Goal: Information Seeking & Learning: Learn about a topic

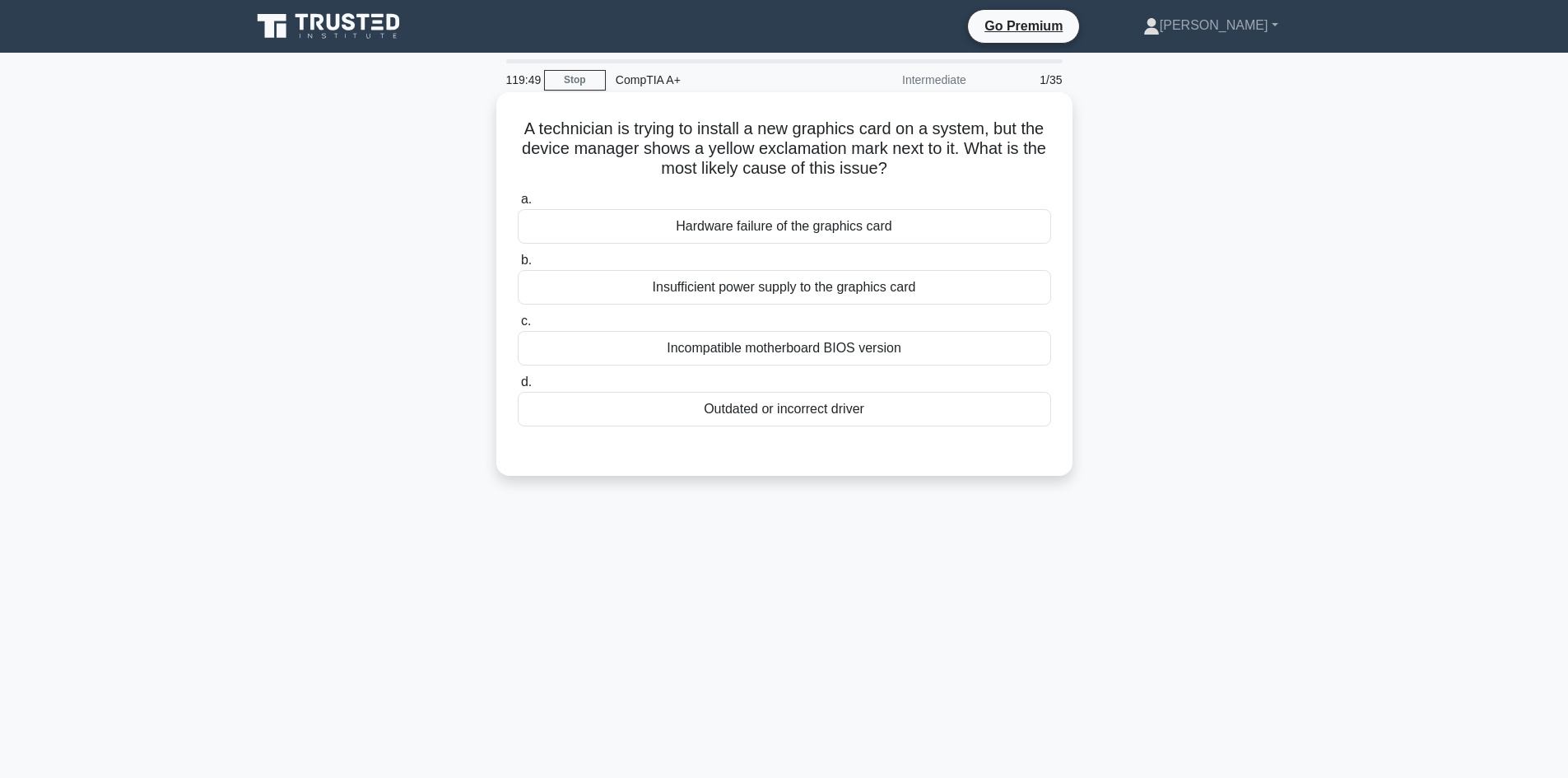
click at [867, 235] on div "Hardware failure of the graphics card" at bounding box center [784, 226] width 533 height 35
click at [517, 205] on input "a. Hardware failure of the graphics card" at bounding box center [517, 200] width 0 height 11
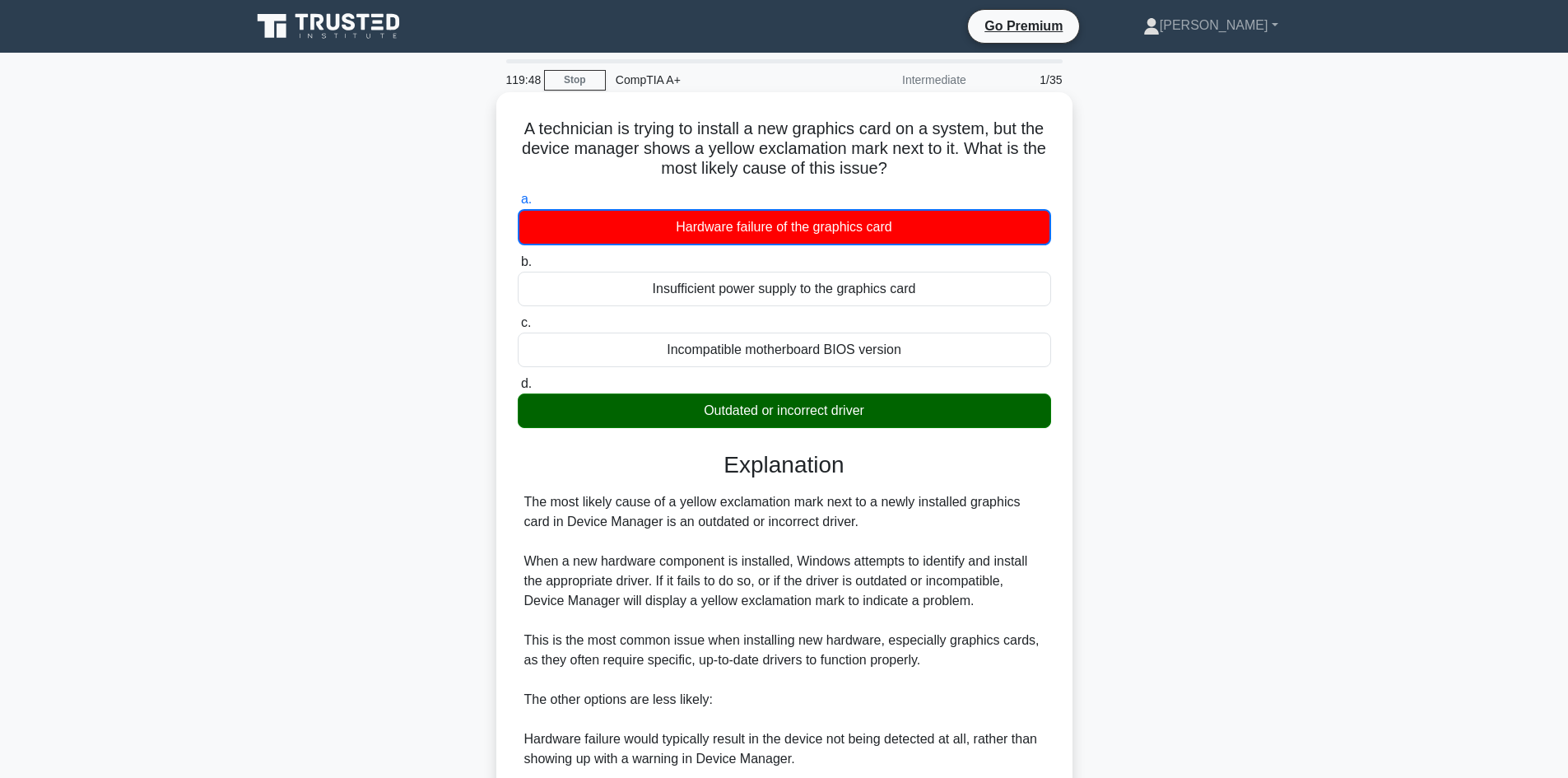
scroll to position [358, 0]
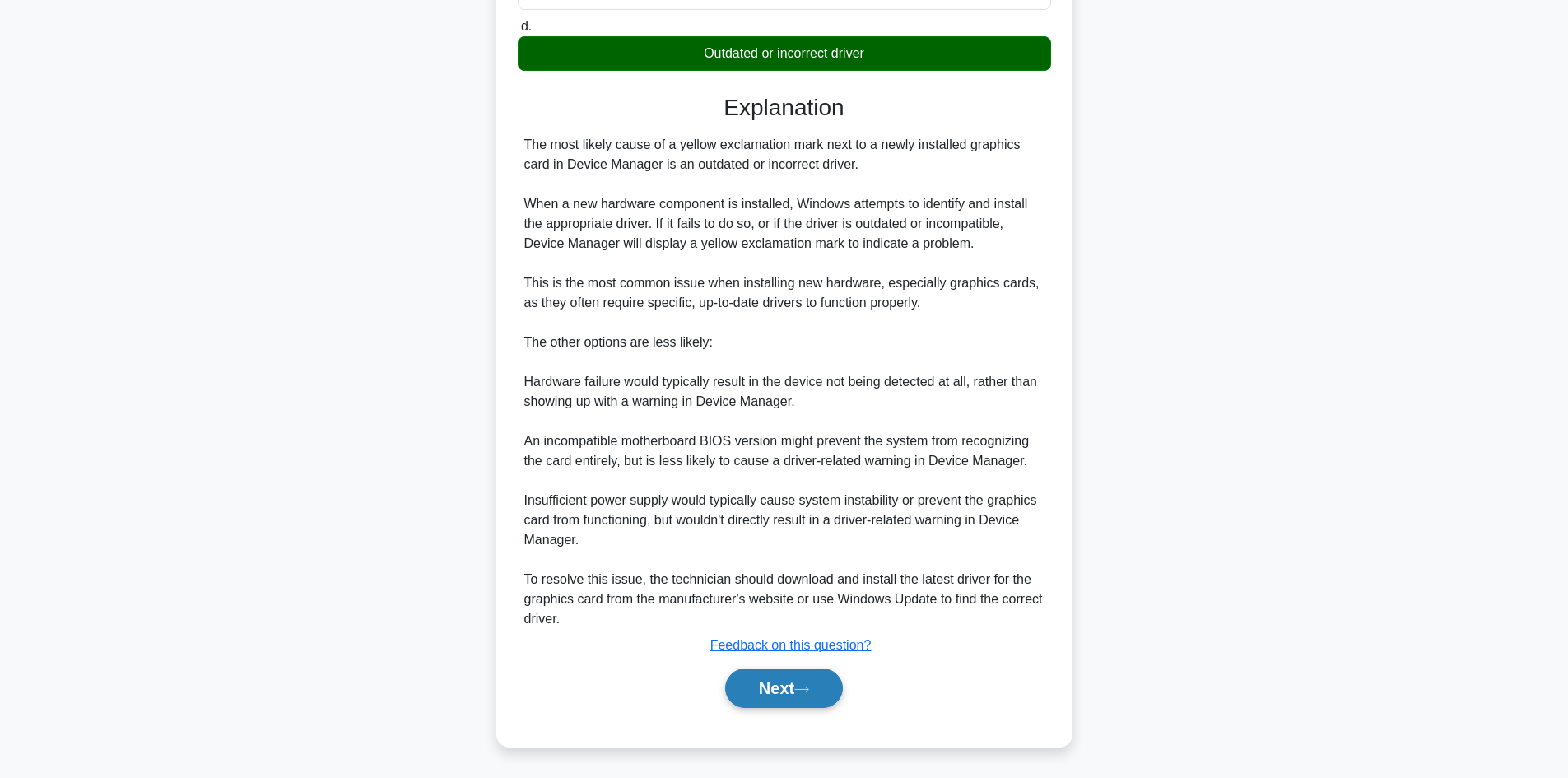
click at [772, 693] on button "Next" at bounding box center [784, 688] width 118 height 39
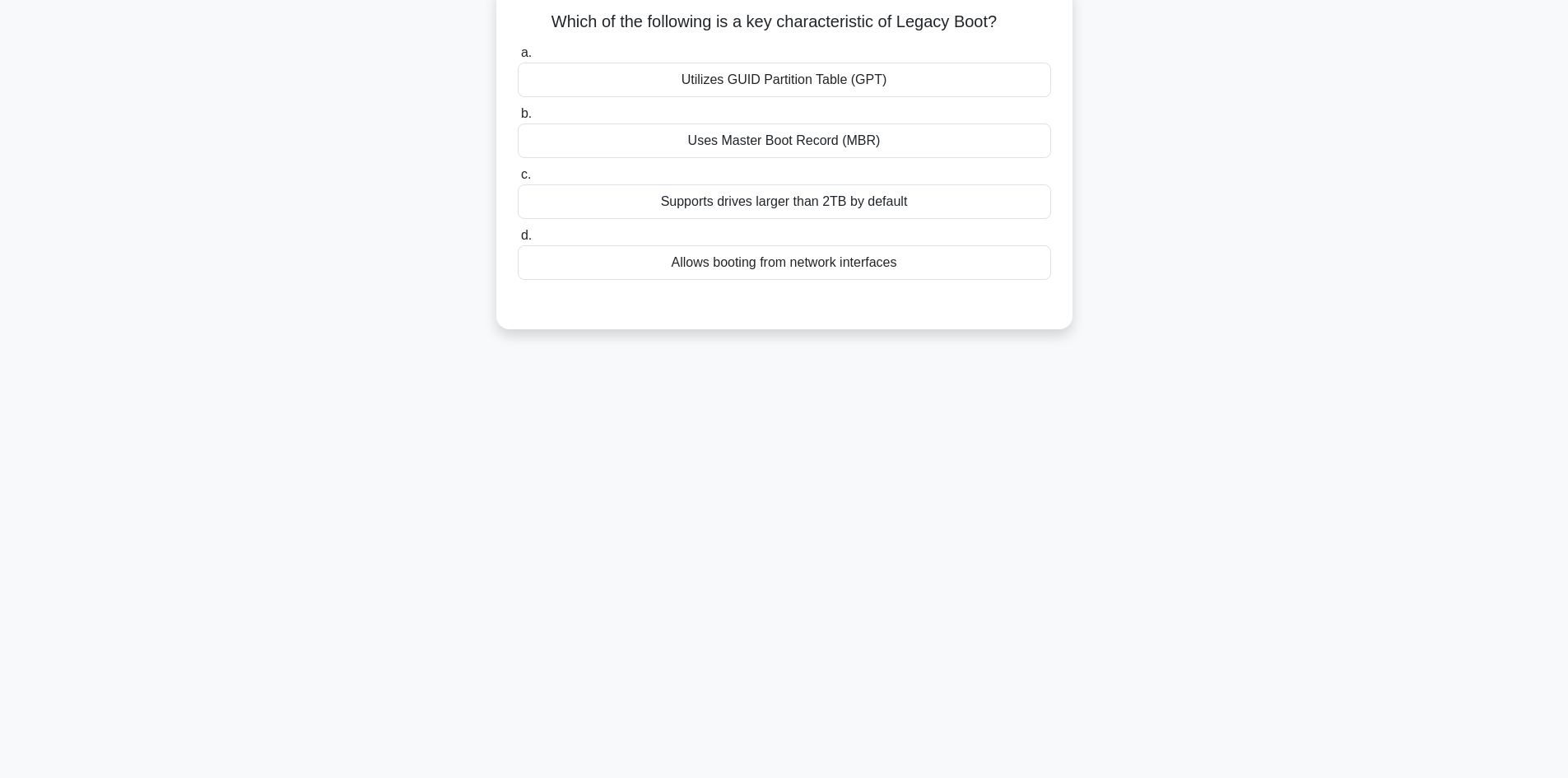
scroll to position [0, 0]
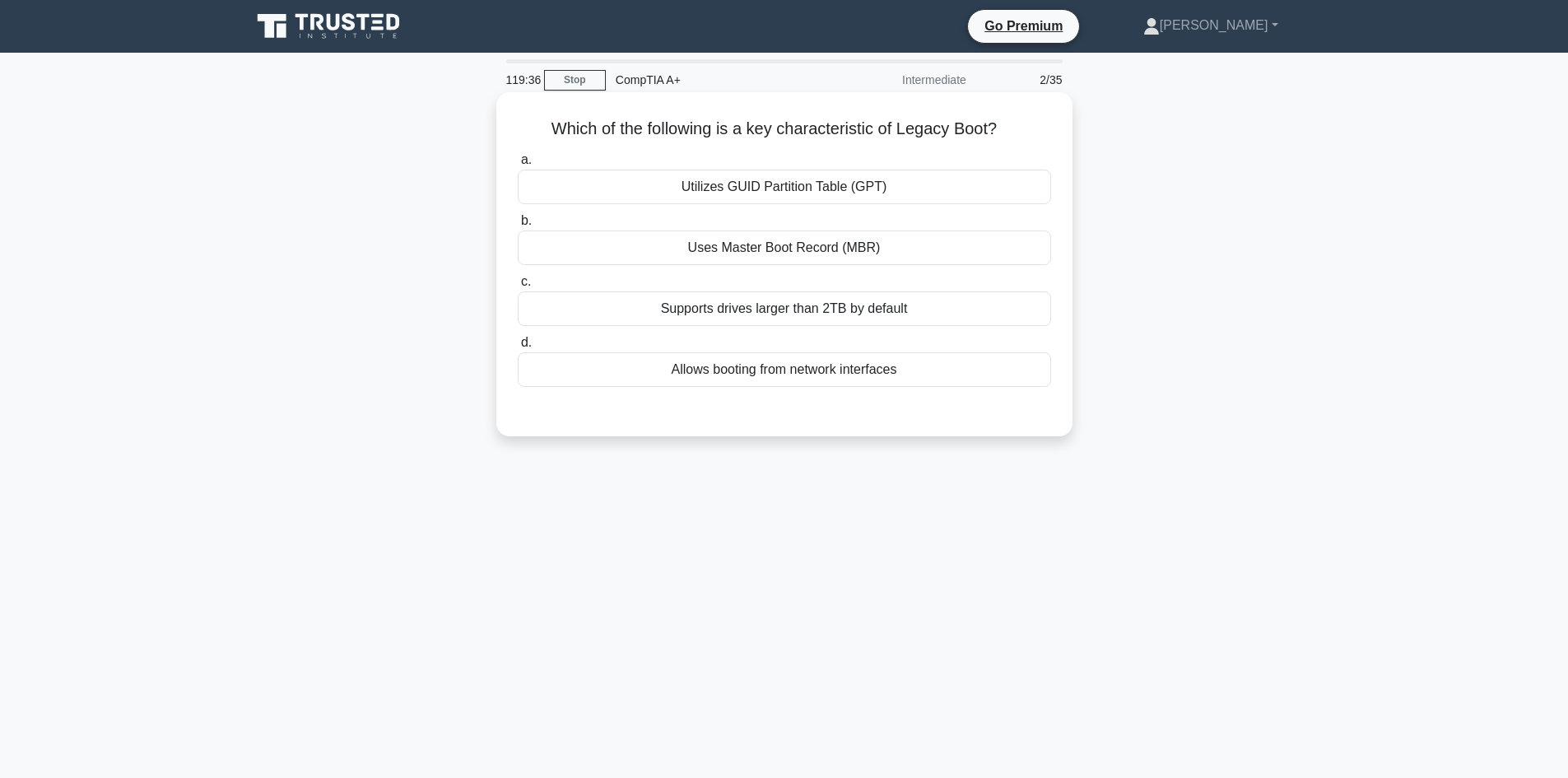
click at [780, 363] on div "Allows booting from network interfaces" at bounding box center [784, 369] width 533 height 35
click at [517, 348] on input "d. Allows booting from network interfaces" at bounding box center [517, 343] width 0 height 11
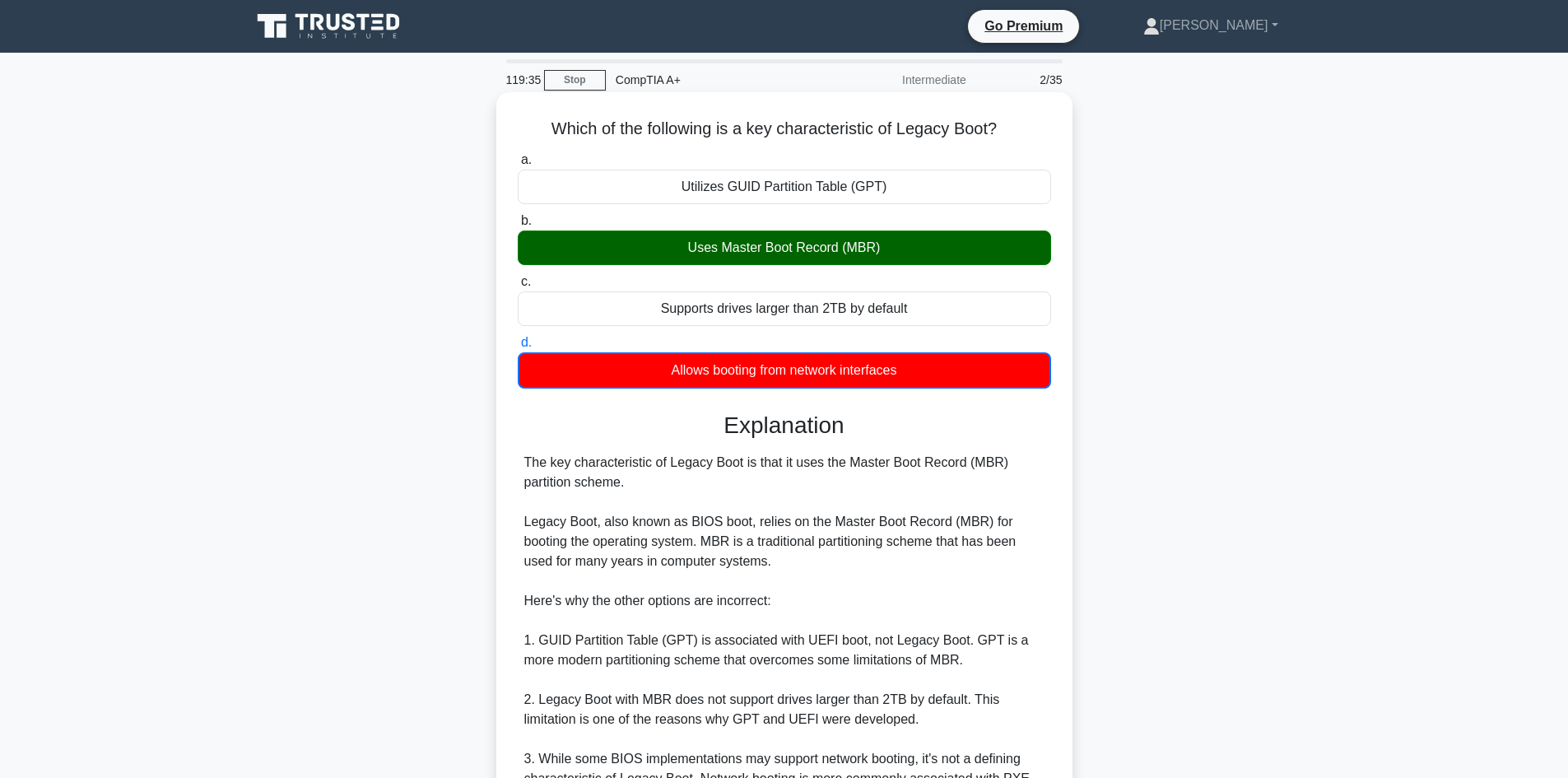
scroll to position [239, 0]
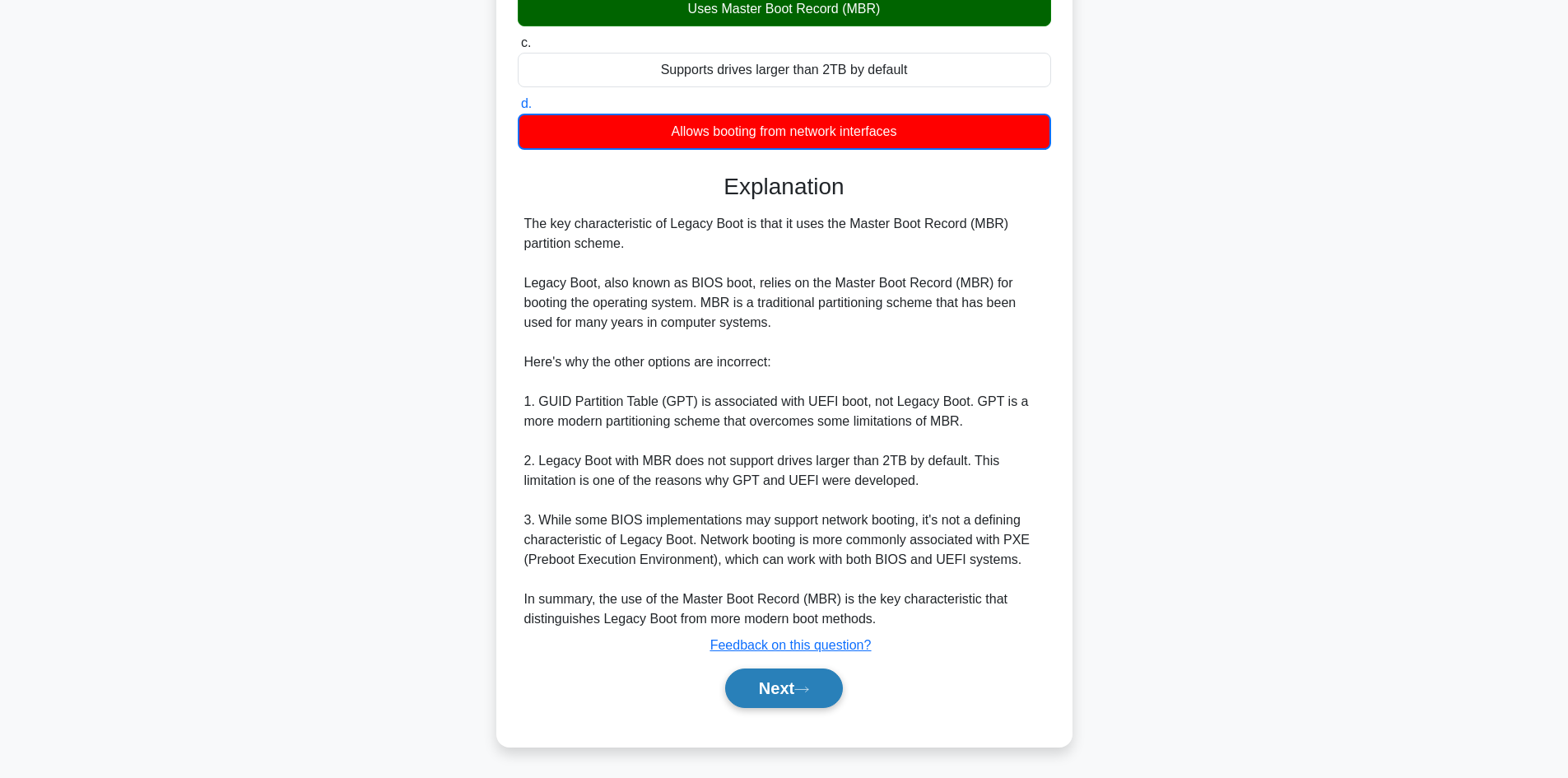
click at [799, 690] on button "Next" at bounding box center [784, 688] width 118 height 39
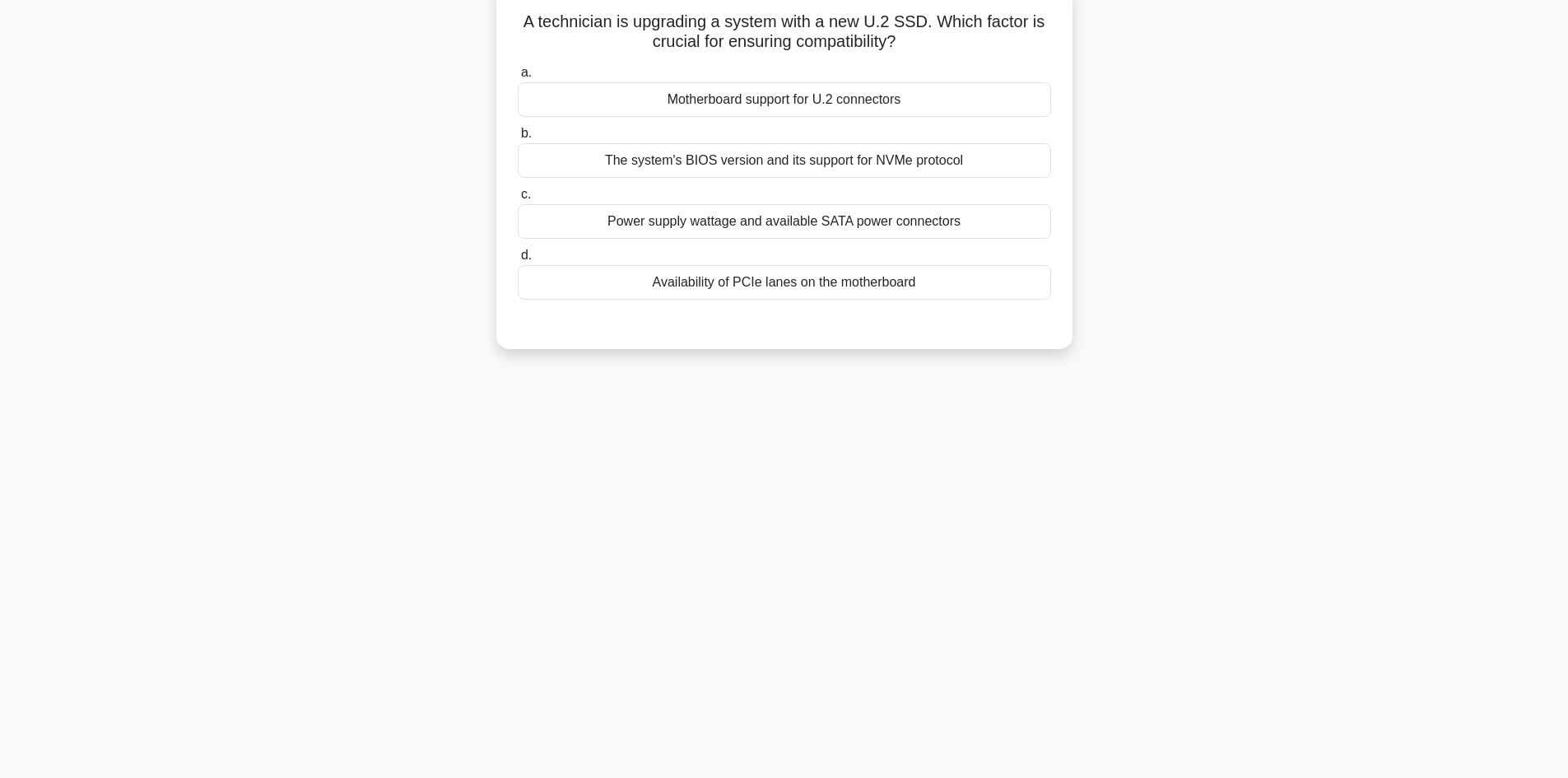
scroll to position [0, 0]
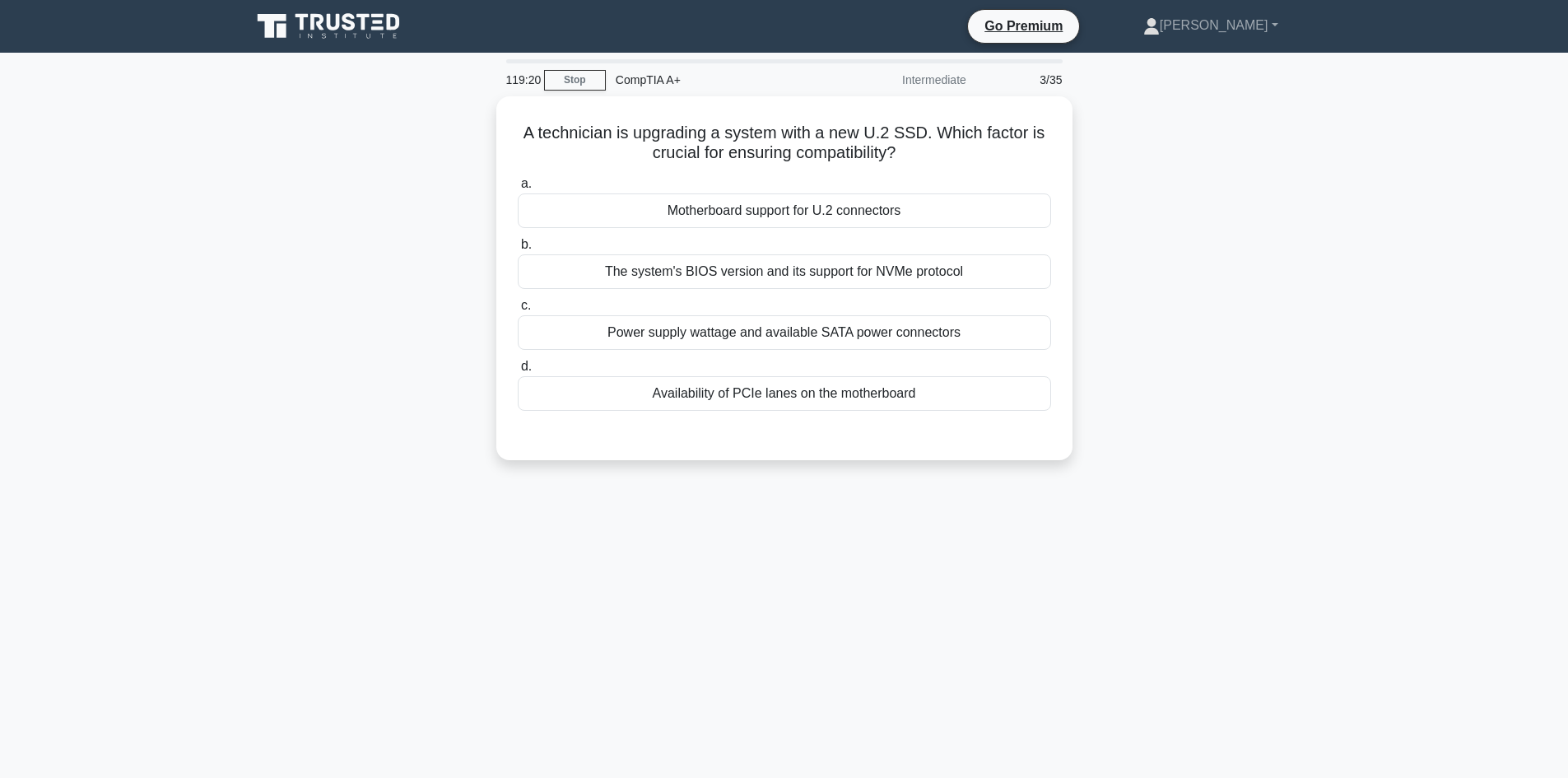
click at [1168, 448] on div "A technician is upgrading a system with a new U.2 SSD. Which factor is crucial …" at bounding box center [784, 288] width 1086 height 384
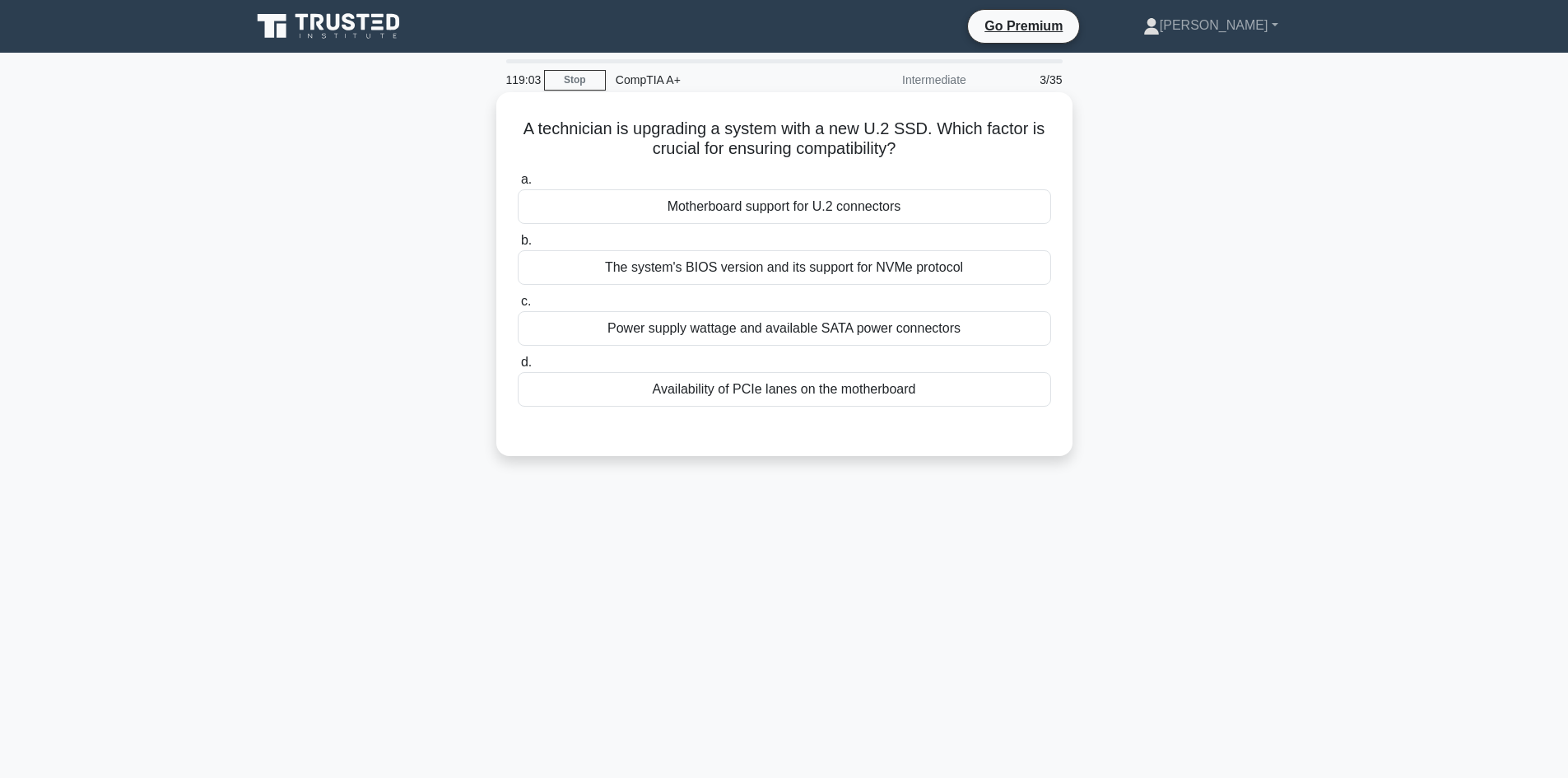
click at [846, 278] on div "The system's BIOS version and its support for NVMe protocol" at bounding box center [784, 267] width 533 height 35
click at [517, 246] on input "b. The system's BIOS version and its support for NVMe protocol" at bounding box center [517, 241] width 0 height 11
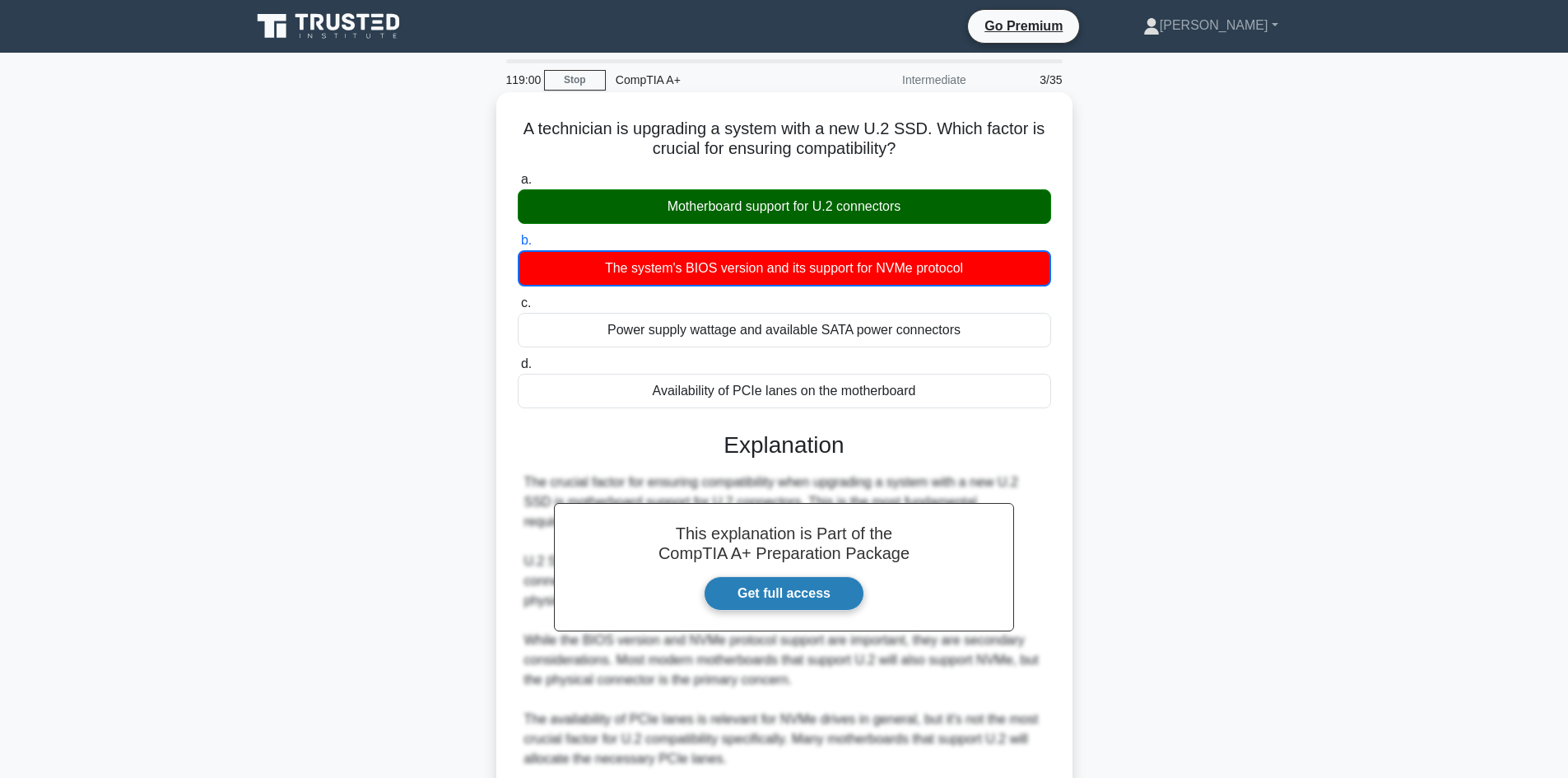
scroll to position [279, 0]
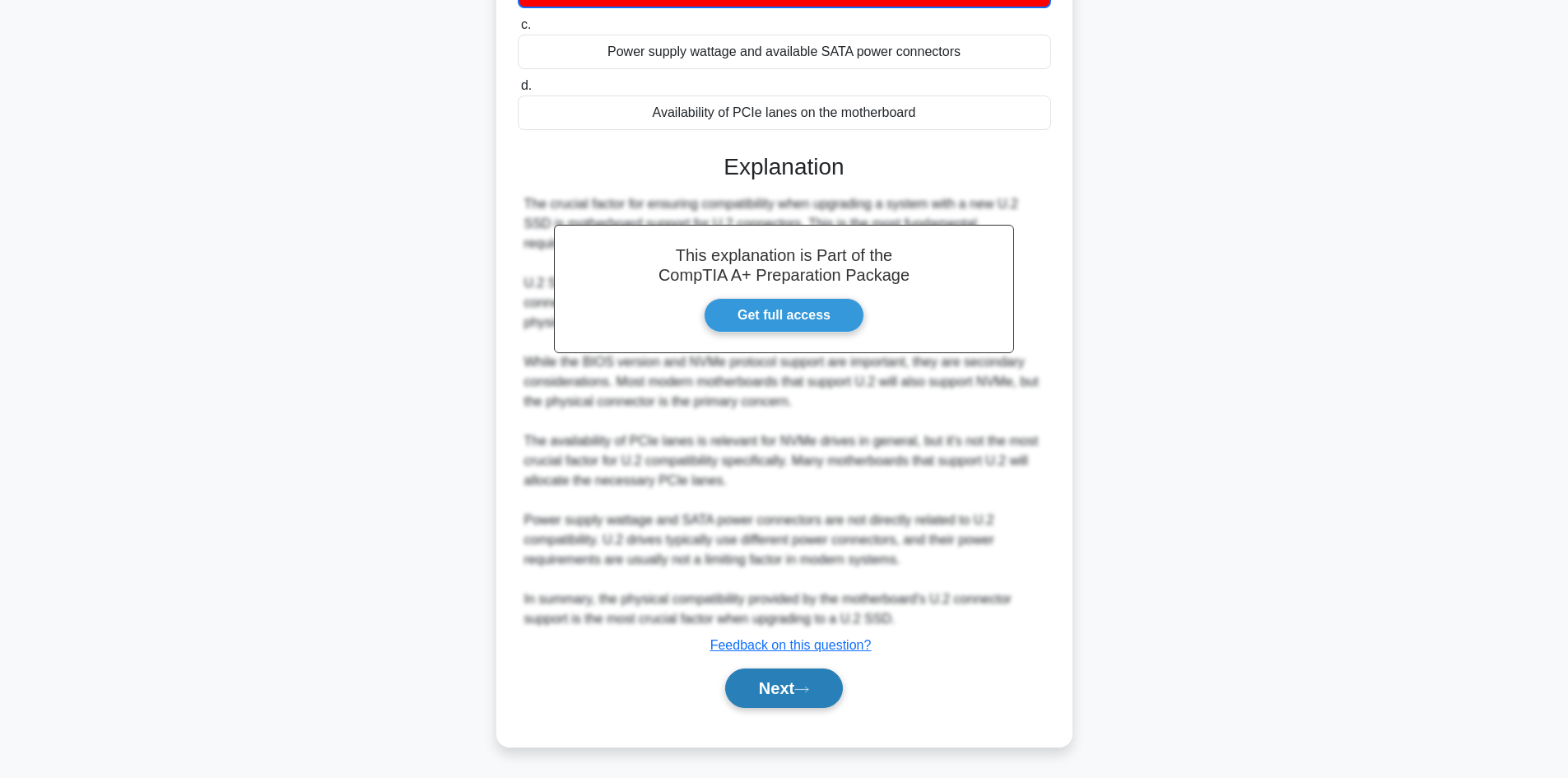
click at [819, 673] on button "Next" at bounding box center [784, 688] width 118 height 39
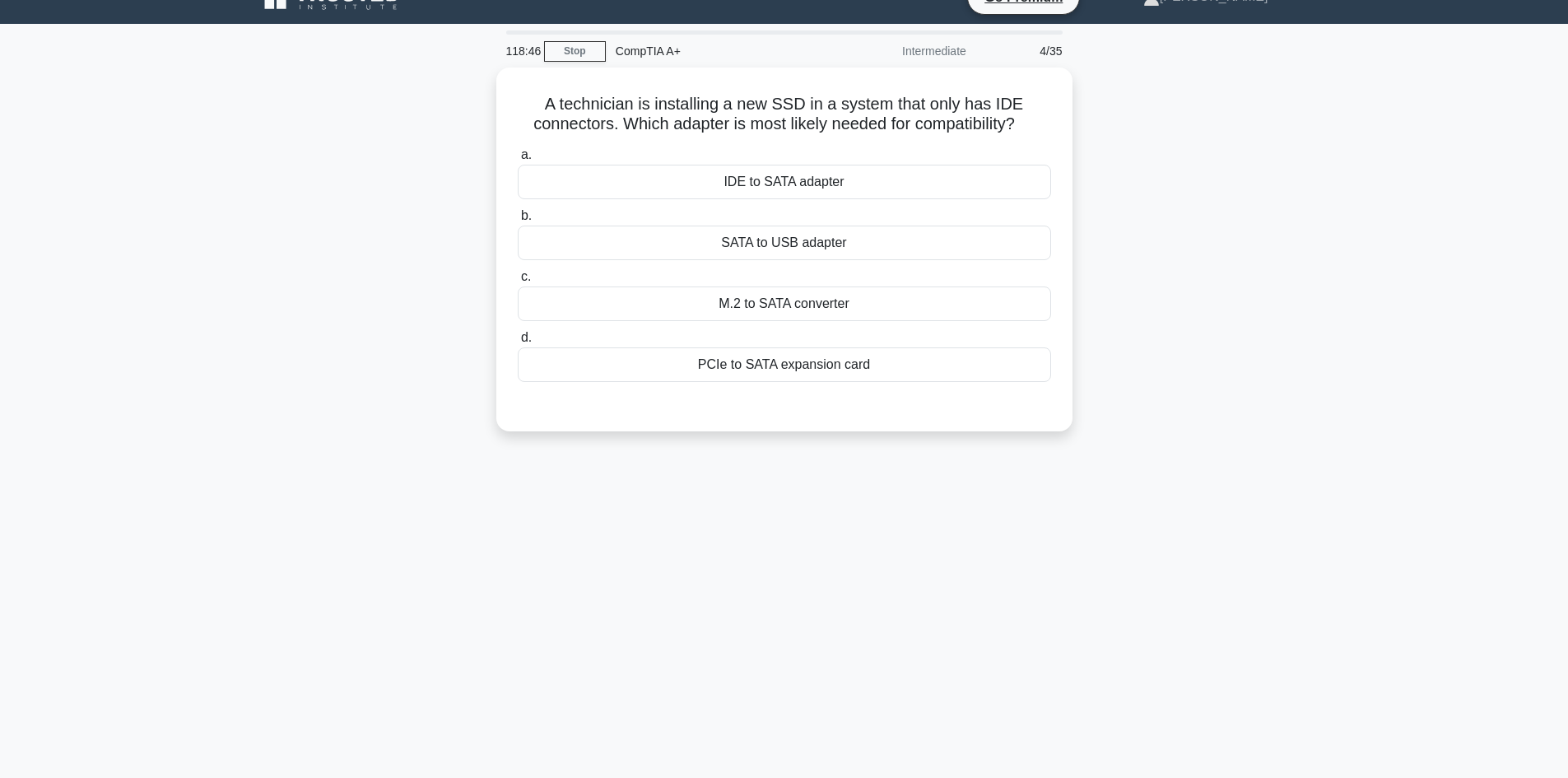
scroll to position [0, 0]
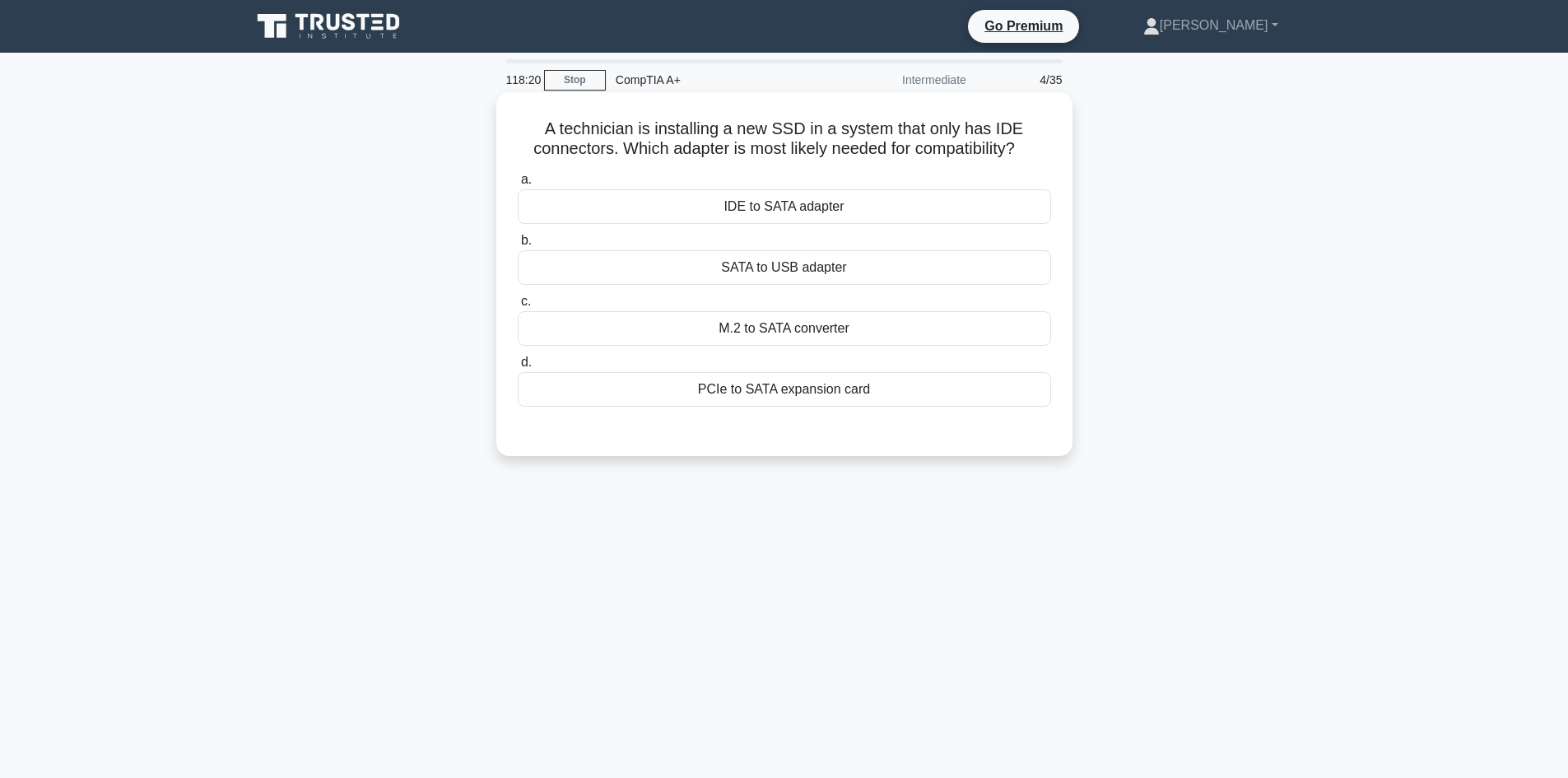
click at [852, 204] on div "IDE to SATA adapter" at bounding box center [784, 206] width 533 height 35
click at [517, 186] on input "a. IDE to SATA adapter" at bounding box center [517, 180] width 0 height 11
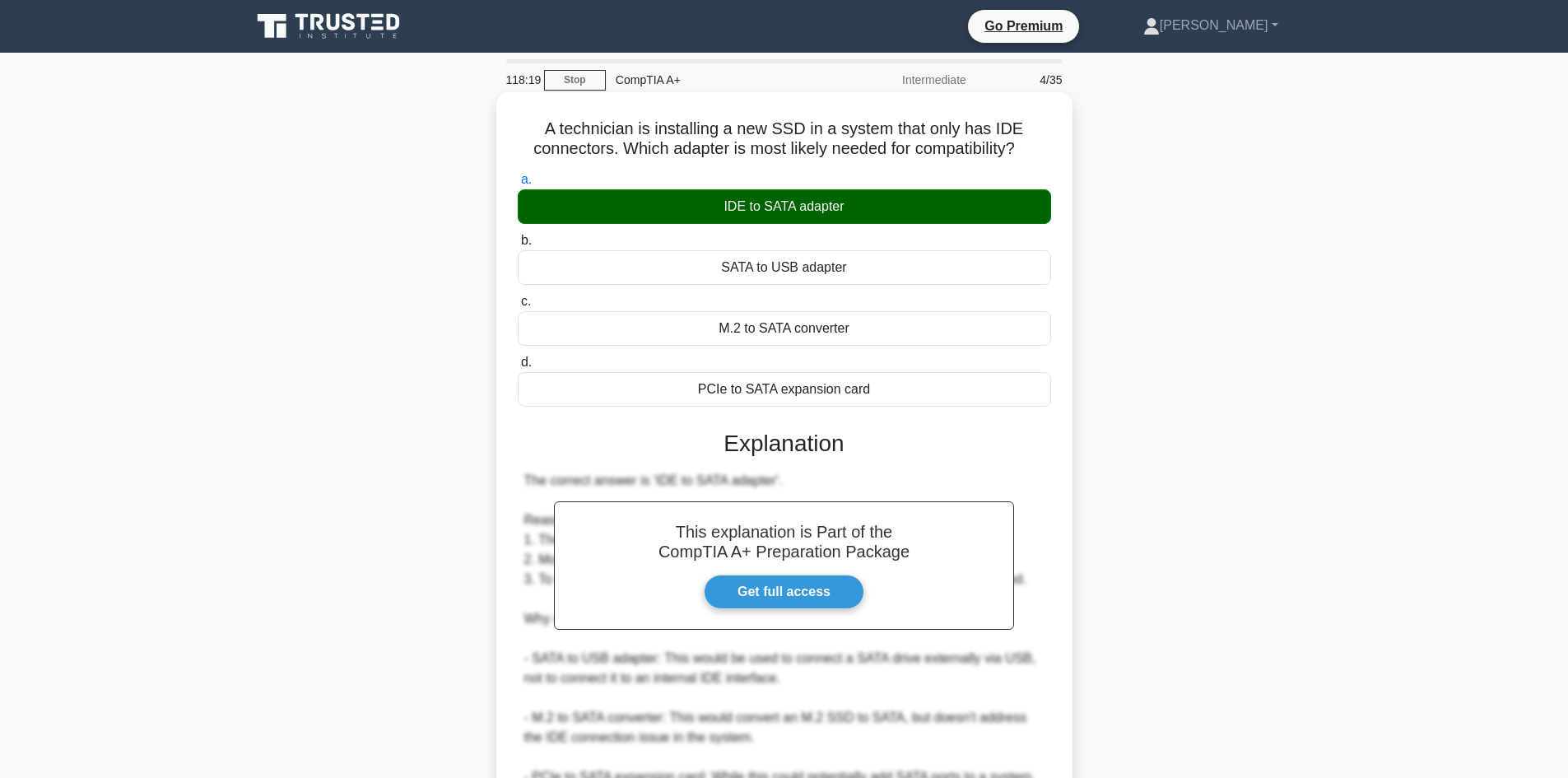
scroll to position [238, 0]
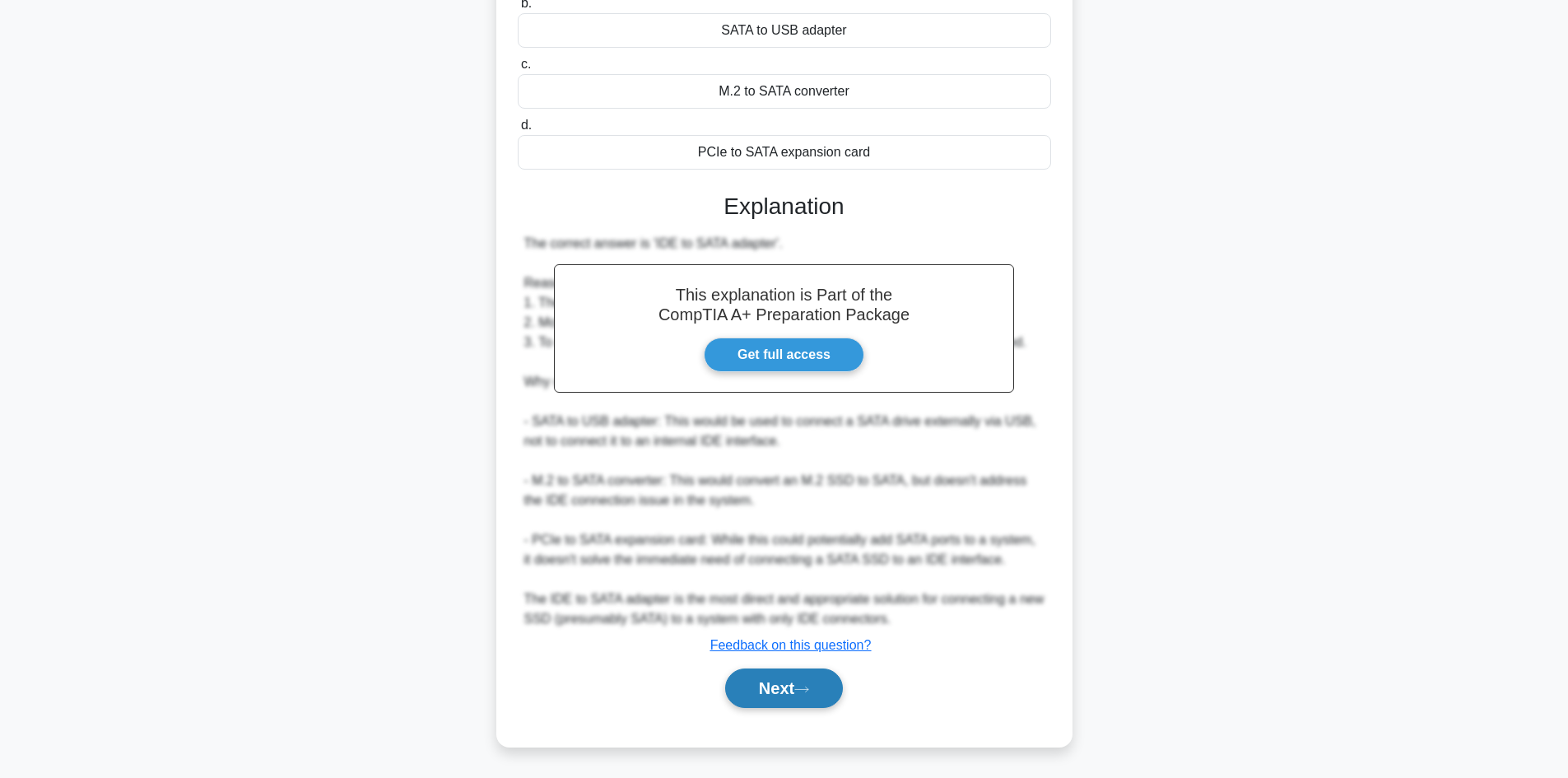
click at [787, 701] on button "Next" at bounding box center [784, 688] width 118 height 39
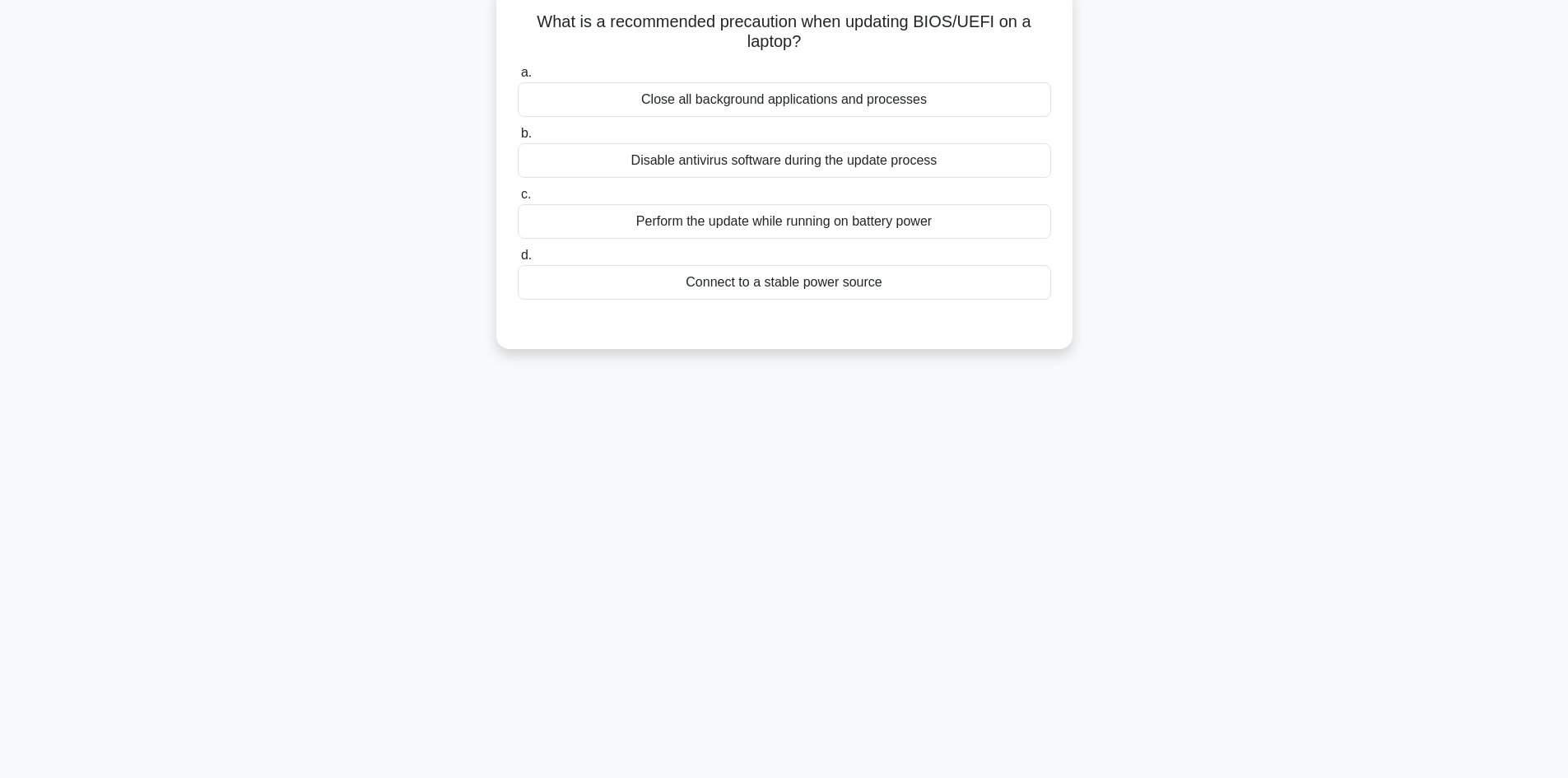
scroll to position [0, 0]
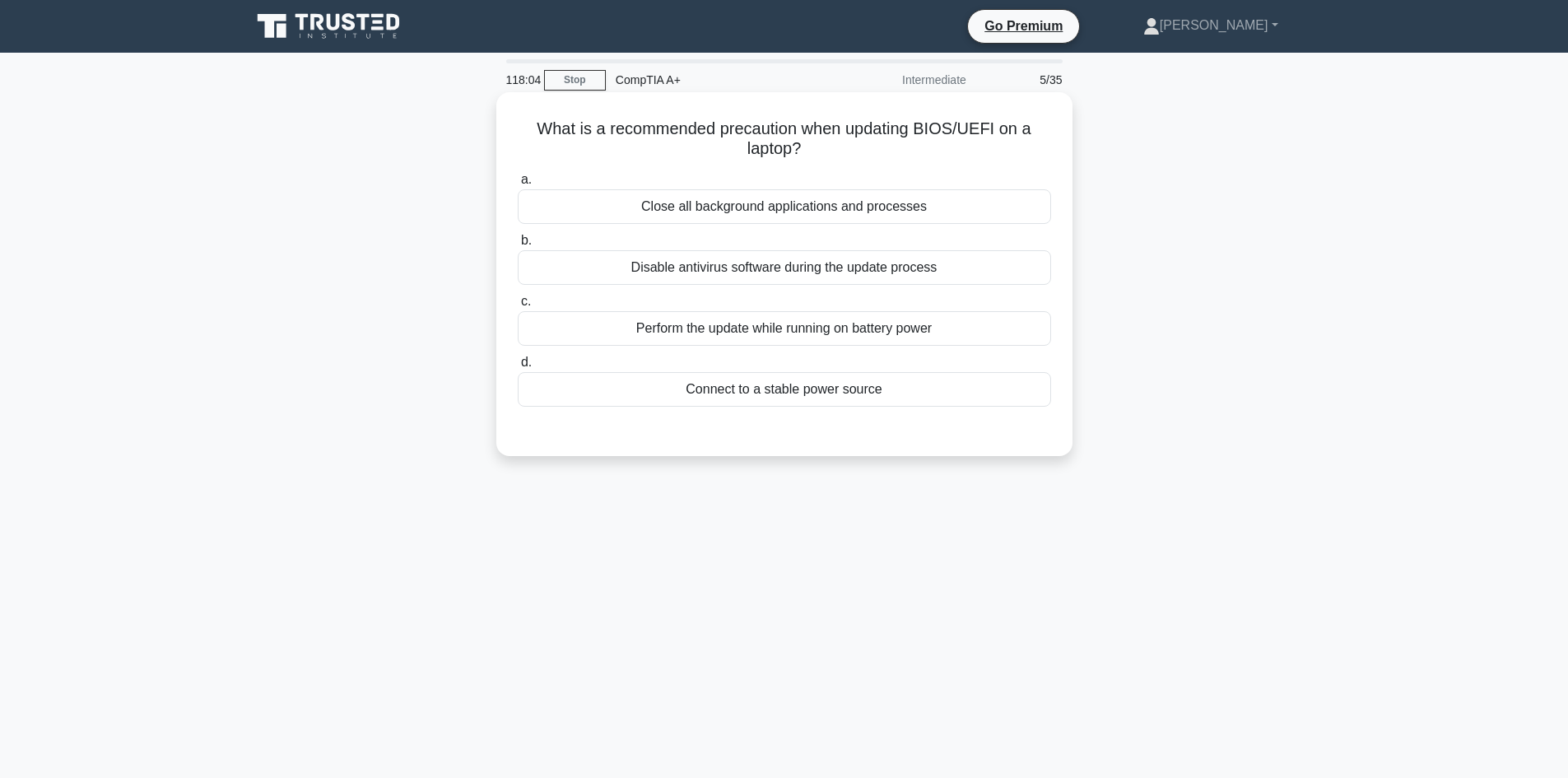
click at [904, 214] on div "Close all background applications and processes" at bounding box center [784, 206] width 533 height 35
click at [517, 186] on input "a. Close all background applications and processes" at bounding box center [517, 180] width 0 height 11
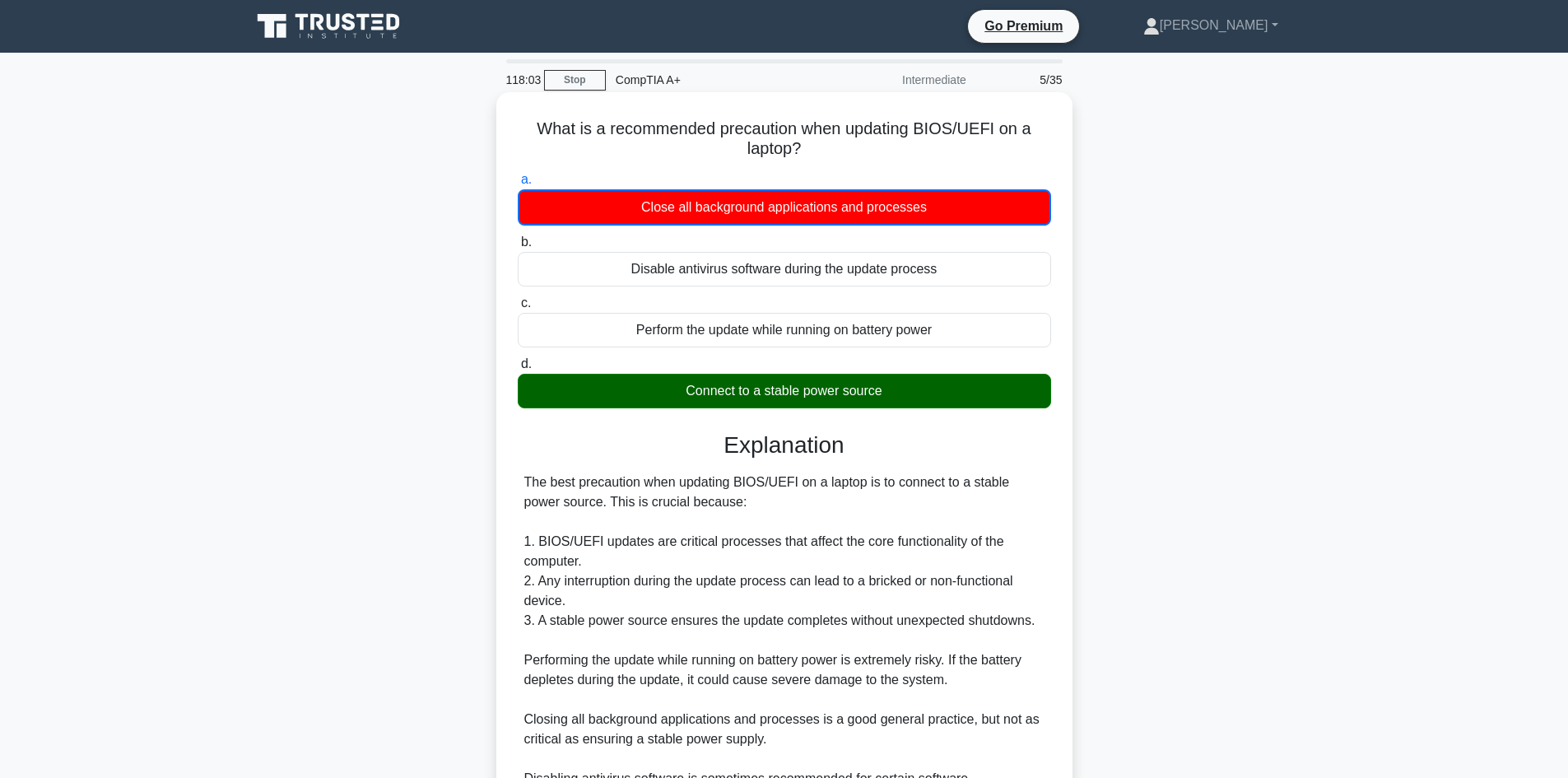
scroll to position [239, 0]
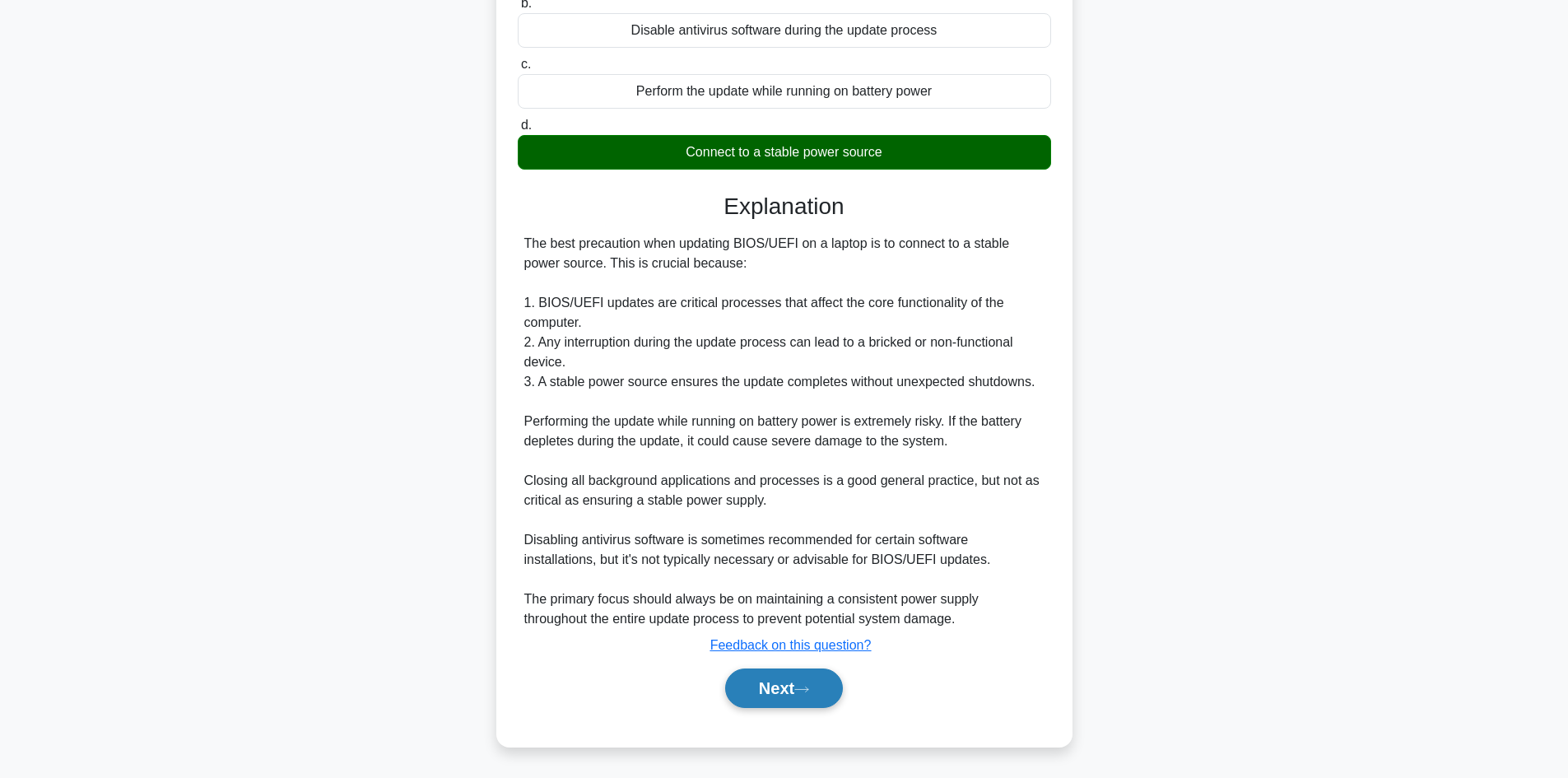
click at [823, 689] on button "Next" at bounding box center [784, 688] width 118 height 39
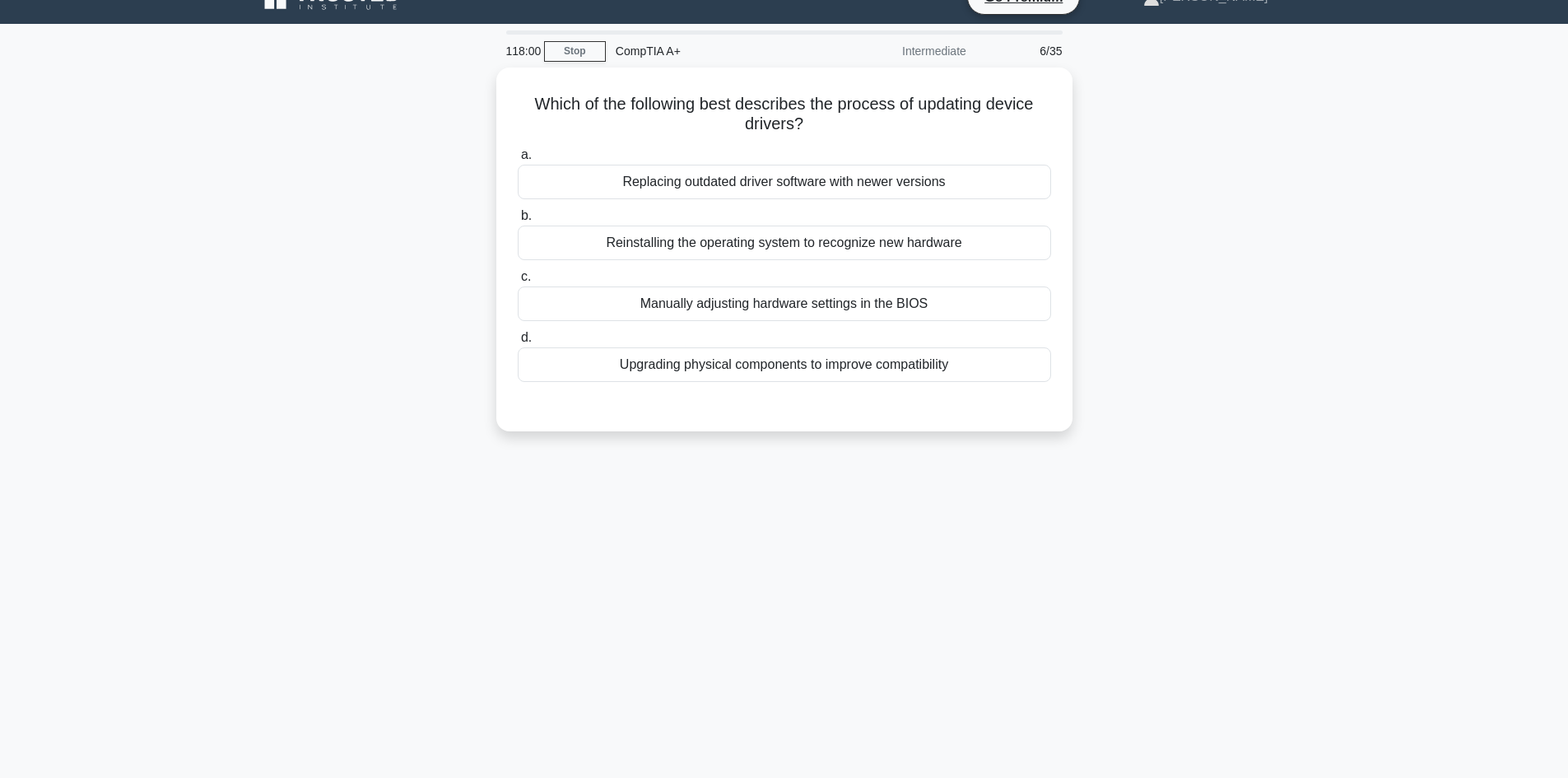
scroll to position [0, 0]
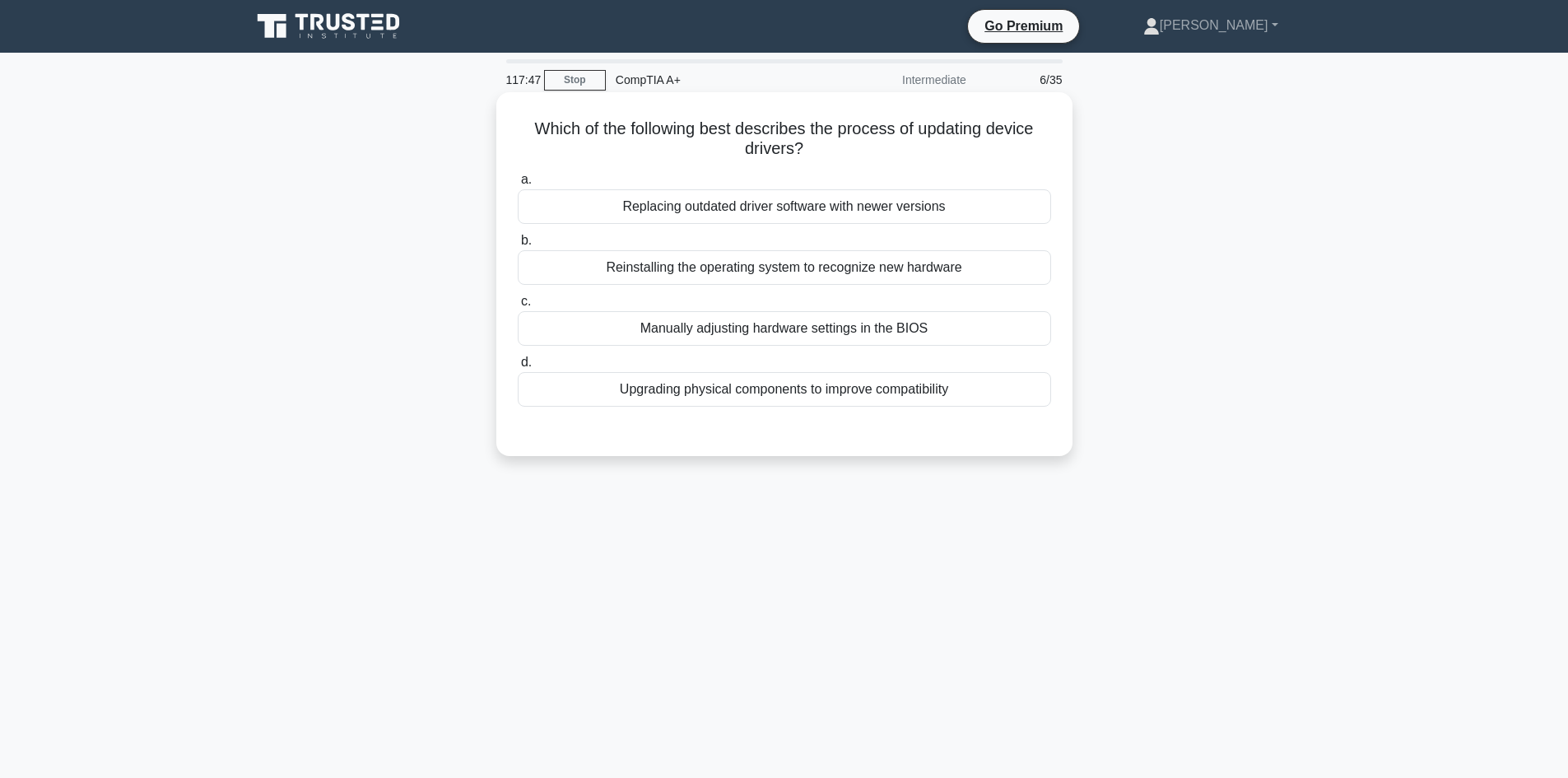
click at [718, 383] on div "Upgrading physical components to improve compatibility" at bounding box center [784, 389] width 533 height 35
click at [517, 368] on input "d. Upgrading physical components to improve compatibility" at bounding box center [517, 362] width 0 height 11
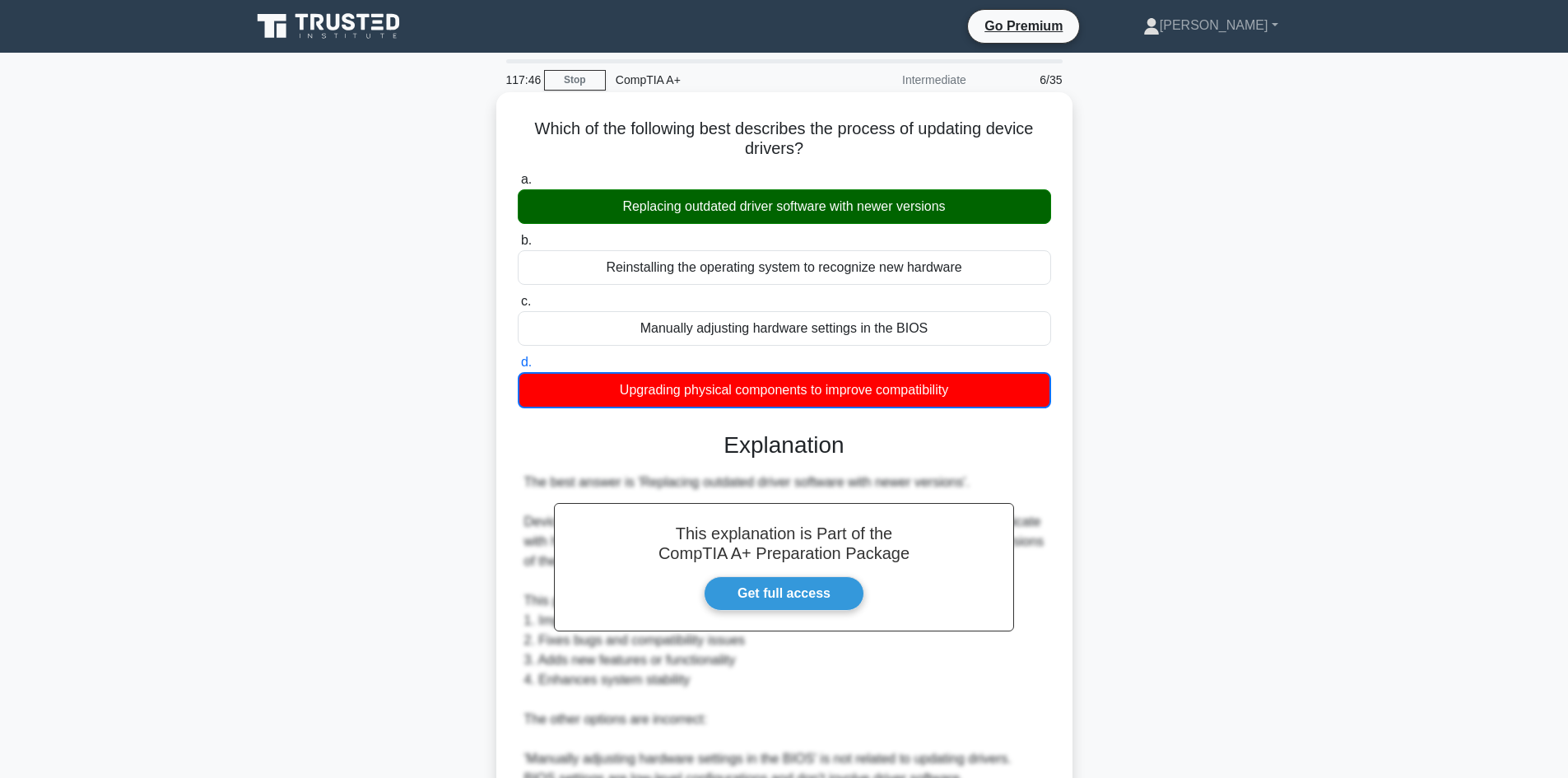
click at [687, 194] on div "Replacing outdated driver software with newer versions" at bounding box center [784, 206] width 533 height 35
click at [517, 186] on input "a. Replacing outdated driver software with newer versions" at bounding box center [517, 180] width 0 height 11
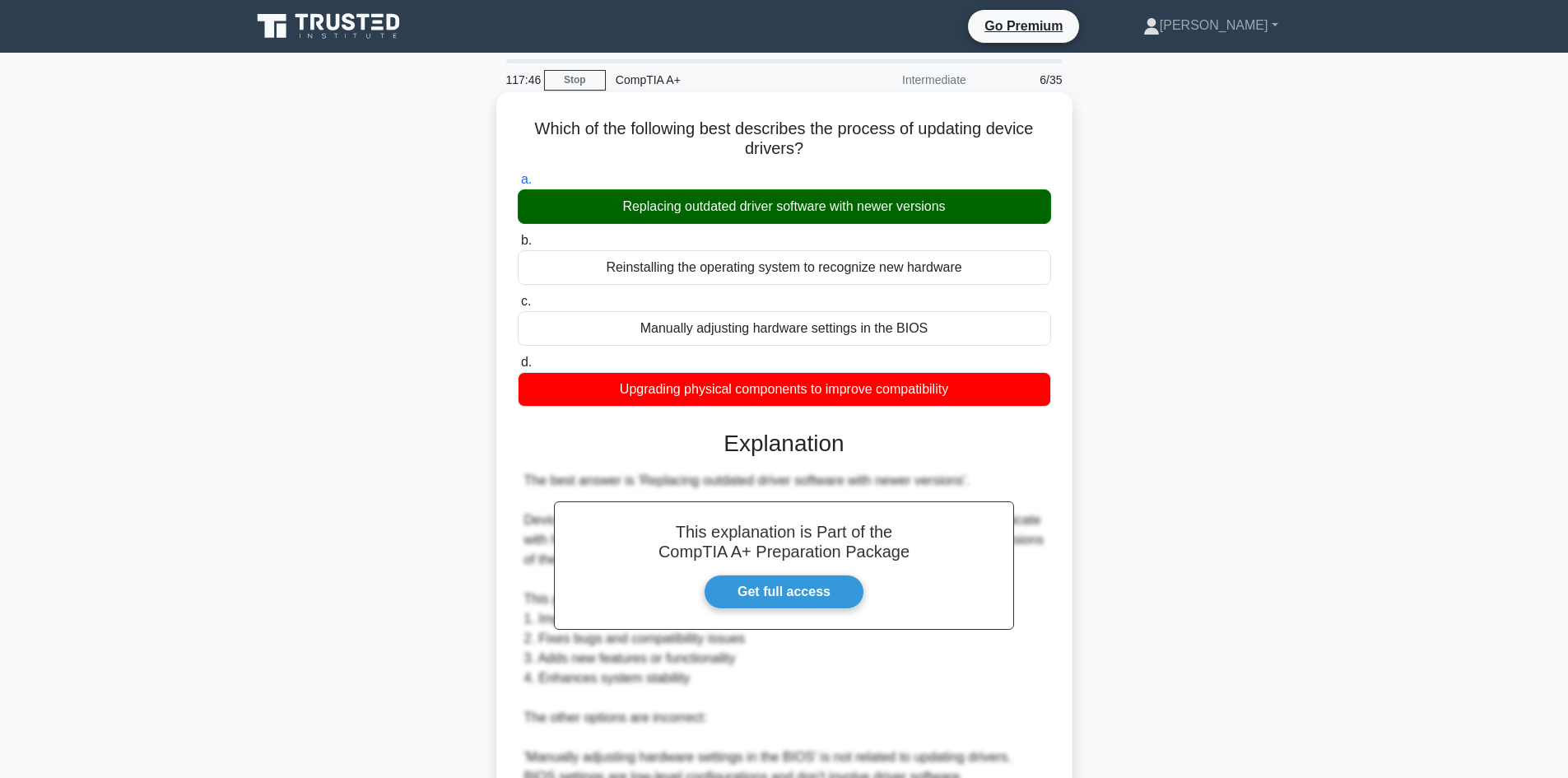
click at [686, 197] on div "Replacing outdated driver software with newer versions" at bounding box center [784, 206] width 533 height 35
click at [517, 186] on input "a. Replacing outdated driver software with newer versions" at bounding box center [517, 180] width 0 height 11
click at [686, 199] on div "Replacing outdated driver software with newer versions" at bounding box center [784, 206] width 533 height 35
click at [517, 186] on input "a. Replacing outdated driver software with newer versions" at bounding box center [517, 180] width 0 height 11
click at [686, 200] on div "Replacing outdated driver software with newer versions" at bounding box center [784, 206] width 533 height 35
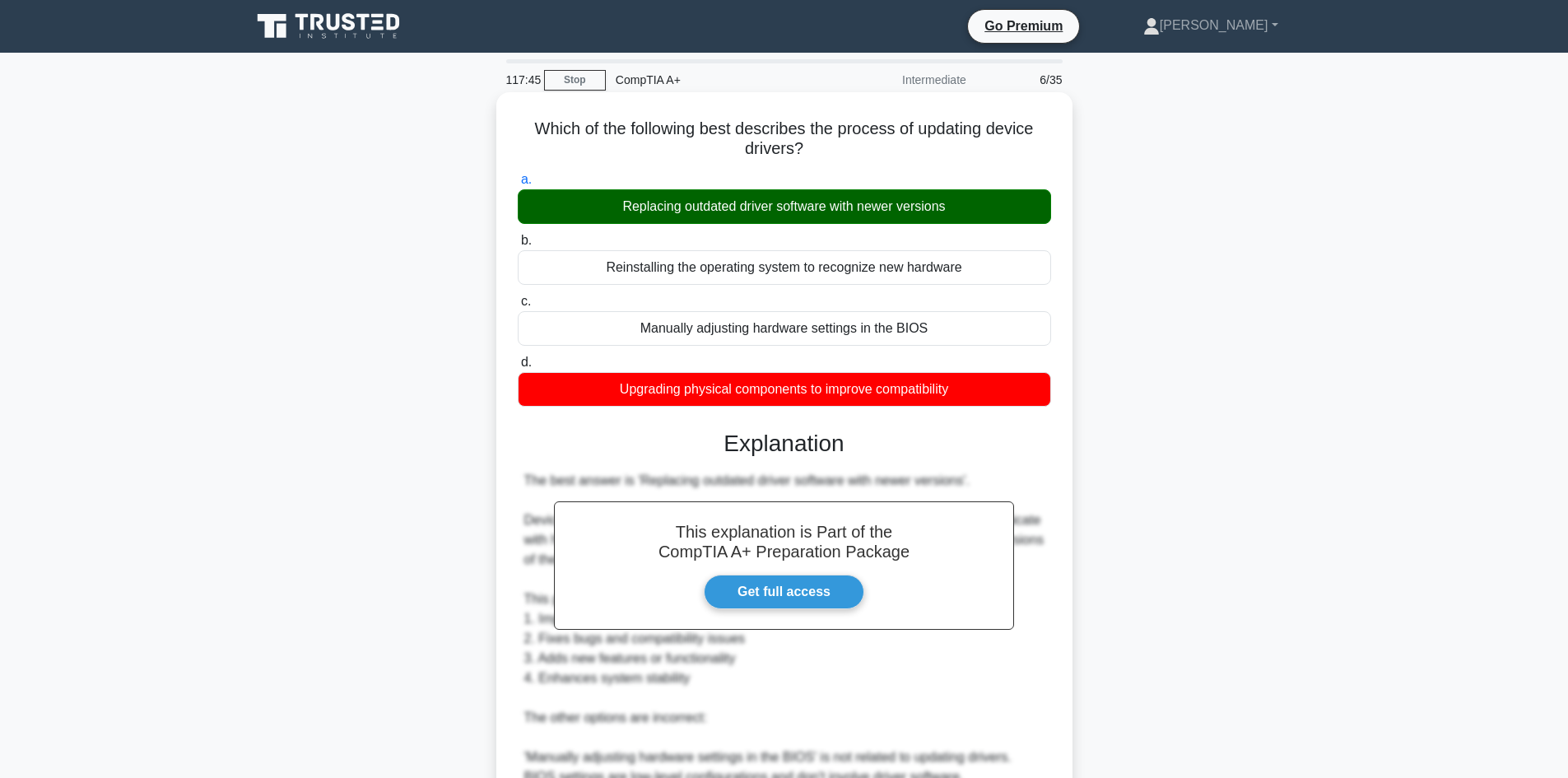
click at [517, 186] on input "a. Replacing outdated driver software with newer versions" at bounding box center [517, 180] width 0 height 11
click at [686, 201] on div "Replacing outdated driver software with newer versions" at bounding box center [784, 206] width 533 height 35
click at [517, 186] on input "a. Replacing outdated driver software with newer versions" at bounding box center [517, 180] width 0 height 11
click at [686, 205] on div "Replacing outdated driver software with newer versions" at bounding box center [784, 206] width 533 height 35
click at [517, 186] on input "a. Replacing outdated driver software with newer versions" at bounding box center [517, 180] width 0 height 11
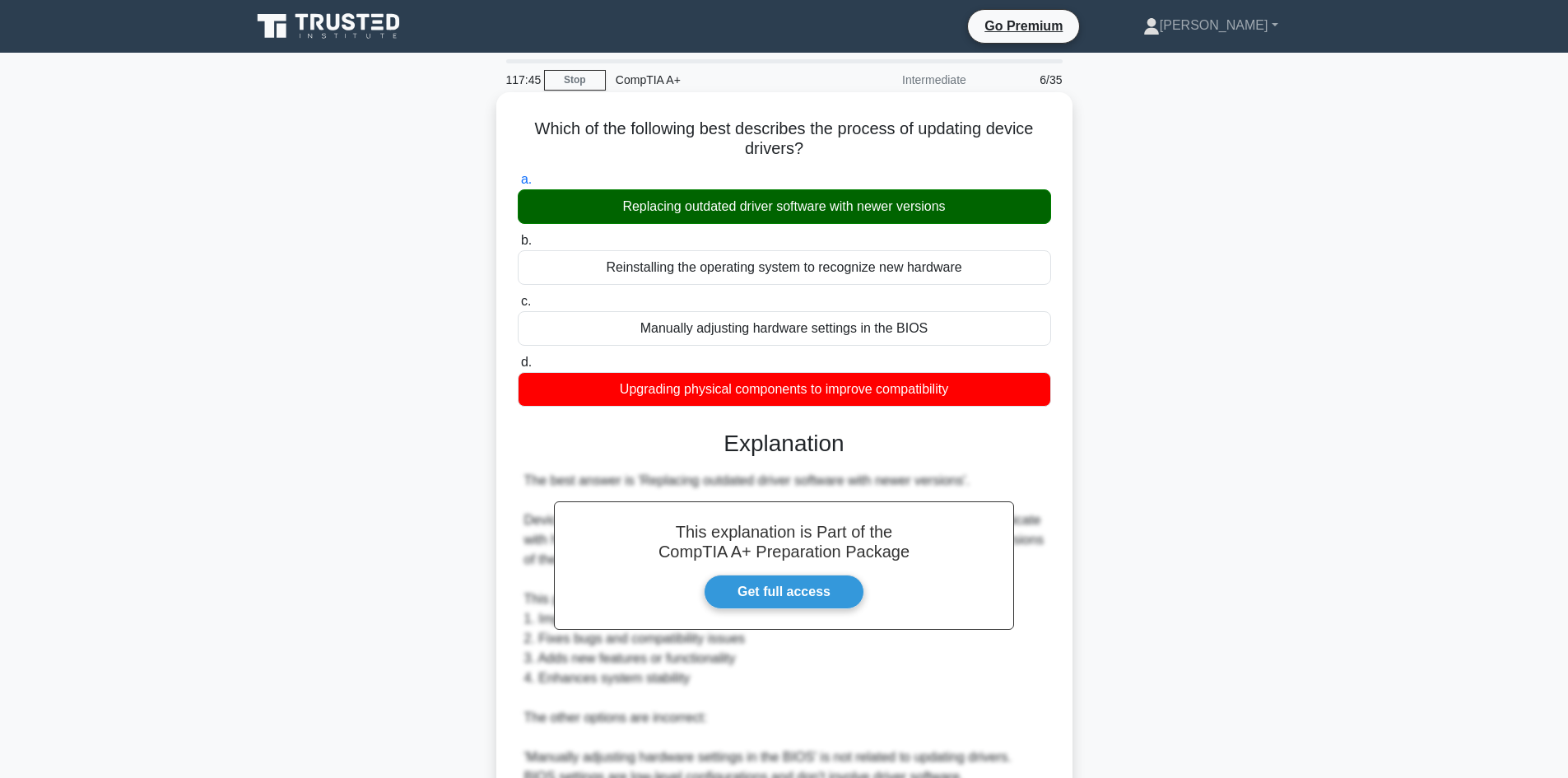
click at [686, 205] on div "Replacing outdated driver software with newer versions" at bounding box center [784, 206] width 533 height 35
click at [517, 186] on input "a. Replacing outdated driver software with newer versions" at bounding box center [517, 180] width 0 height 11
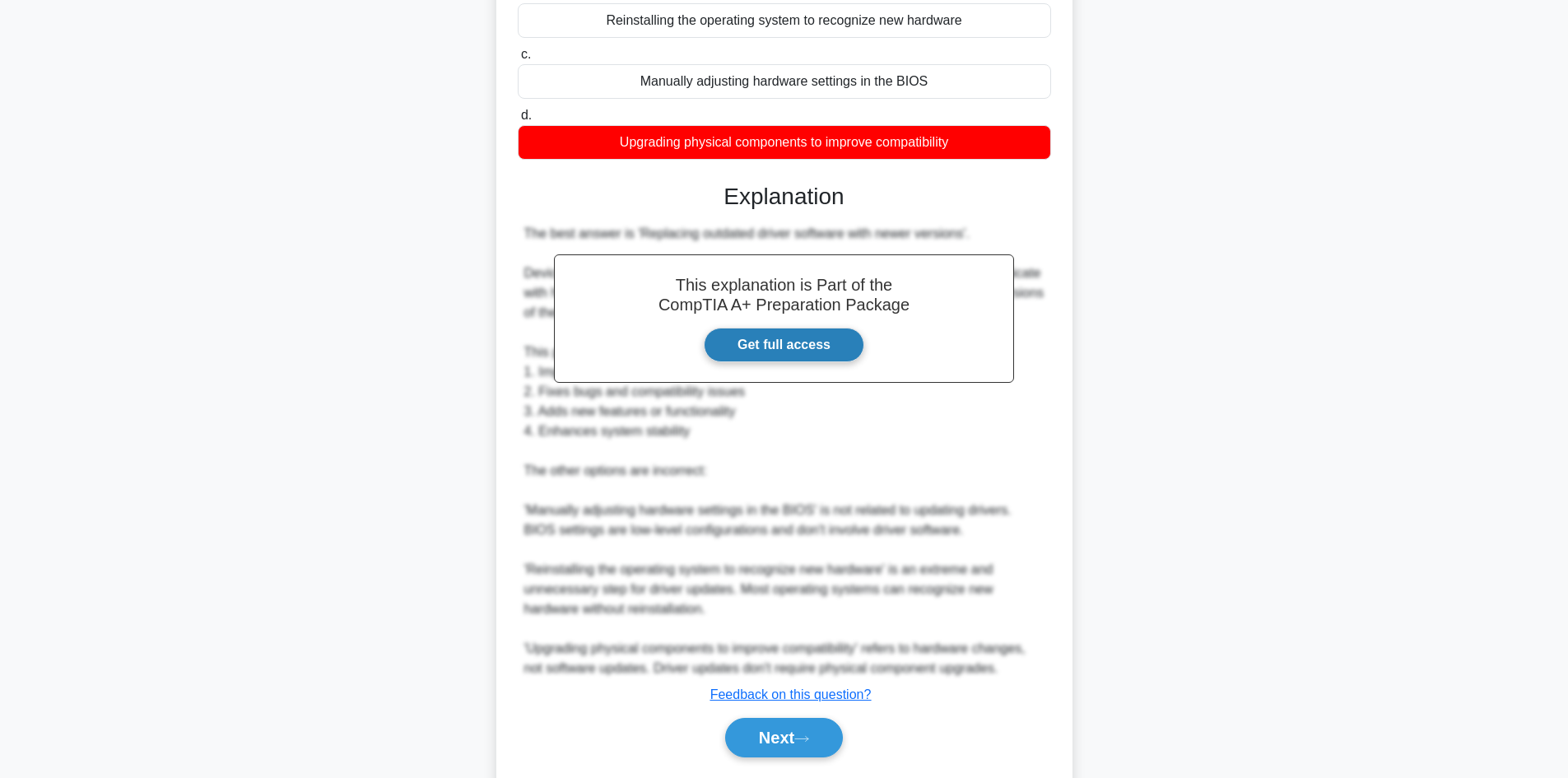
scroll to position [297, 0]
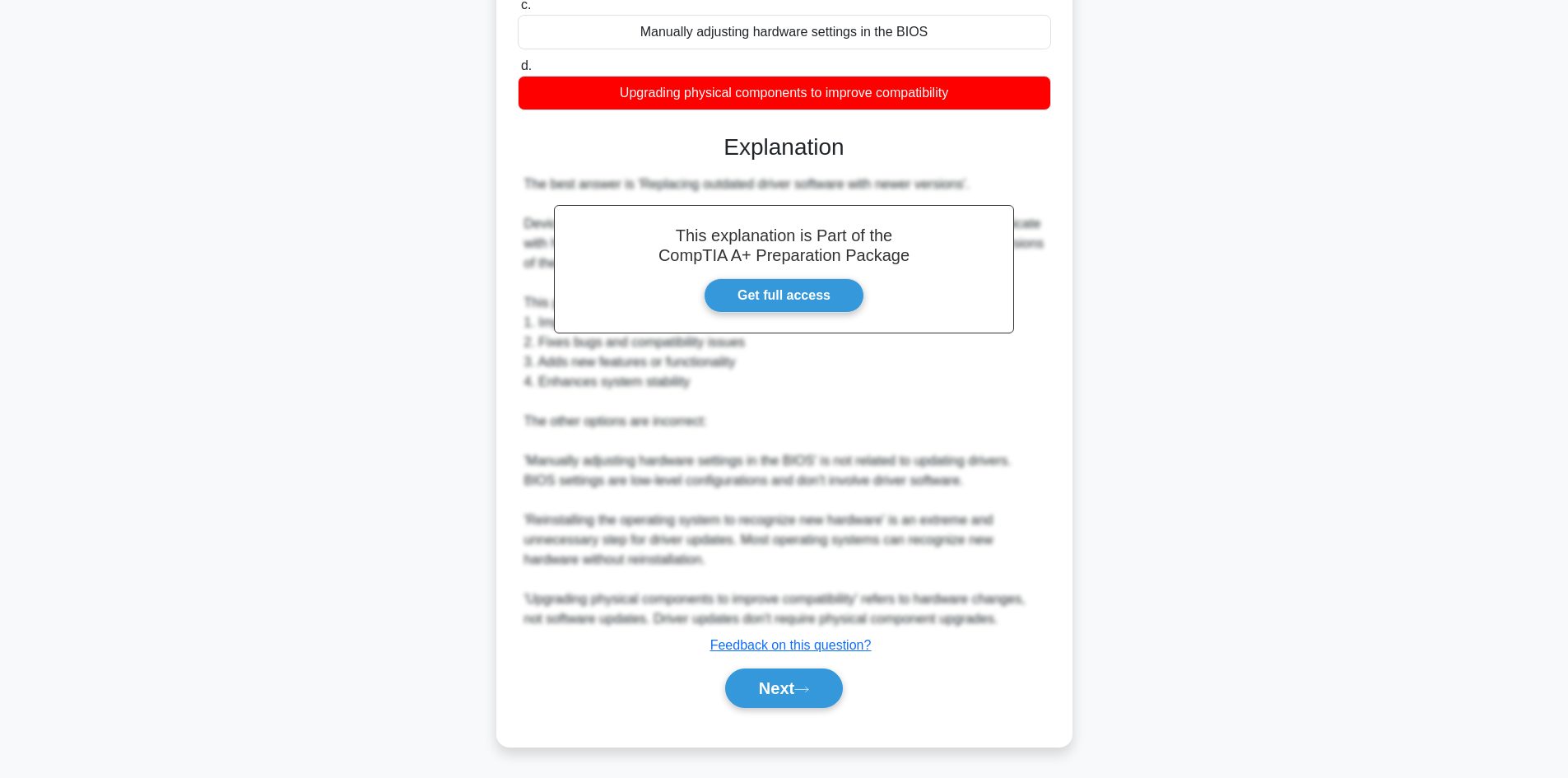
drag, startPoint x: 649, startPoint y: 347, endPoint x: 656, endPoint y: 353, distance: 9.2
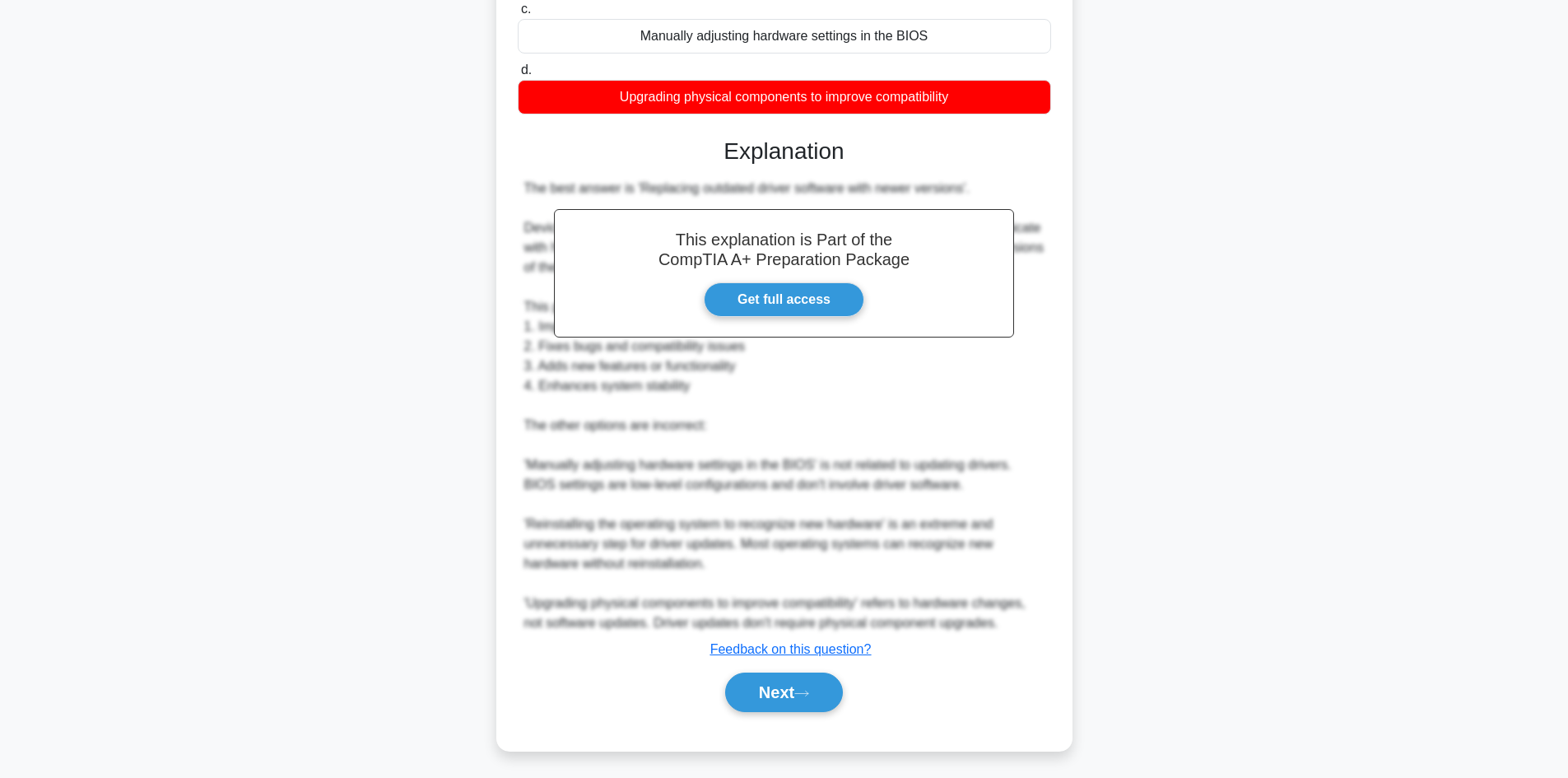
drag, startPoint x: 656, startPoint y: 353, endPoint x: 375, endPoint y: 397, distance: 284.4
click at [375, 396] on div "Which of the following best describes the process of updating device drivers? .…" at bounding box center [784, 286] width 1086 height 971
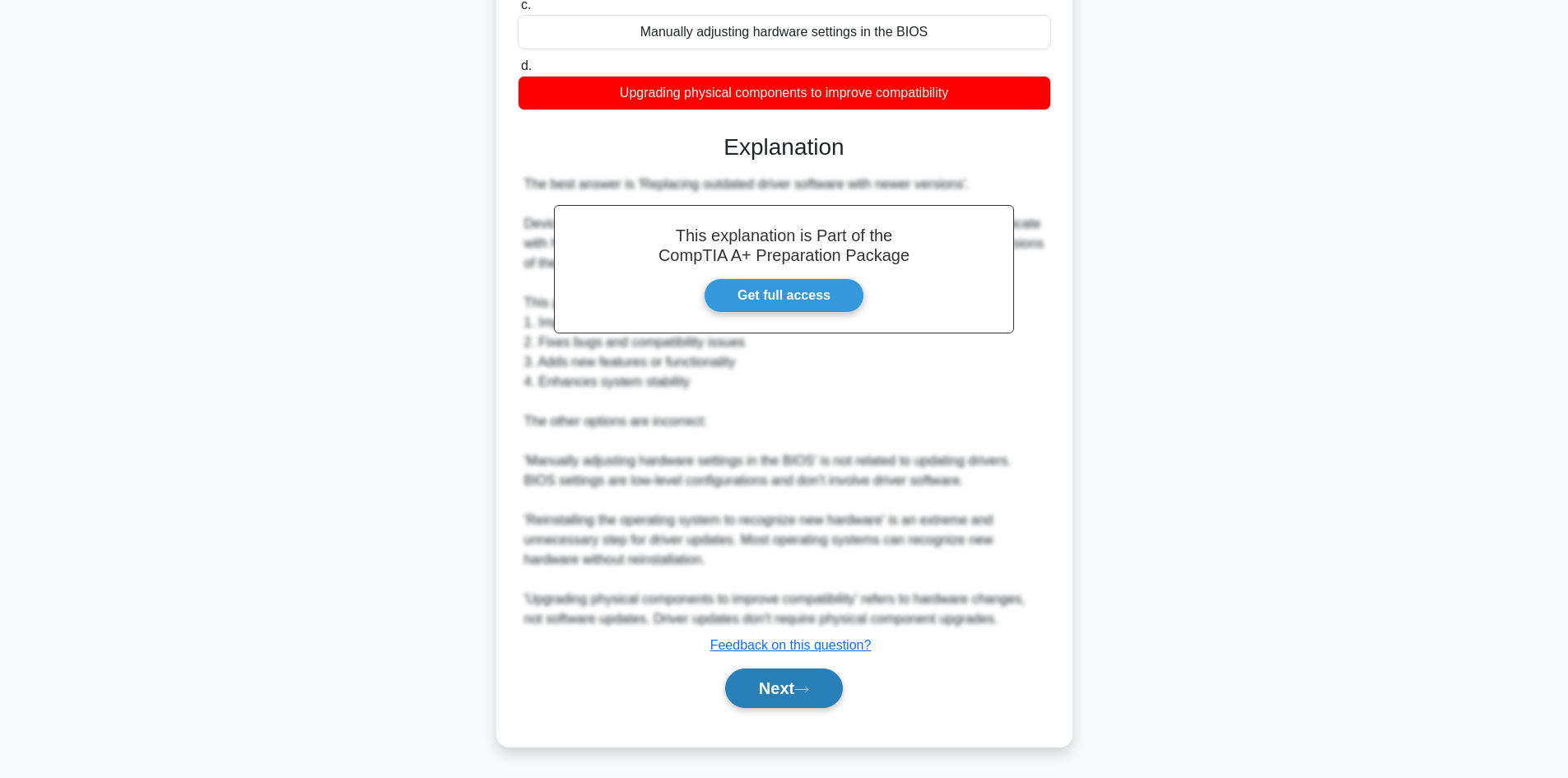
click at [732, 681] on button "Next" at bounding box center [784, 688] width 118 height 39
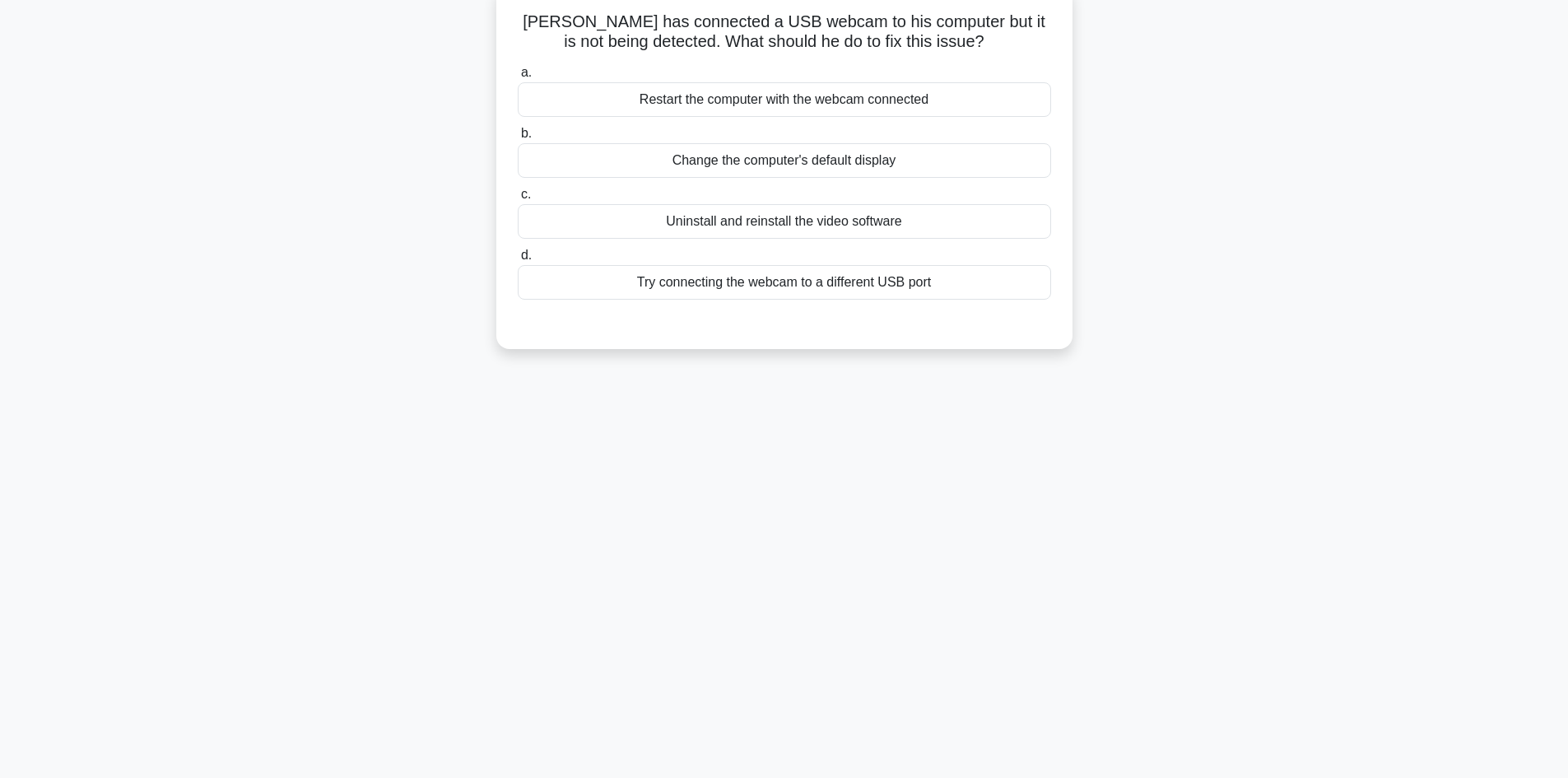
scroll to position [0, 0]
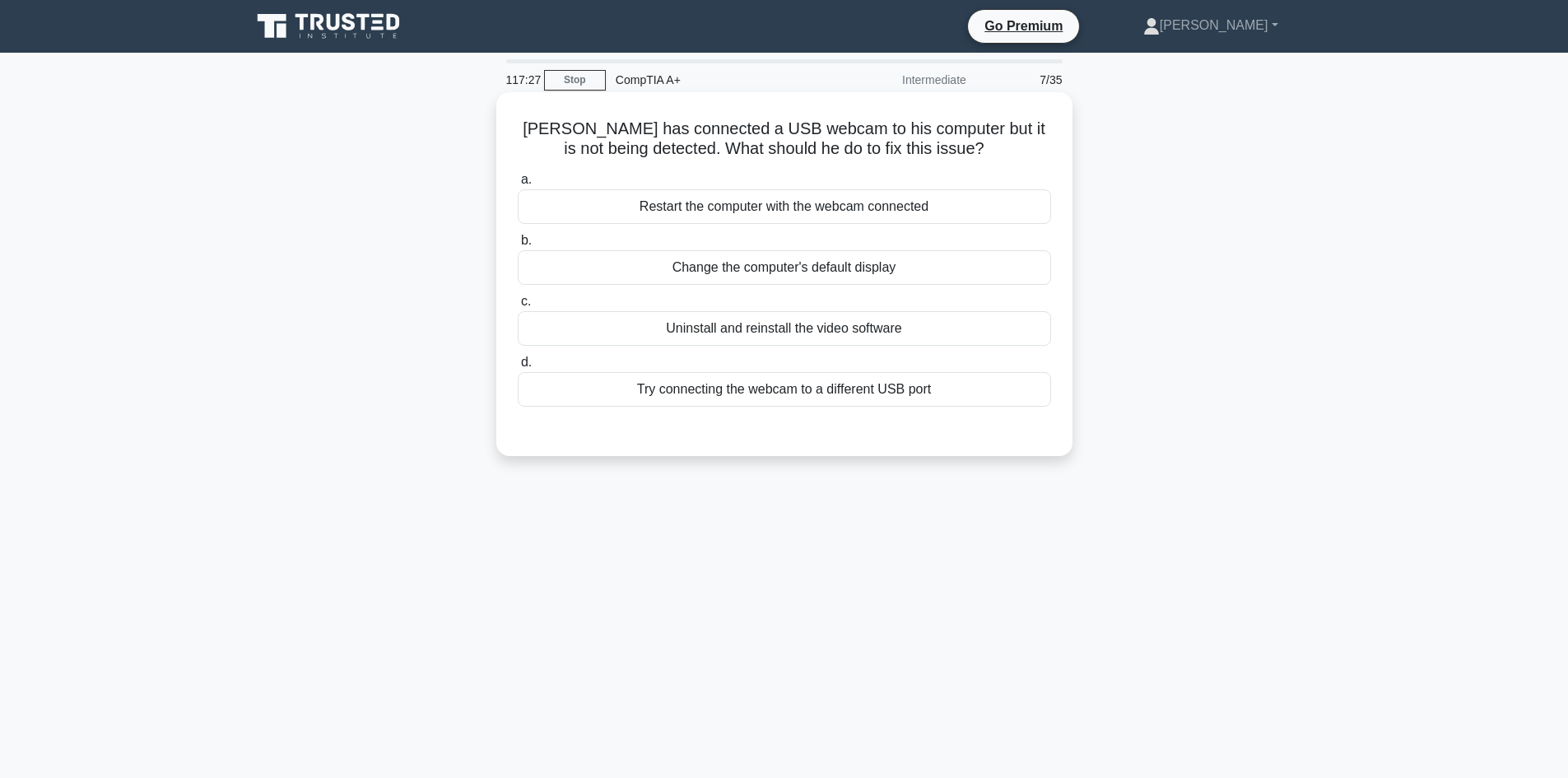
click at [739, 388] on div "Try connecting the webcam to a different USB port" at bounding box center [784, 389] width 533 height 35
click at [517, 368] on input "d. Try connecting the webcam to a different USB port" at bounding box center [517, 362] width 0 height 11
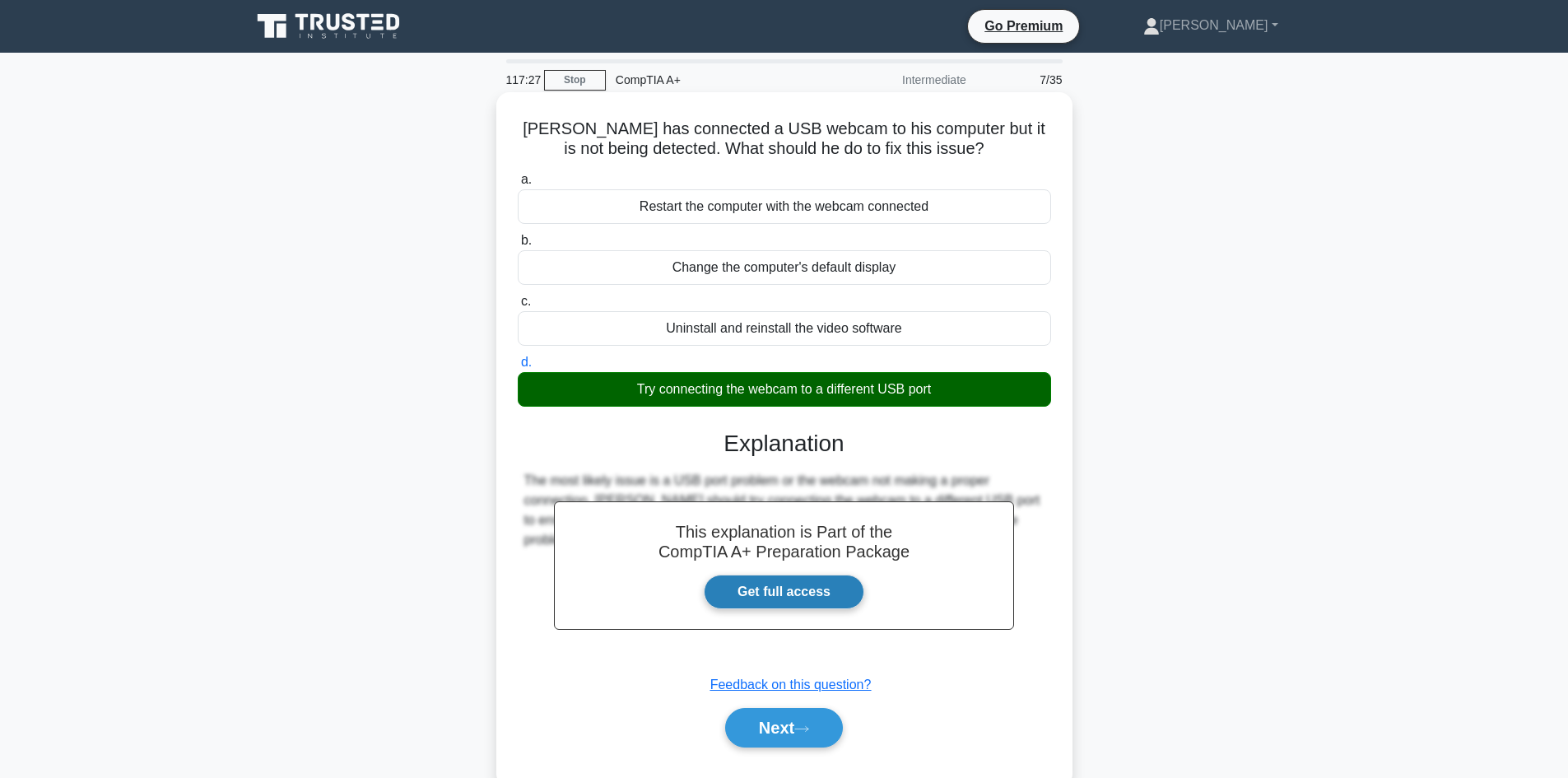
scroll to position [112, 0]
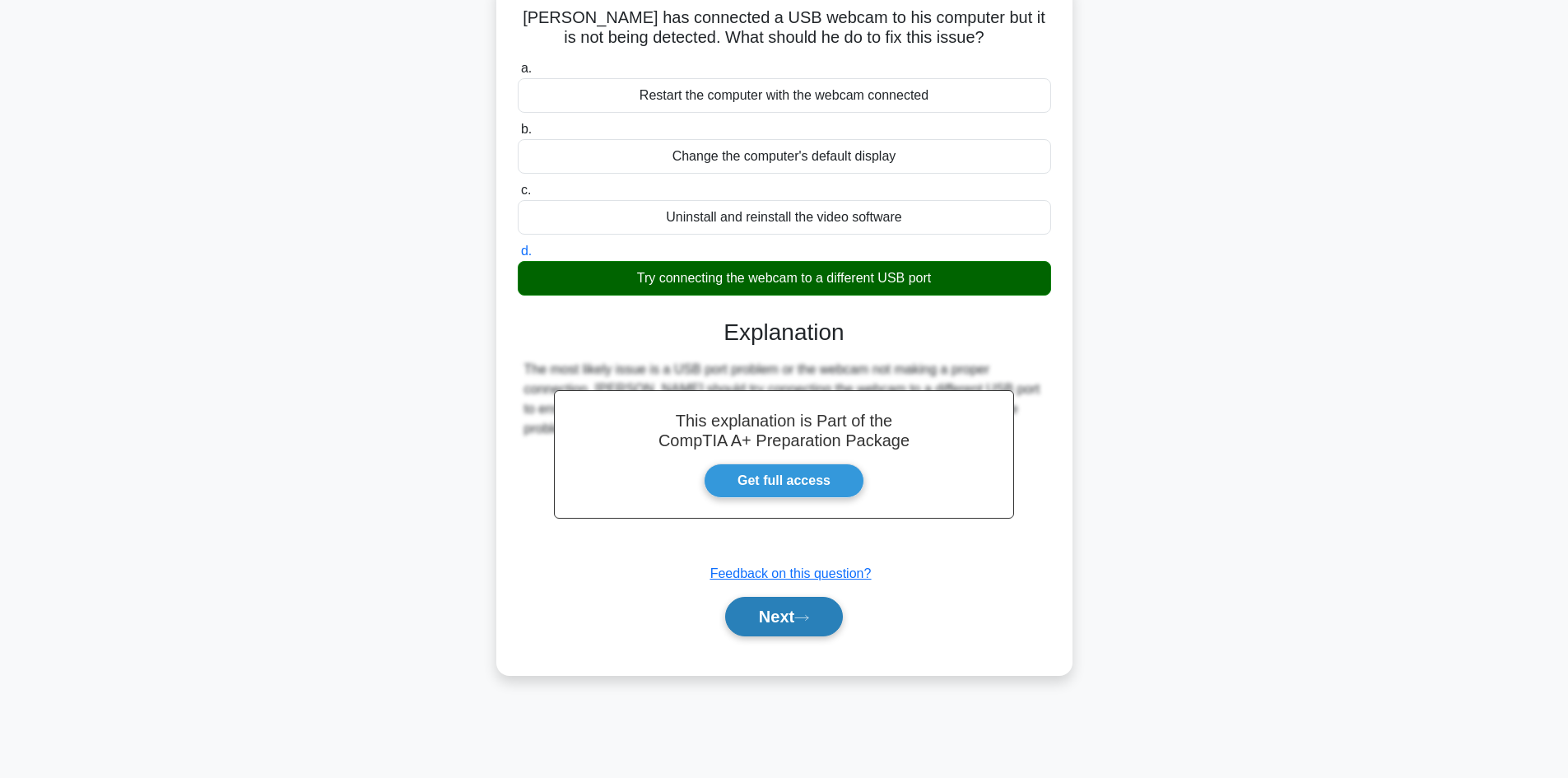
click at [764, 609] on button "Next" at bounding box center [784, 617] width 118 height 39
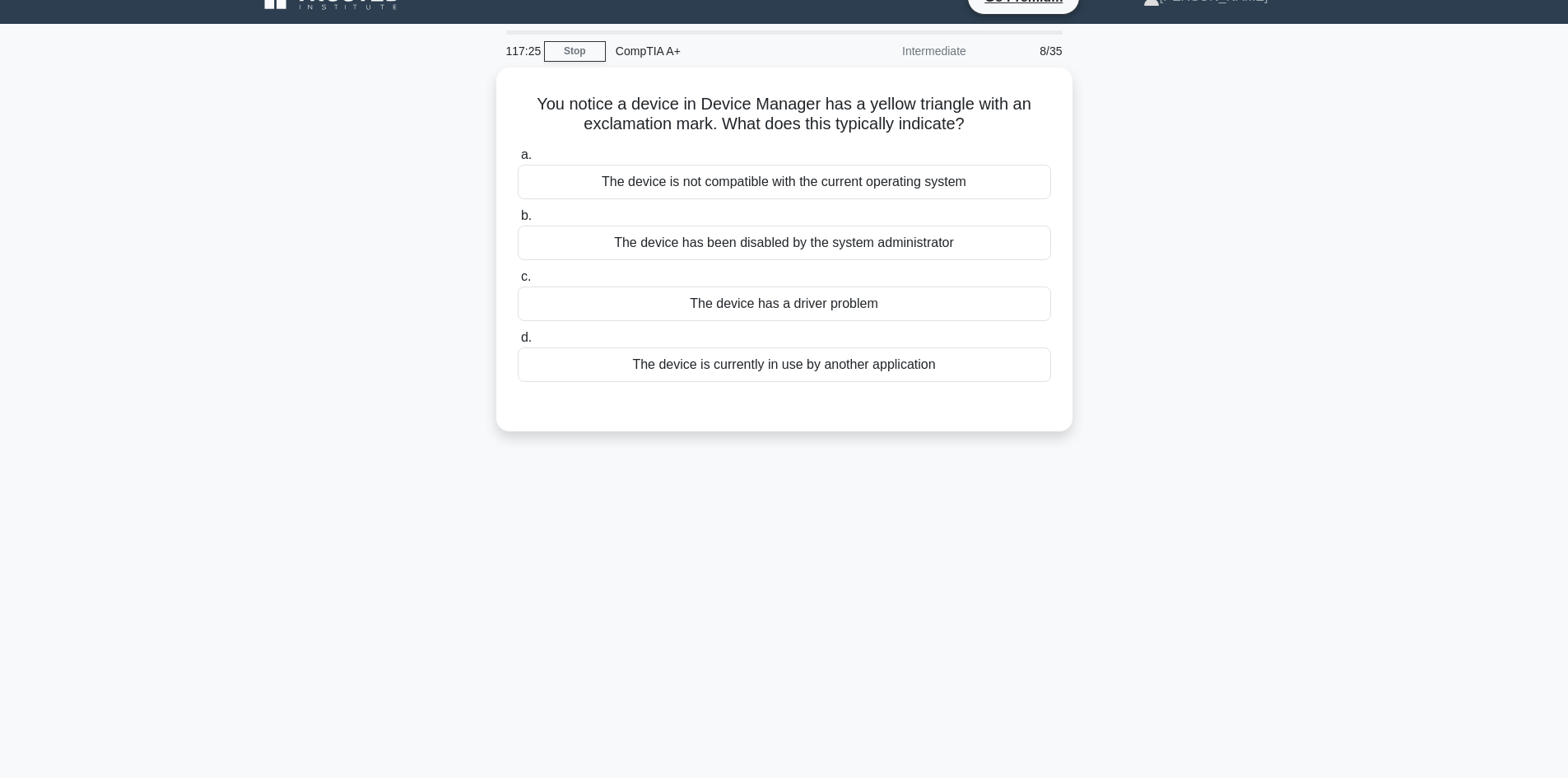
scroll to position [0, 0]
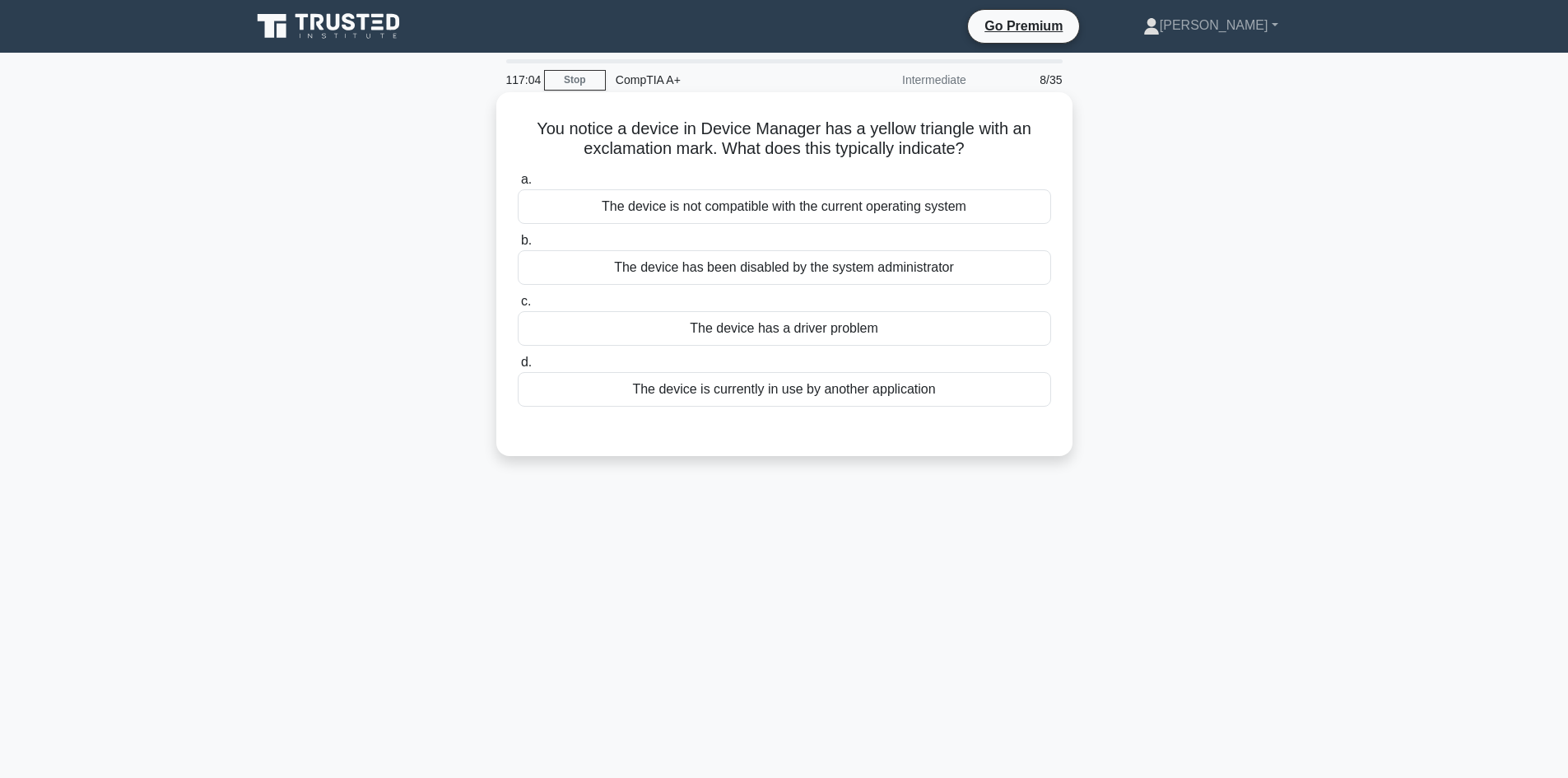
click at [768, 262] on div "The device has been disabled by the system administrator" at bounding box center [784, 267] width 533 height 35
click at [517, 246] on input "b. The device has been disabled by the system administrator" at bounding box center [517, 241] width 0 height 11
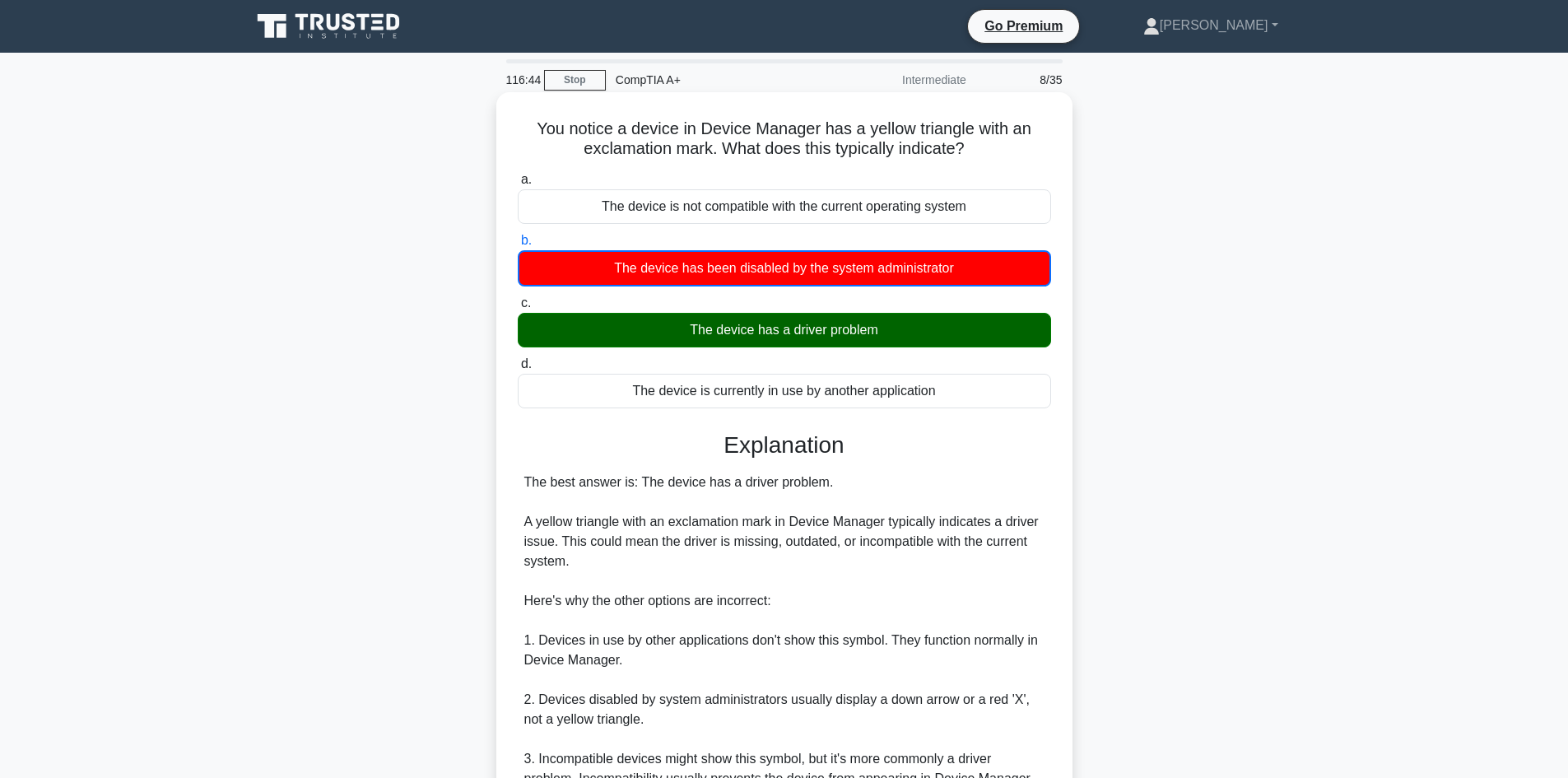
scroll to position [239, 0]
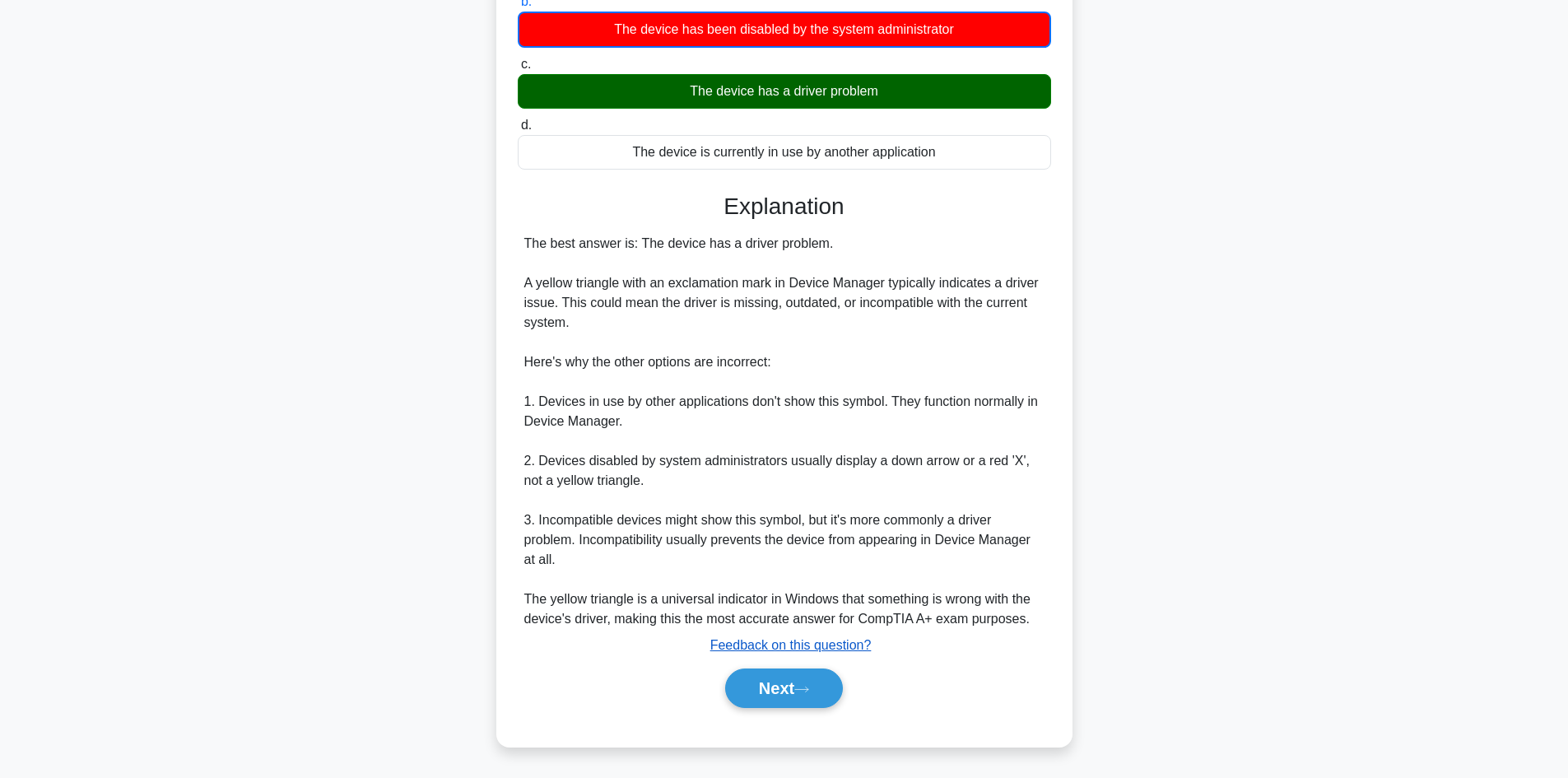
click at [715, 650] on u "Feedback on this question?" at bounding box center [790, 645] width 161 height 14
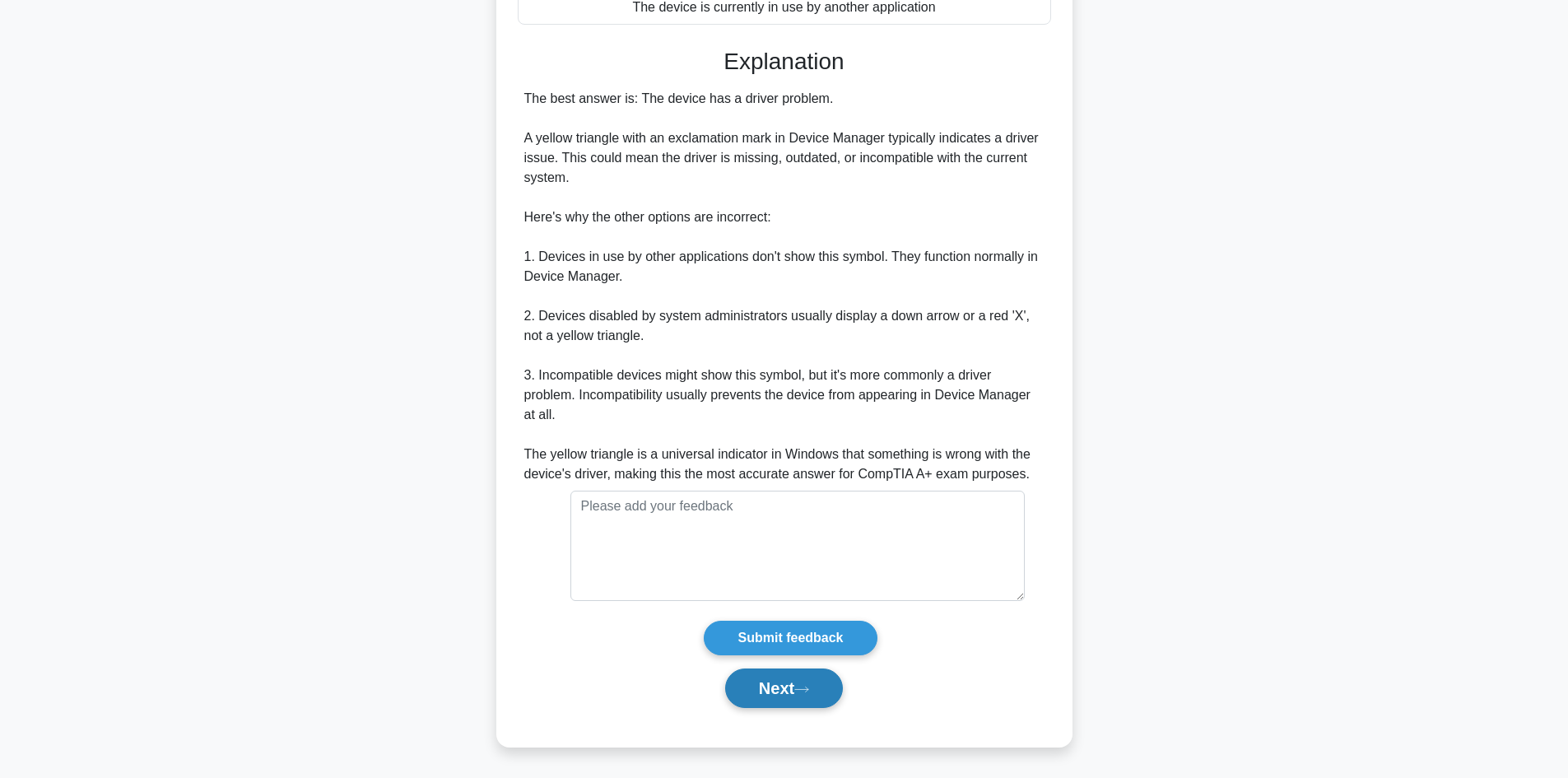
click at [755, 678] on button "Next" at bounding box center [784, 688] width 118 height 39
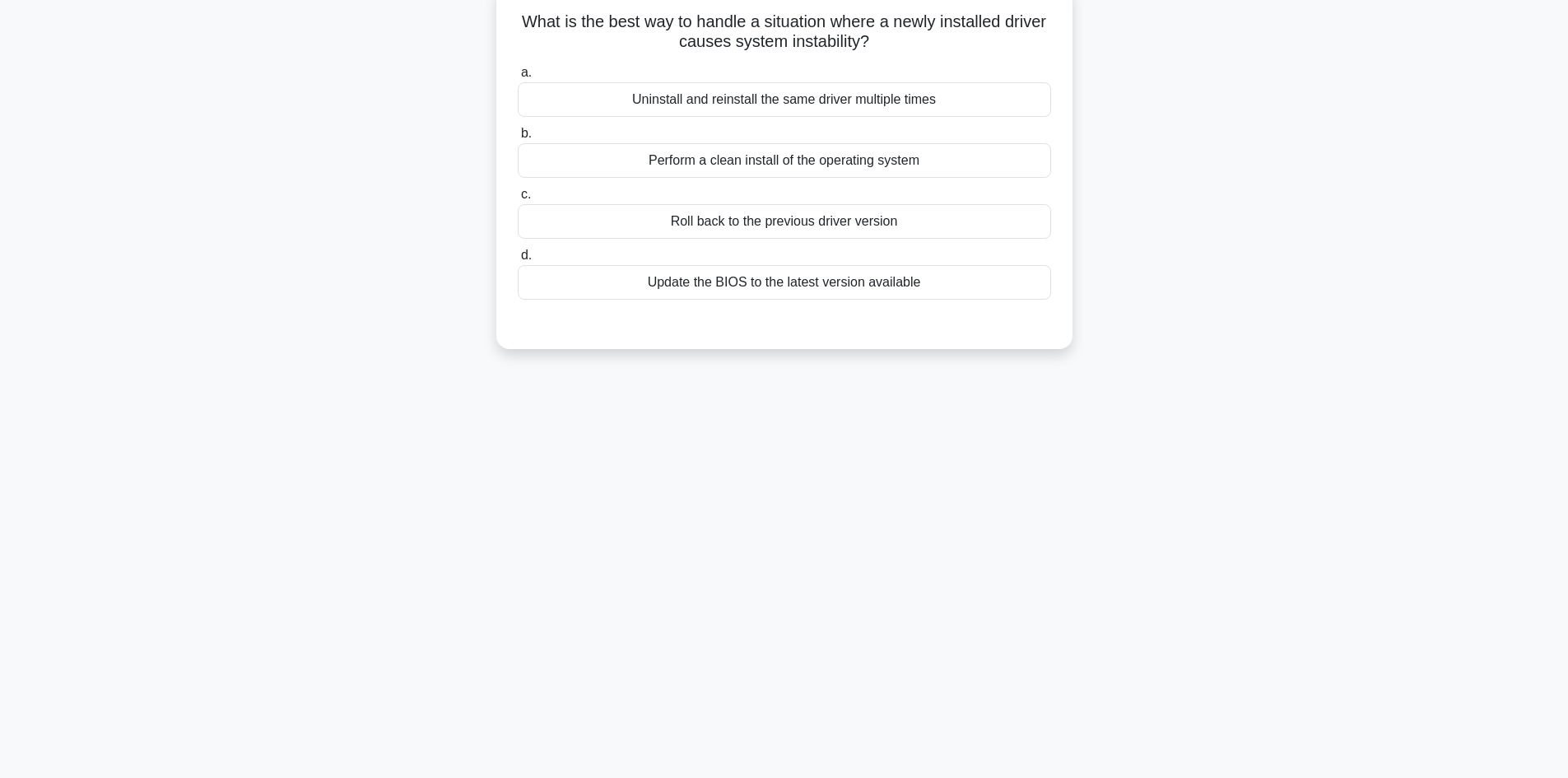
scroll to position [0, 0]
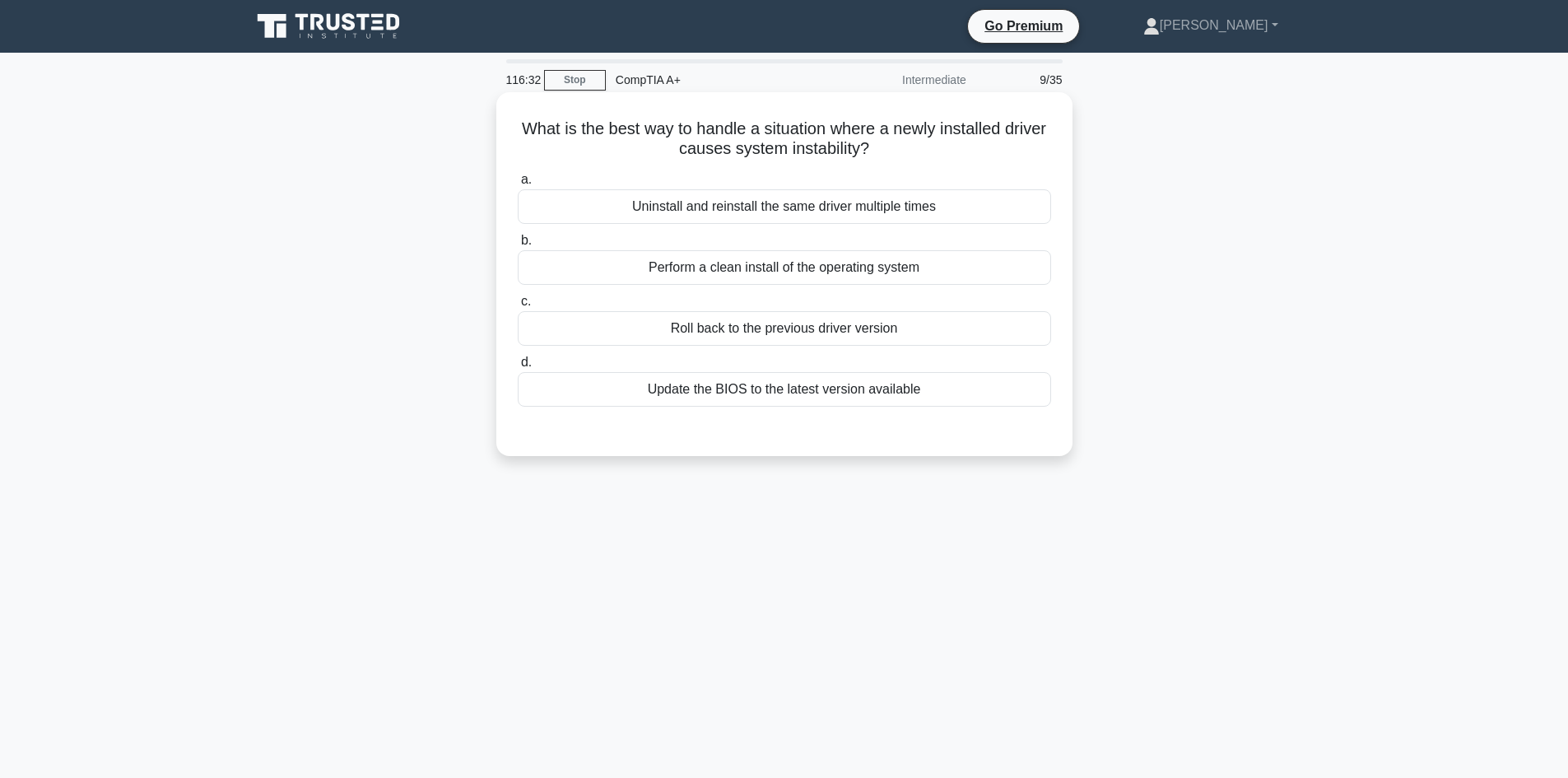
click at [909, 387] on div "Update the BIOS to the latest version available" at bounding box center [784, 389] width 533 height 35
click at [517, 368] on input "d. Update the BIOS to the latest version available" at bounding box center [517, 362] width 0 height 11
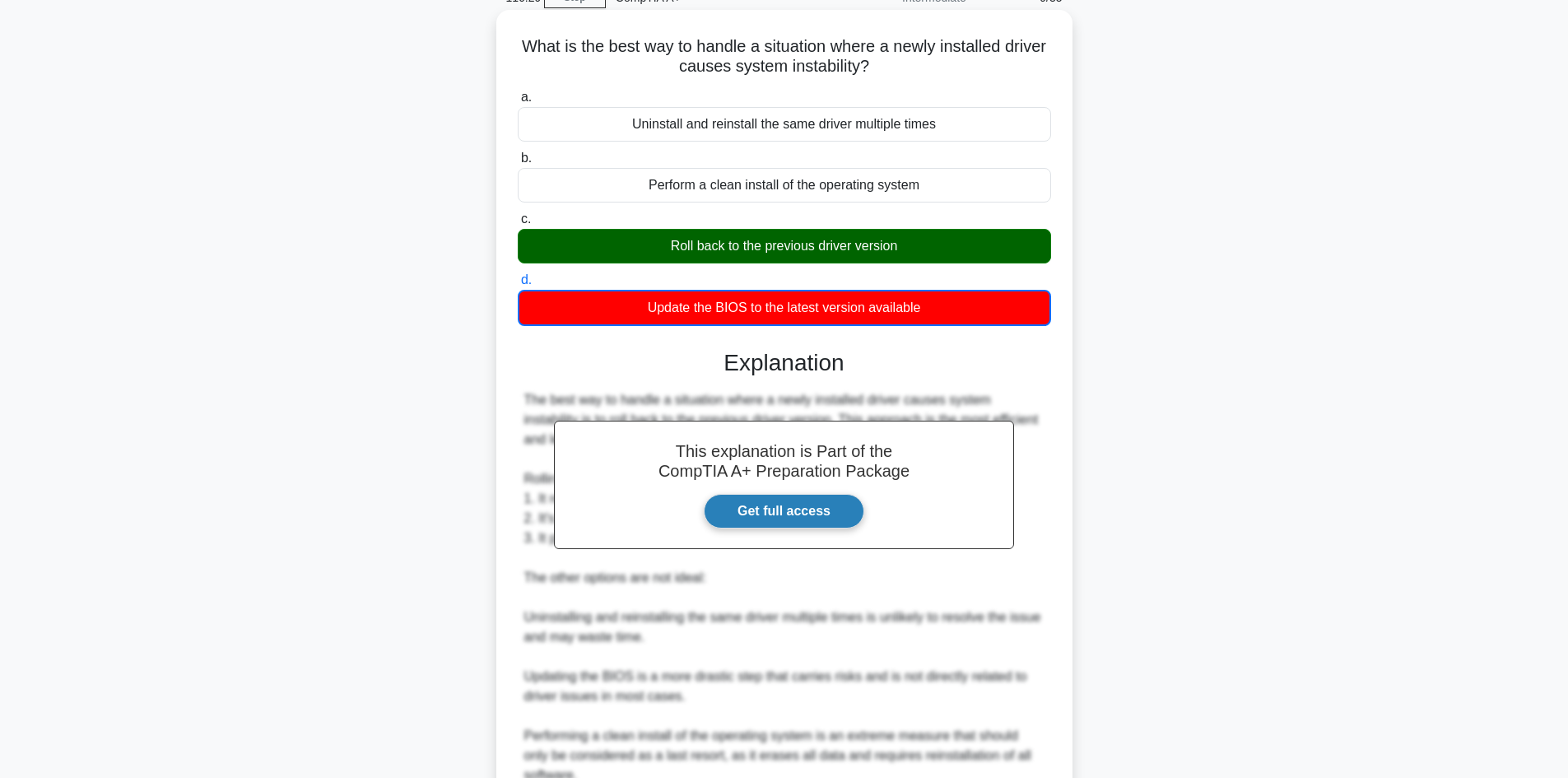
scroll to position [239, 0]
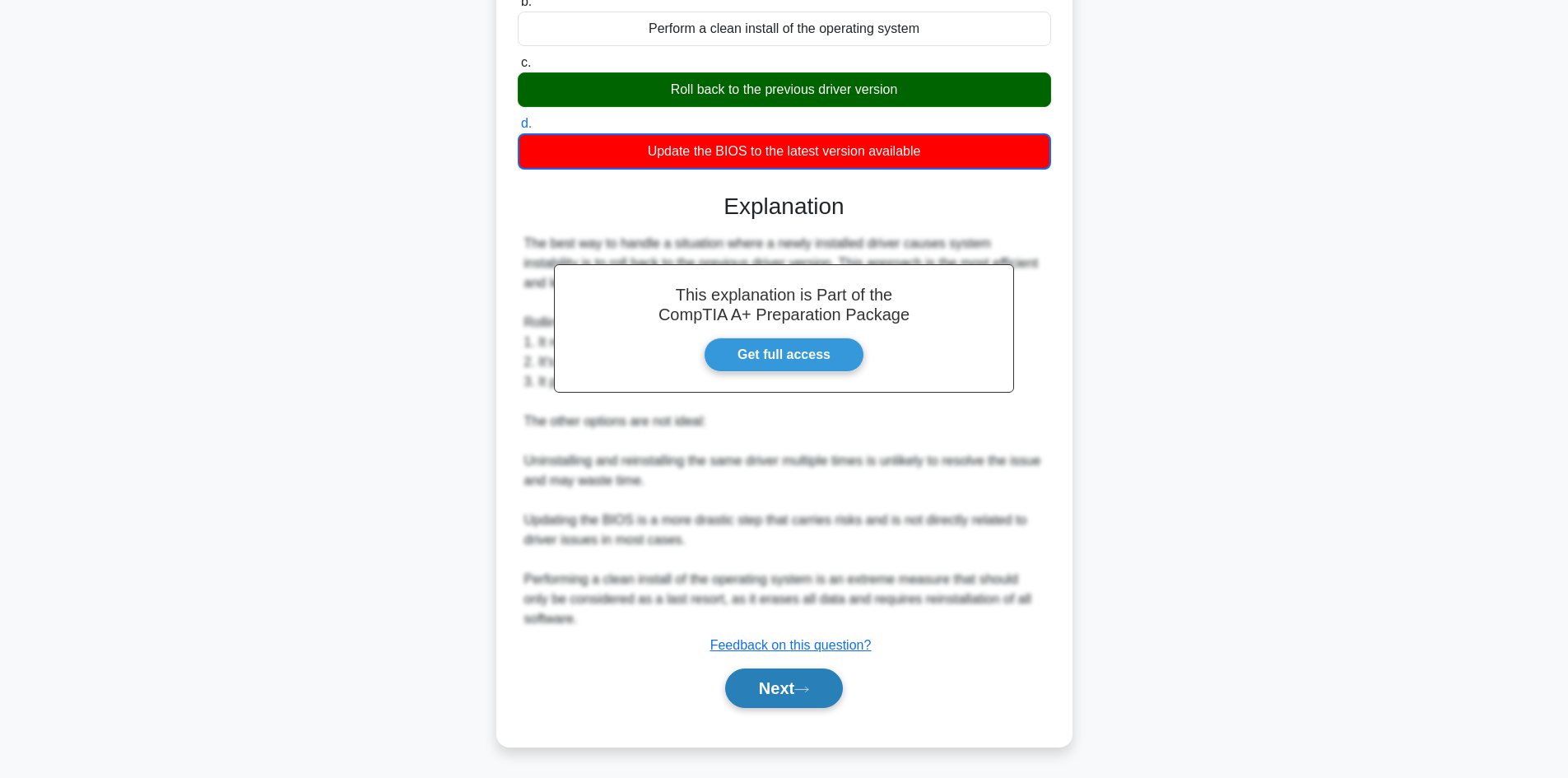
click at [800, 688] on button "Next" at bounding box center [784, 688] width 118 height 39
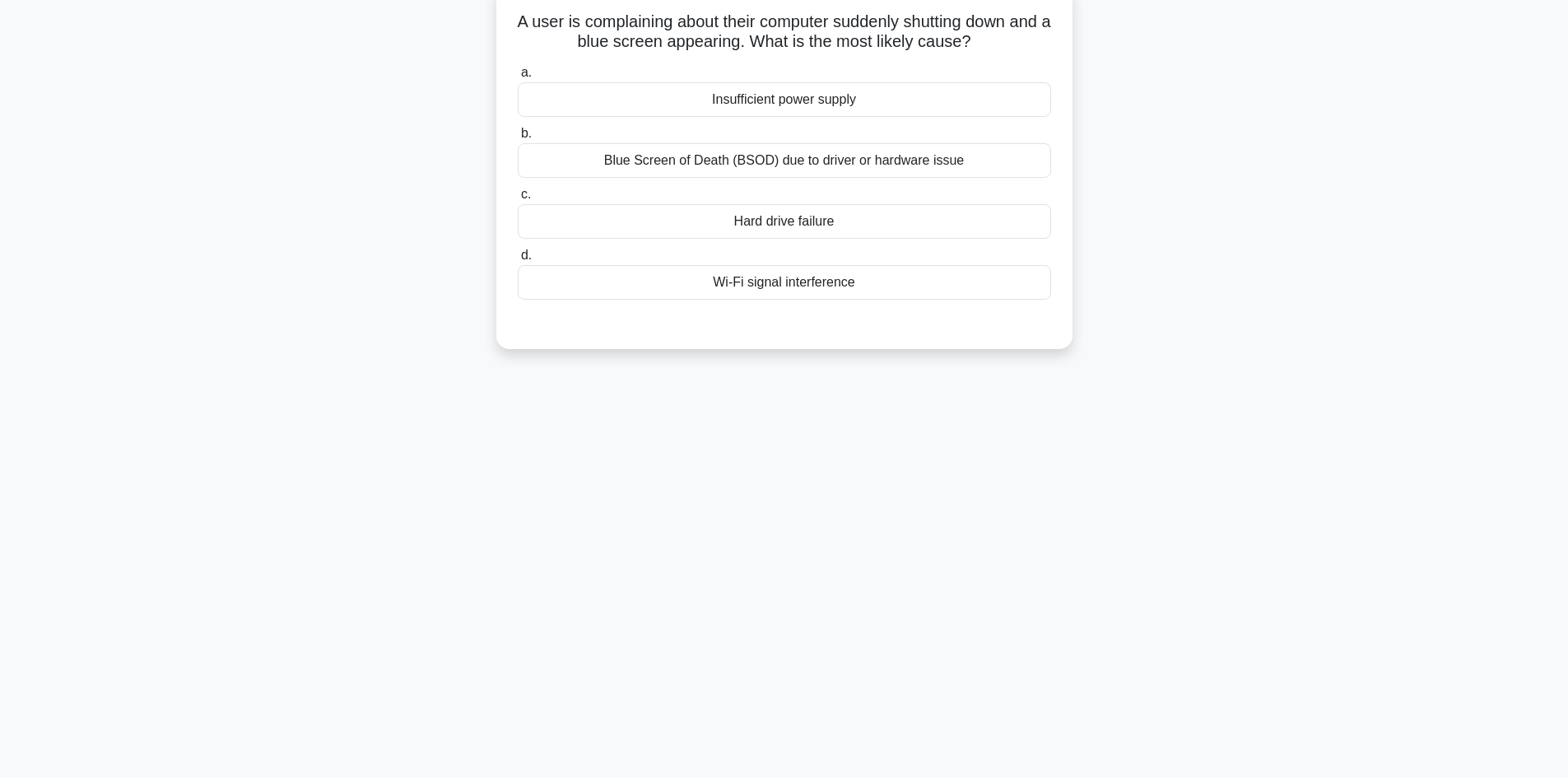
scroll to position [0, 0]
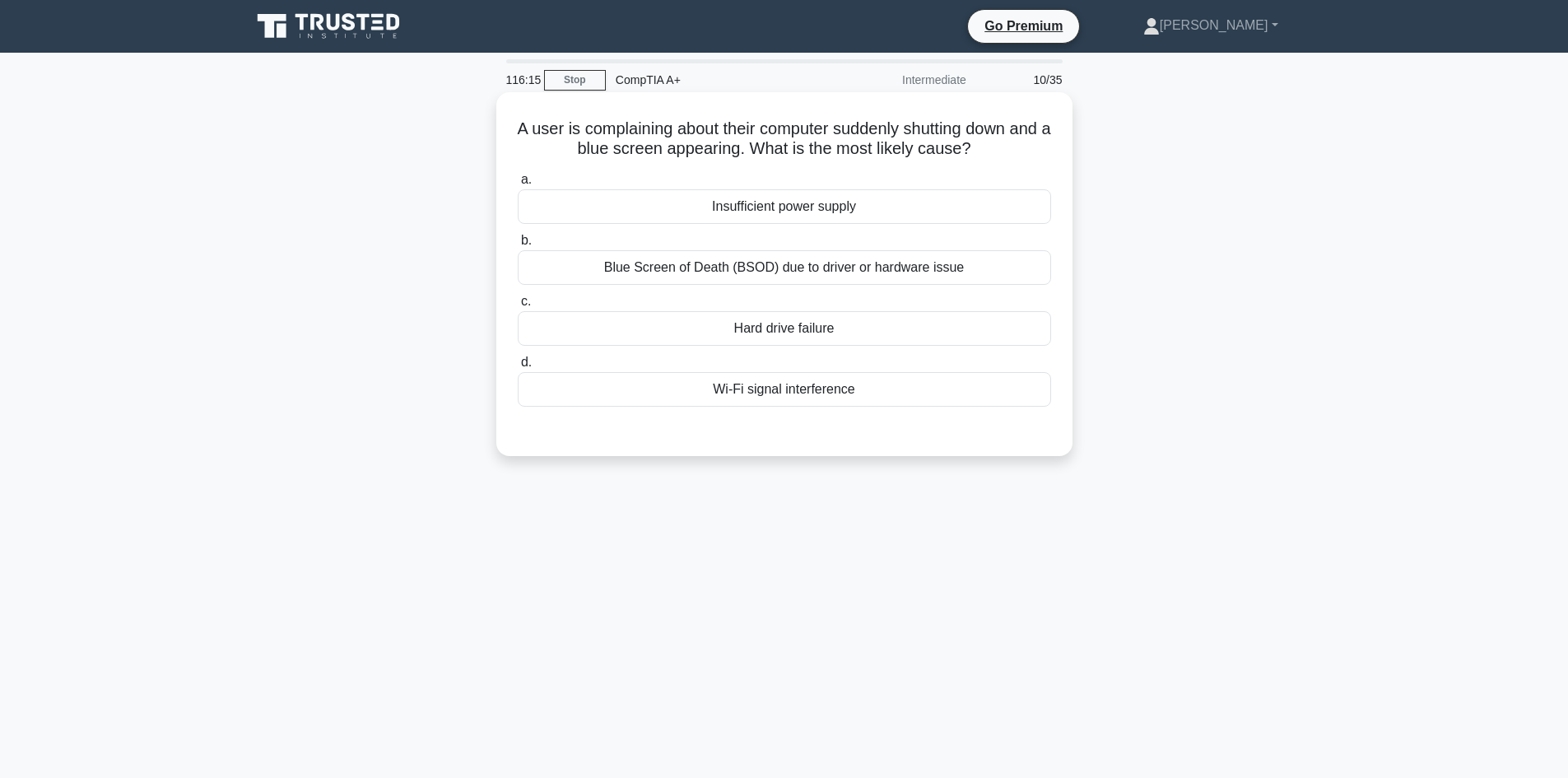
click at [860, 320] on div "Hard drive failure" at bounding box center [784, 328] width 533 height 35
click at [517, 307] on input "c. Hard drive failure" at bounding box center [517, 302] width 0 height 11
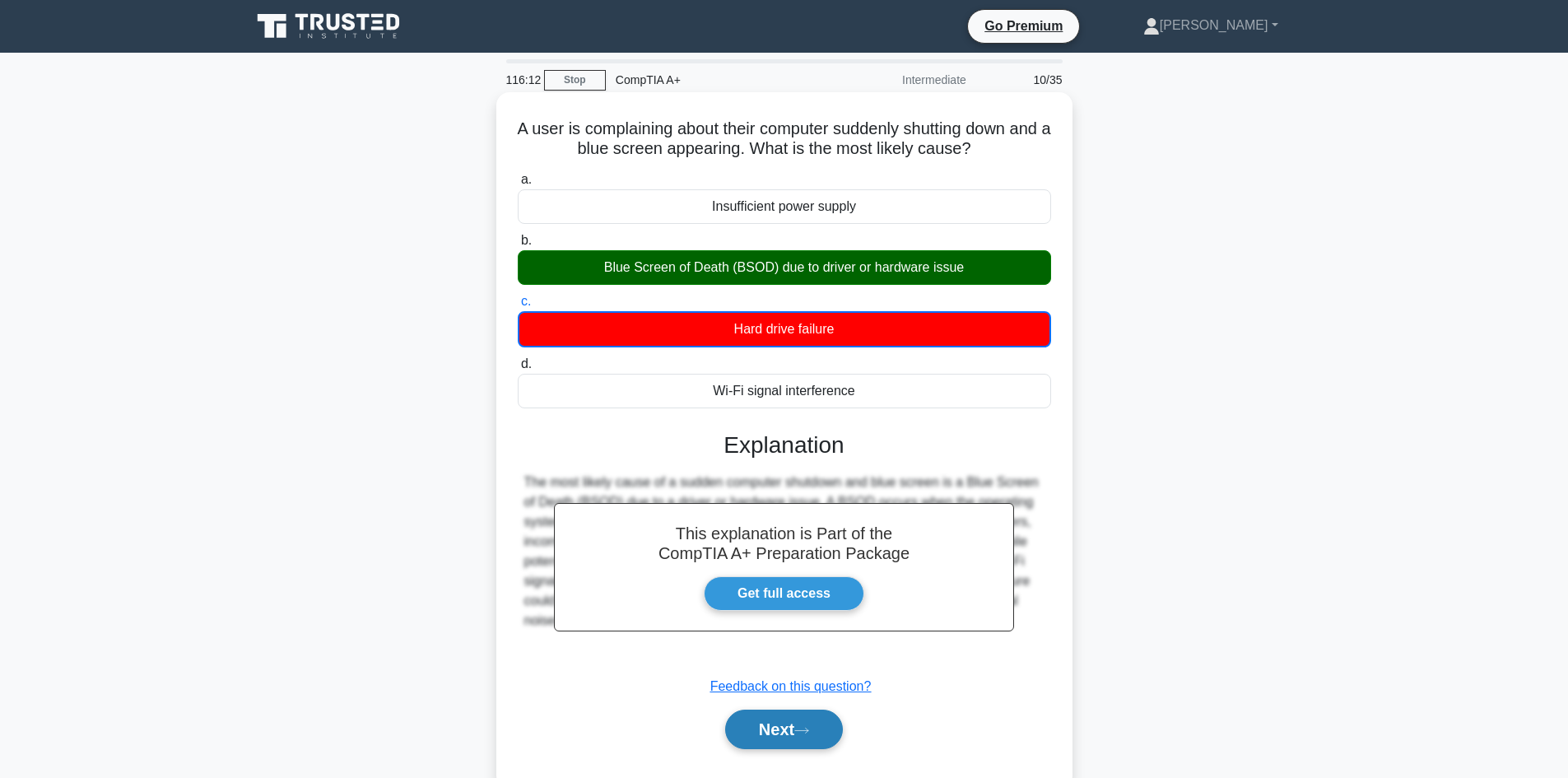
click at [803, 722] on button "Next" at bounding box center [784, 729] width 118 height 39
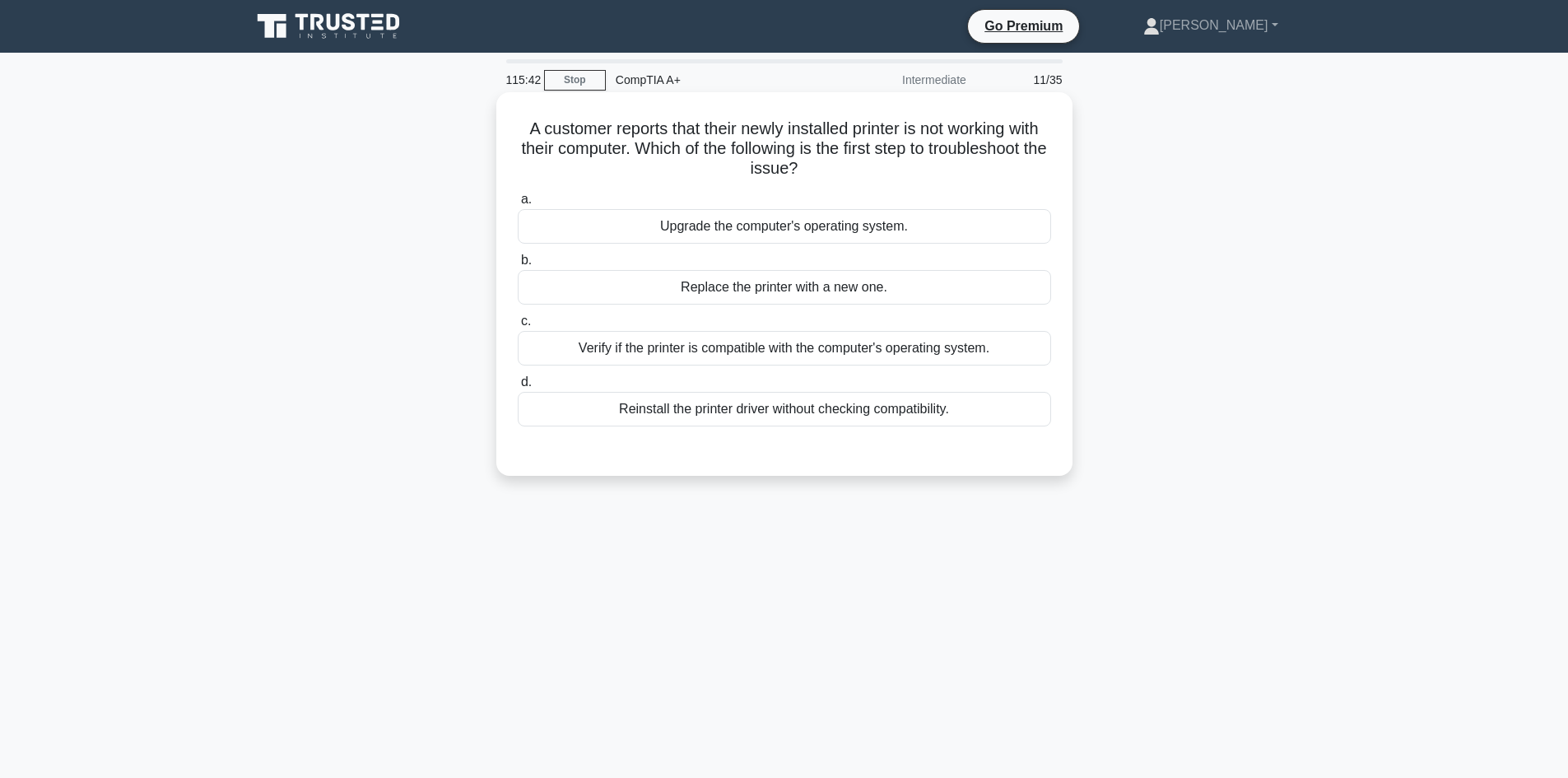
click at [868, 232] on div "Upgrade the computer's operating system." at bounding box center [784, 226] width 533 height 35
click at [517, 205] on input "a. Upgrade the computer's operating system." at bounding box center [517, 200] width 0 height 11
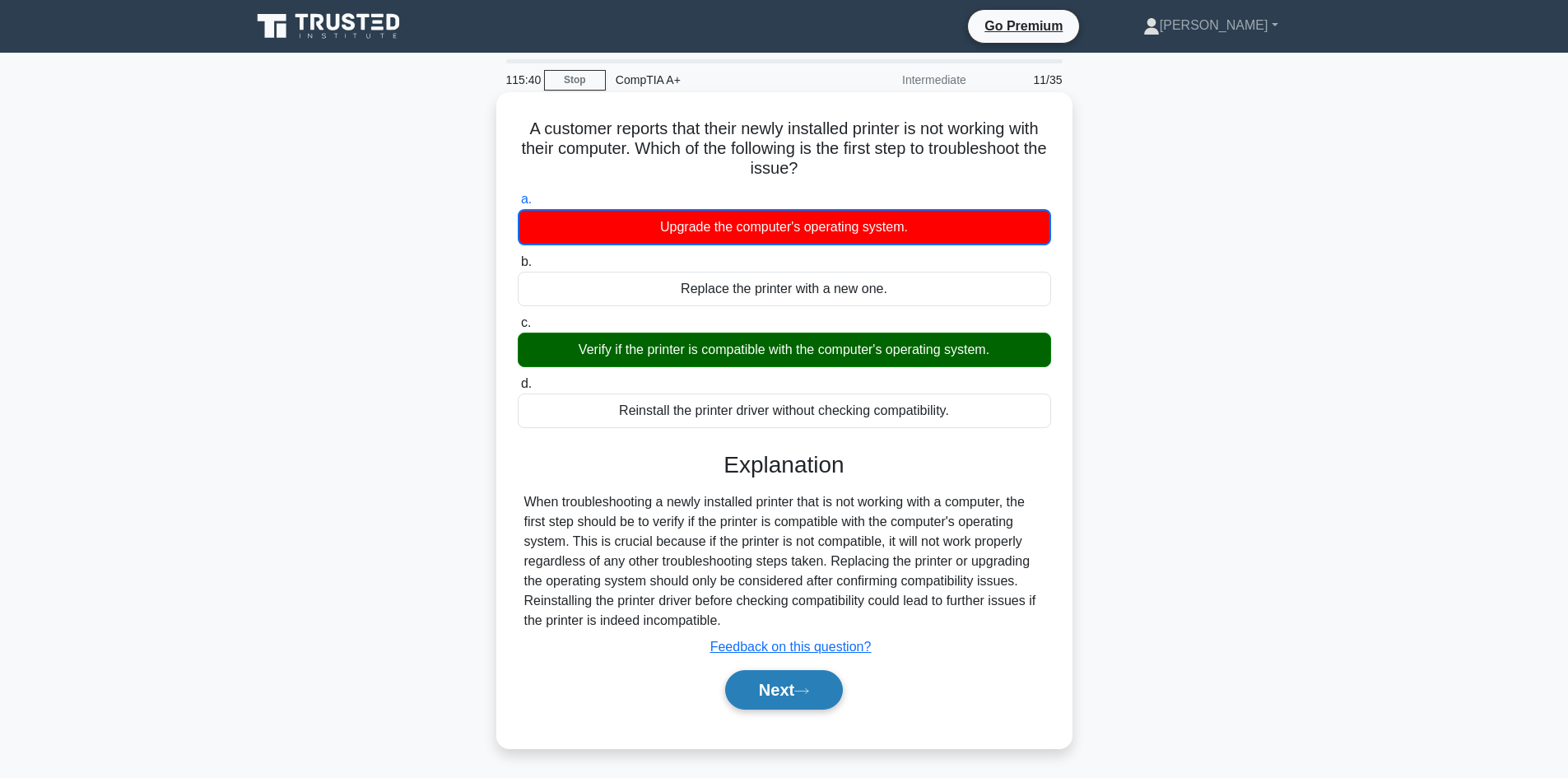
click at [840, 687] on button "Next" at bounding box center [784, 690] width 118 height 39
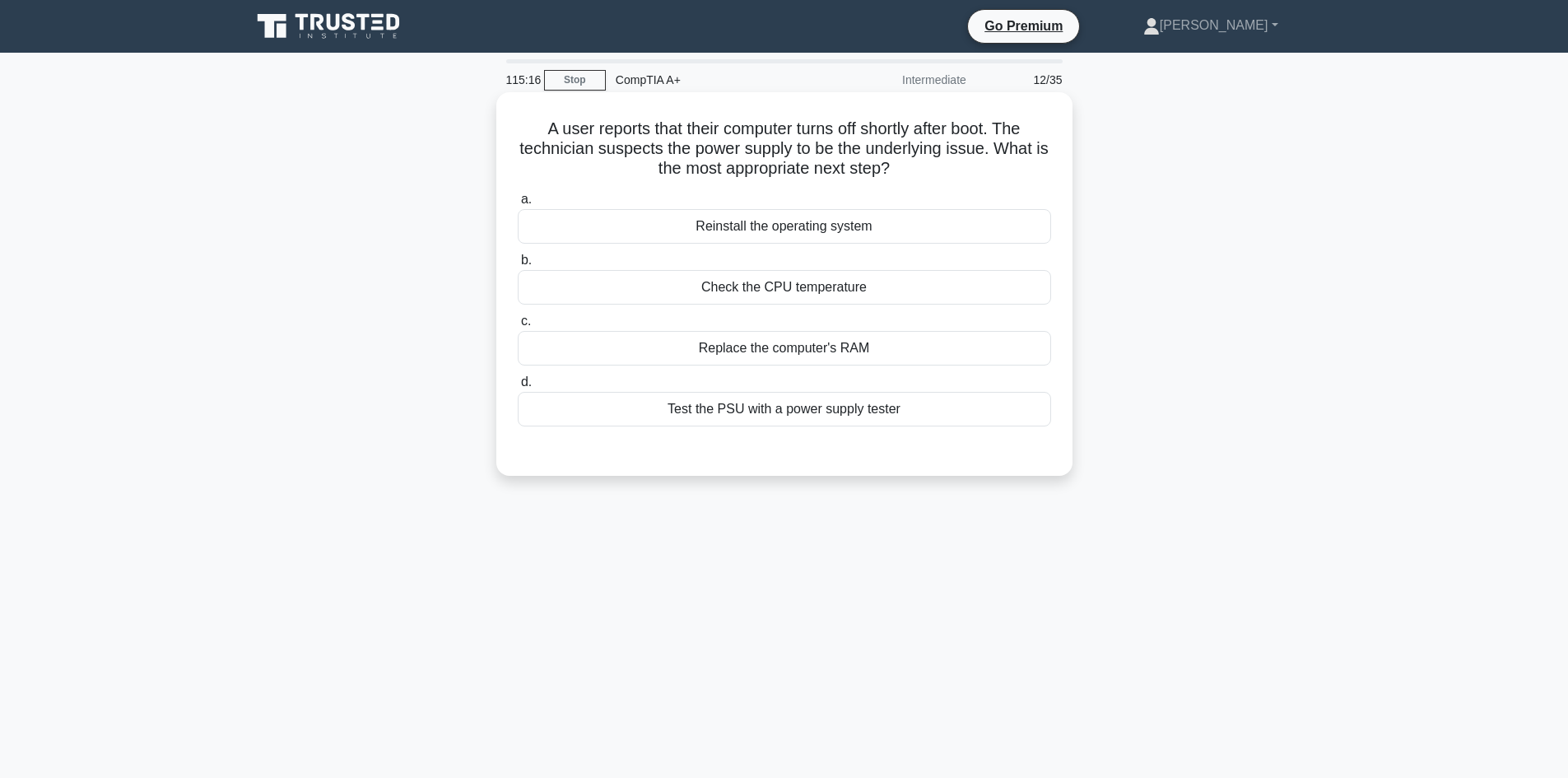
click at [901, 423] on div "Test the PSU with a power supply tester" at bounding box center [784, 409] width 533 height 35
click at [517, 388] on input "d. Test the PSU with a power supply tester" at bounding box center [517, 383] width 0 height 11
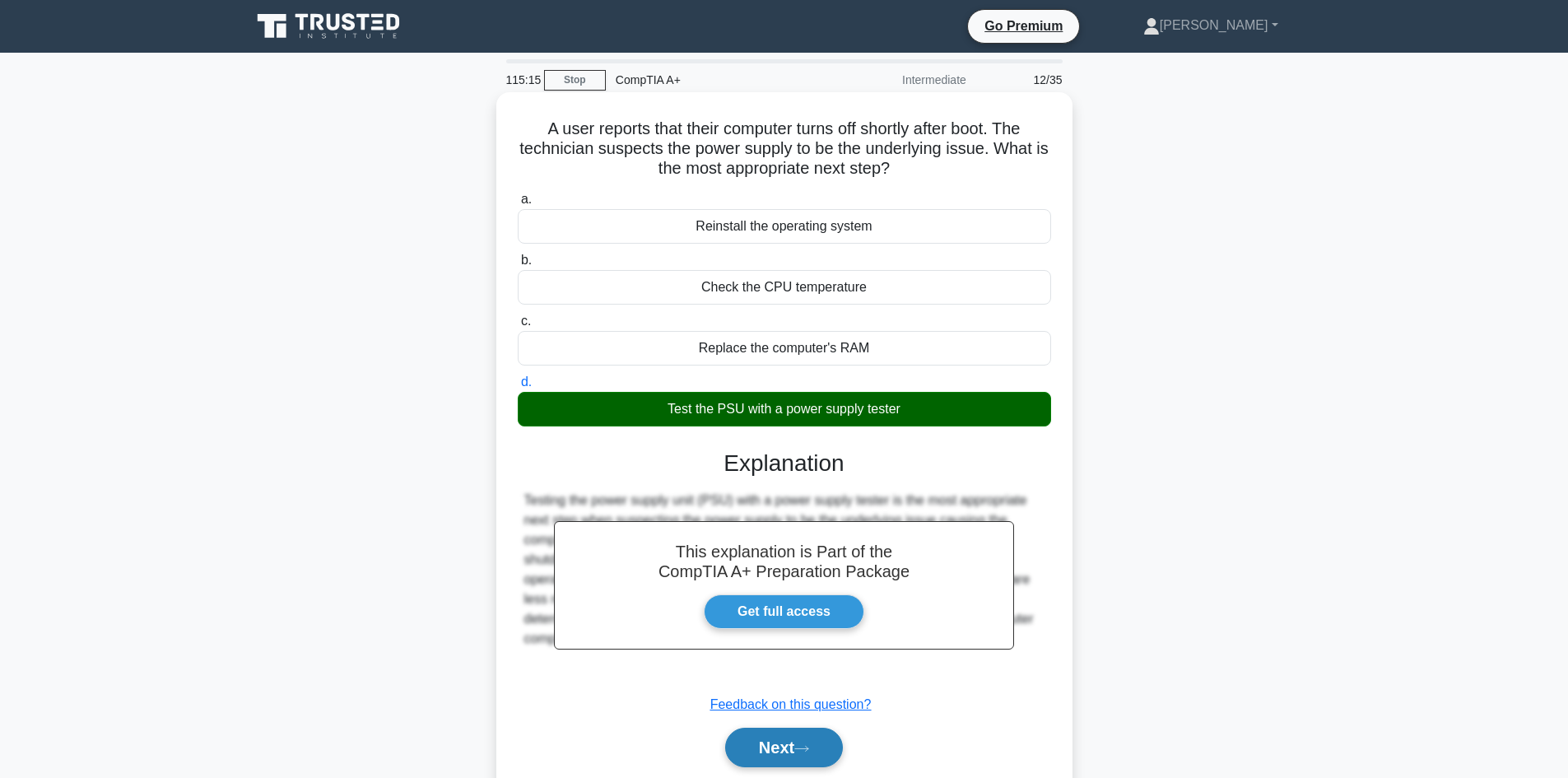
scroll to position [82, 0]
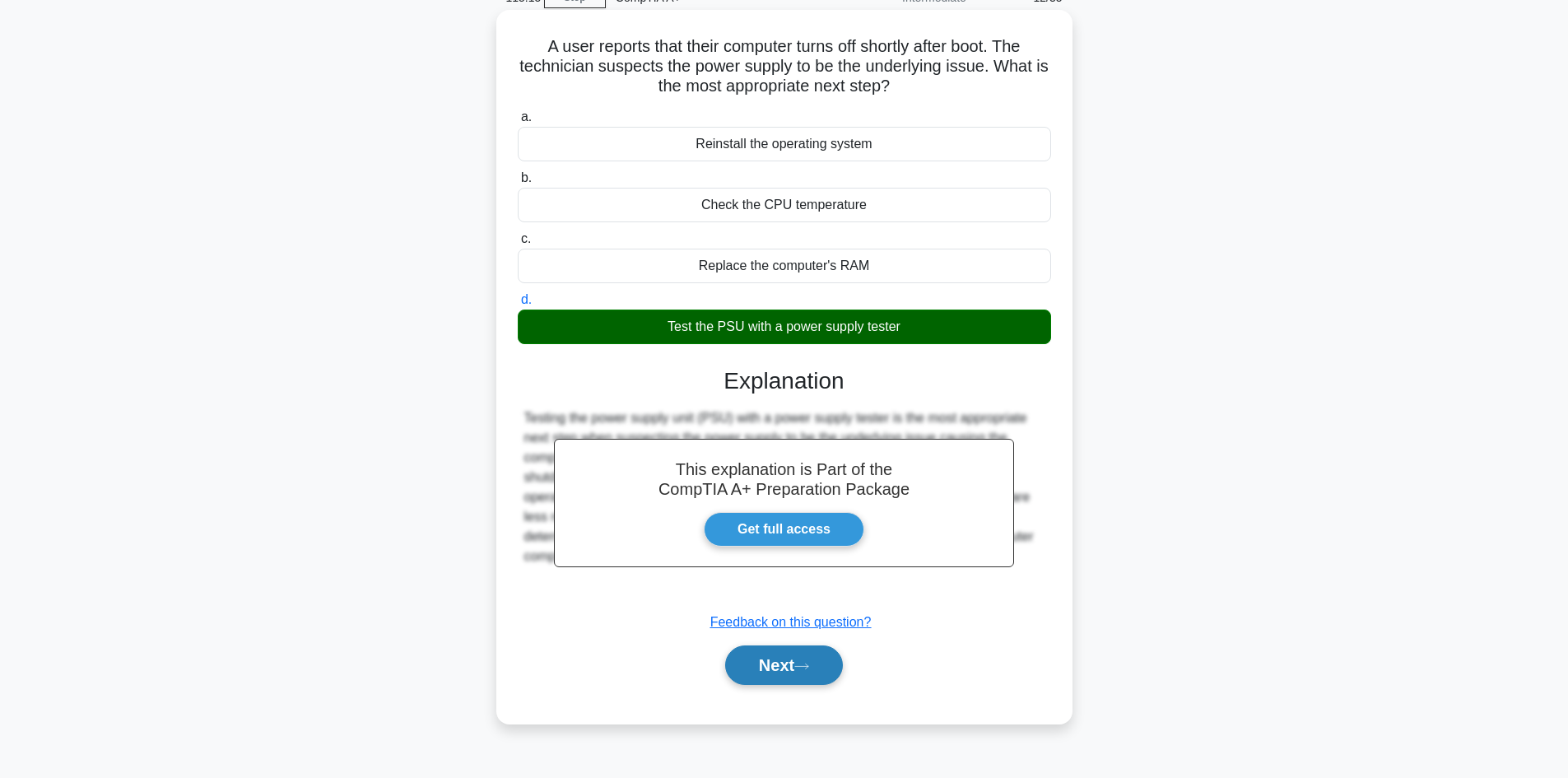
click at [754, 658] on button "Next" at bounding box center [784, 665] width 118 height 39
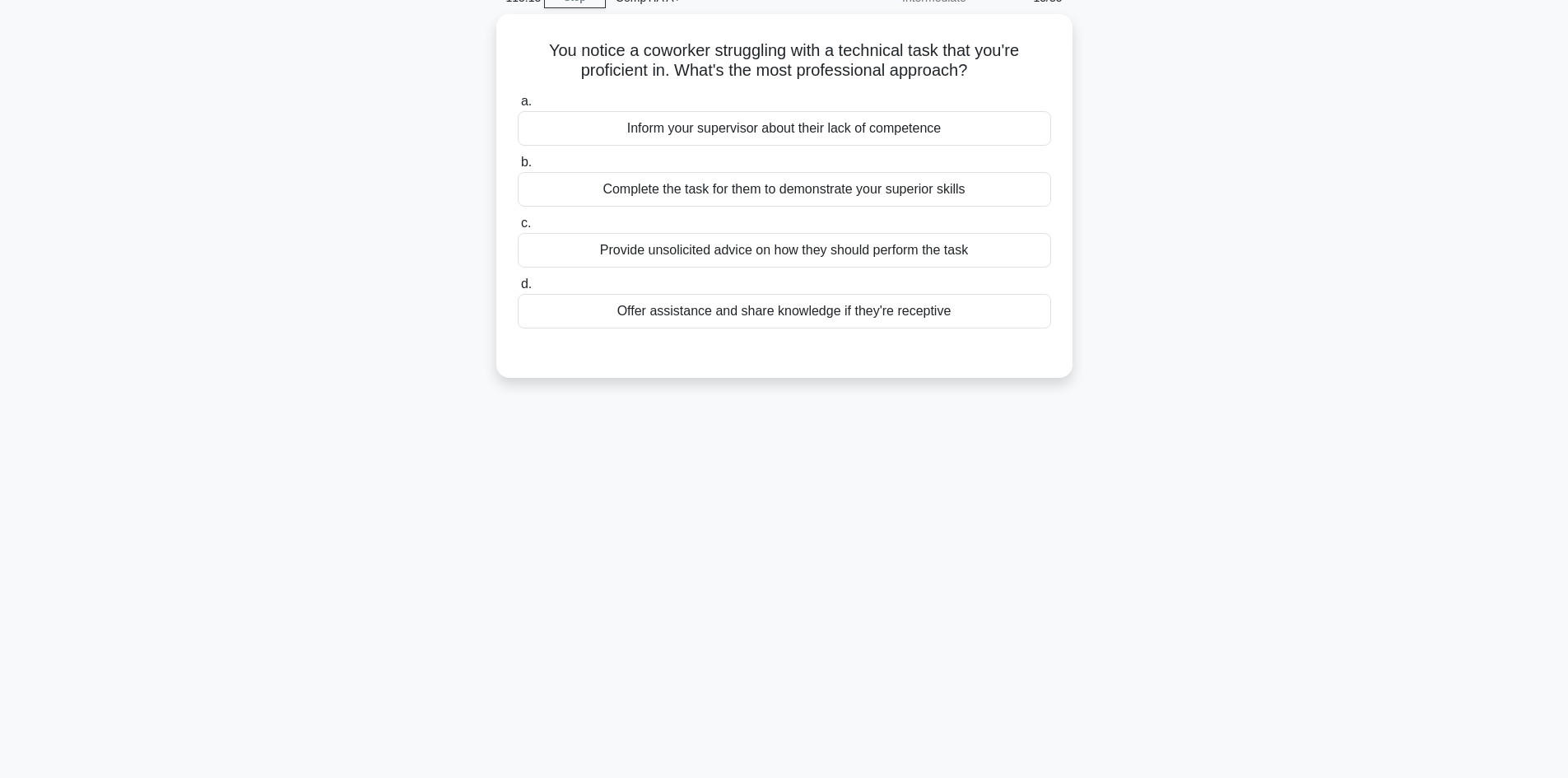
scroll to position [0, 0]
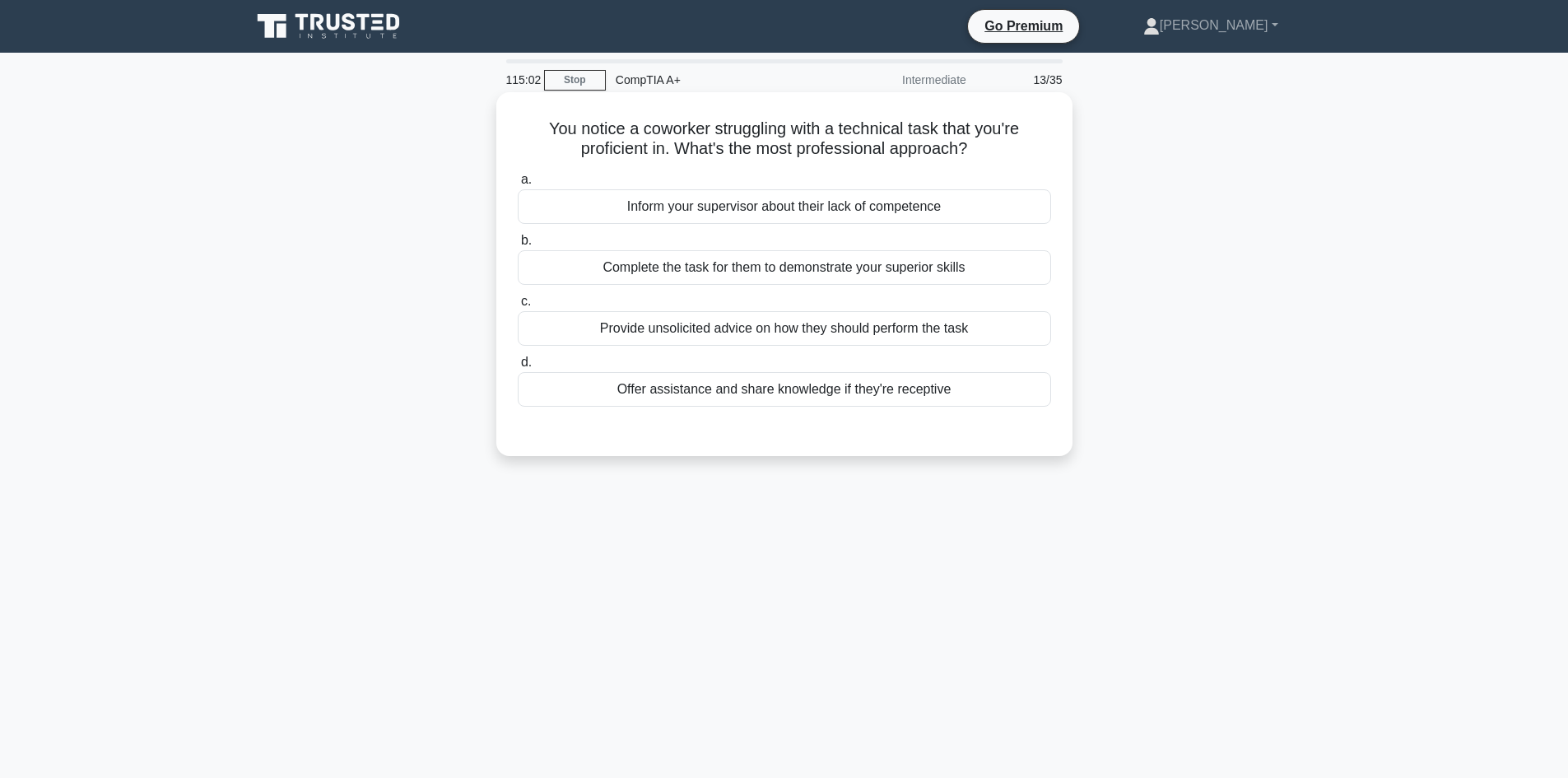
click at [940, 323] on div "Provide unsolicited advice on how they should perform the task" at bounding box center [784, 328] width 533 height 35
click at [517, 307] on input "c. Provide unsolicited advice on how they should perform the task" at bounding box center [517, 302] width 0 height 11
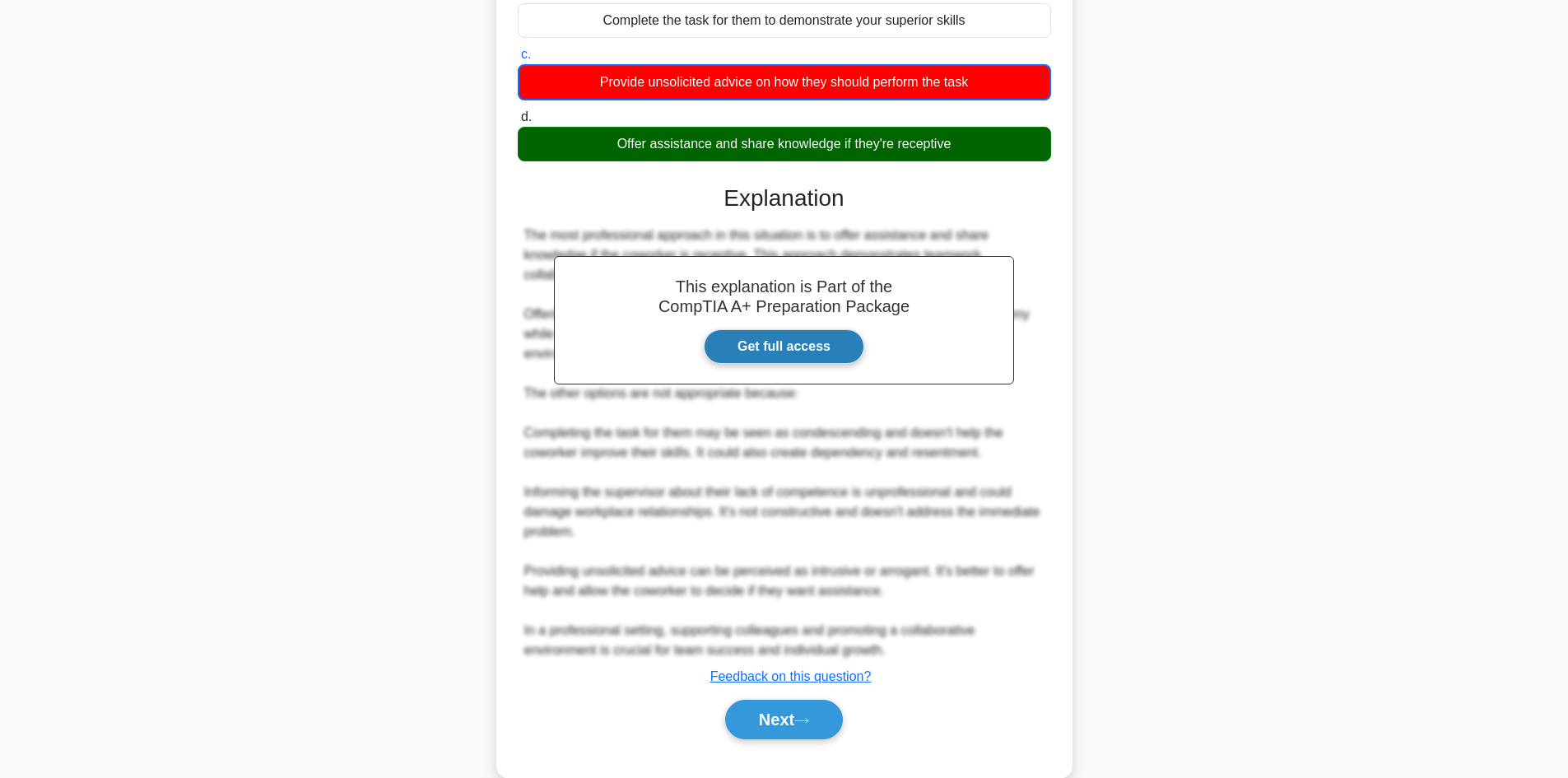
scroll to position [279, 0]
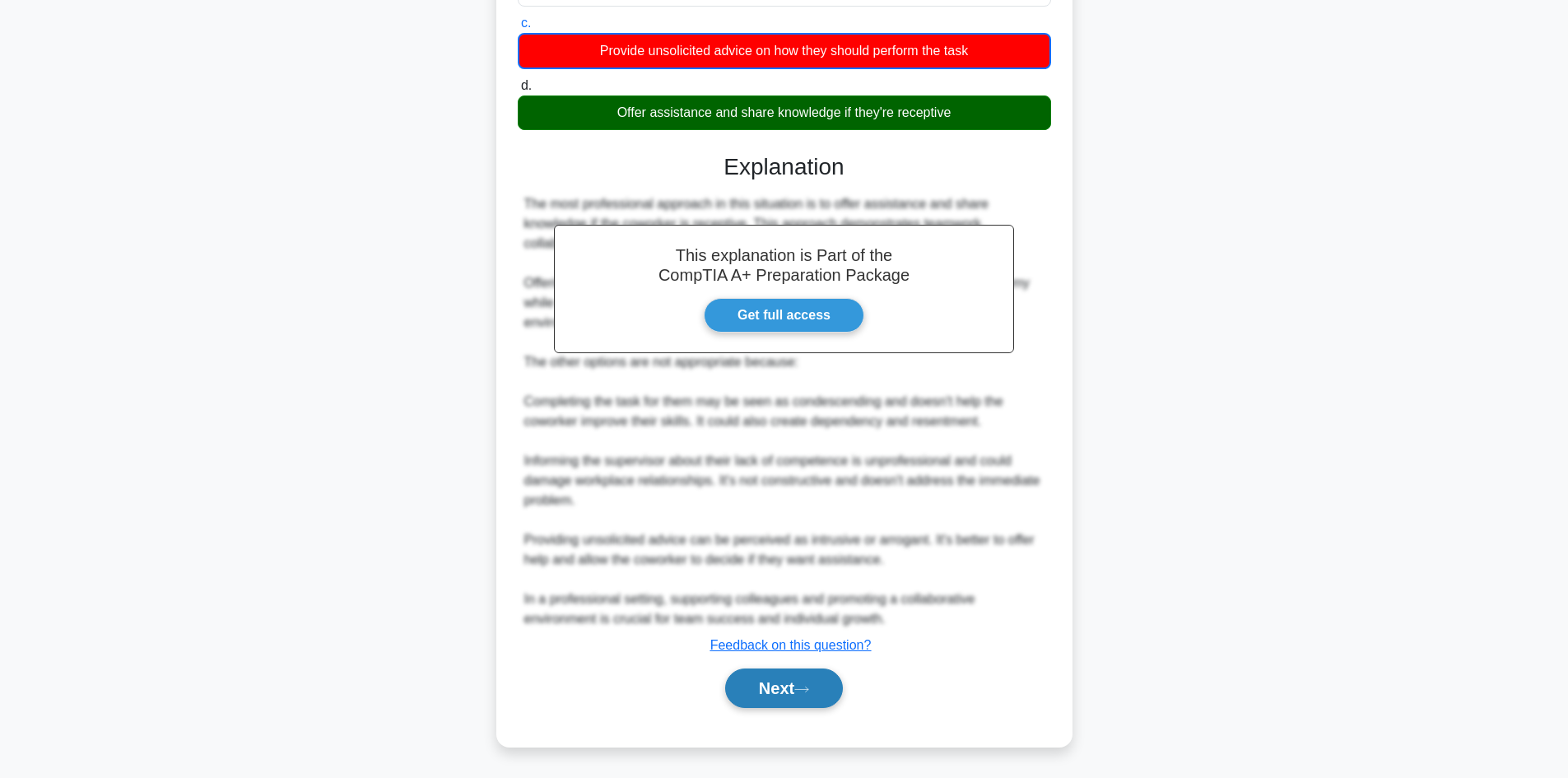
click at [768, 695] on button "Next" at bounding box center [784, 688] width 118 height 39
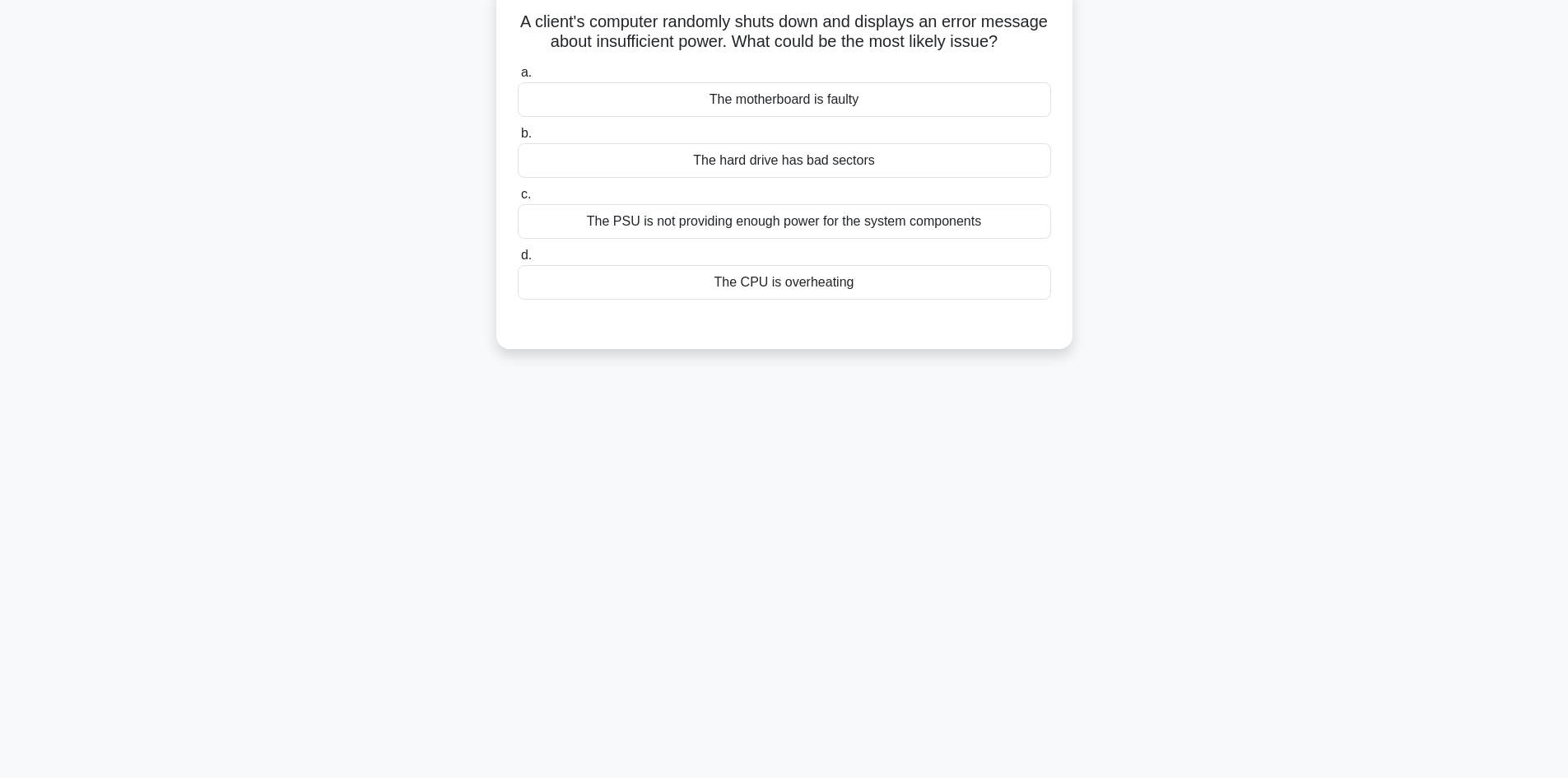
scroll to position [0, 0]
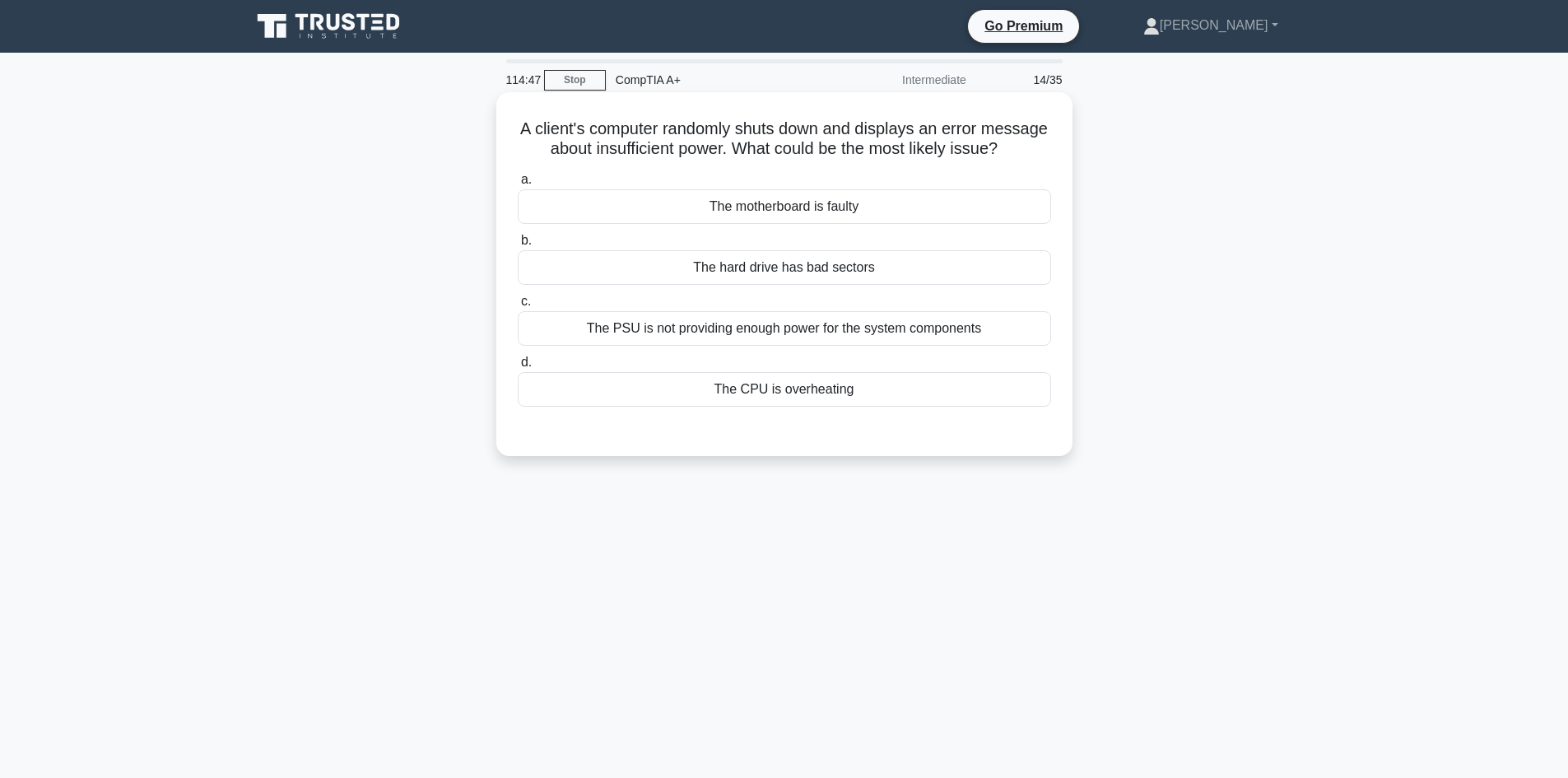
click at [842, 345] on div "The PSU is not providing enough power for the system components" at bounding box center [784, 328] width 533 height 35
click at [517, 307] on input "c. The PSU is not providing enough power for the system components" at bounding box center [517, 302] width 0 height 11
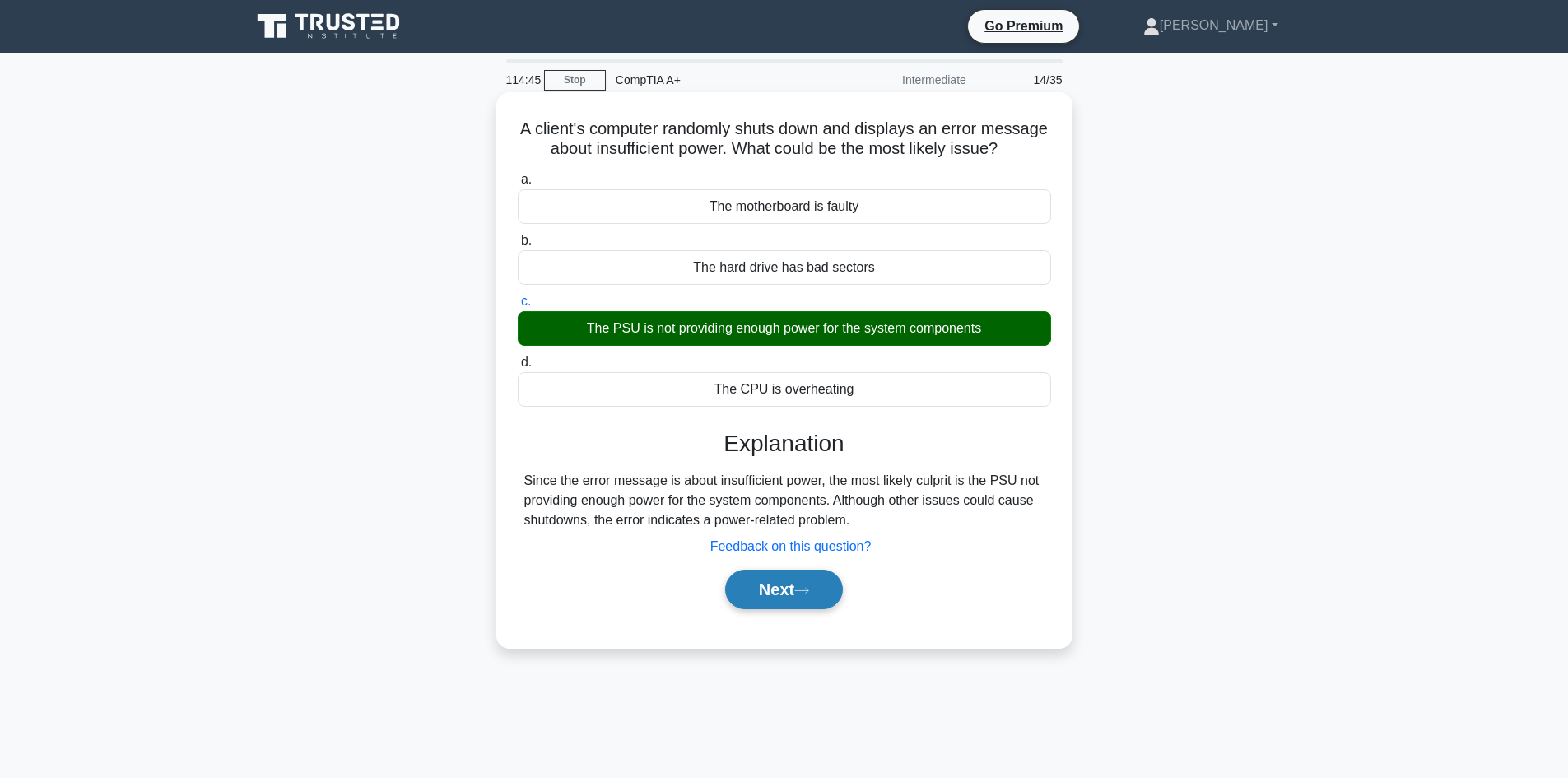
click at [757, 605] on button "Next" at bounding box center [784, 589] width 118 height 39
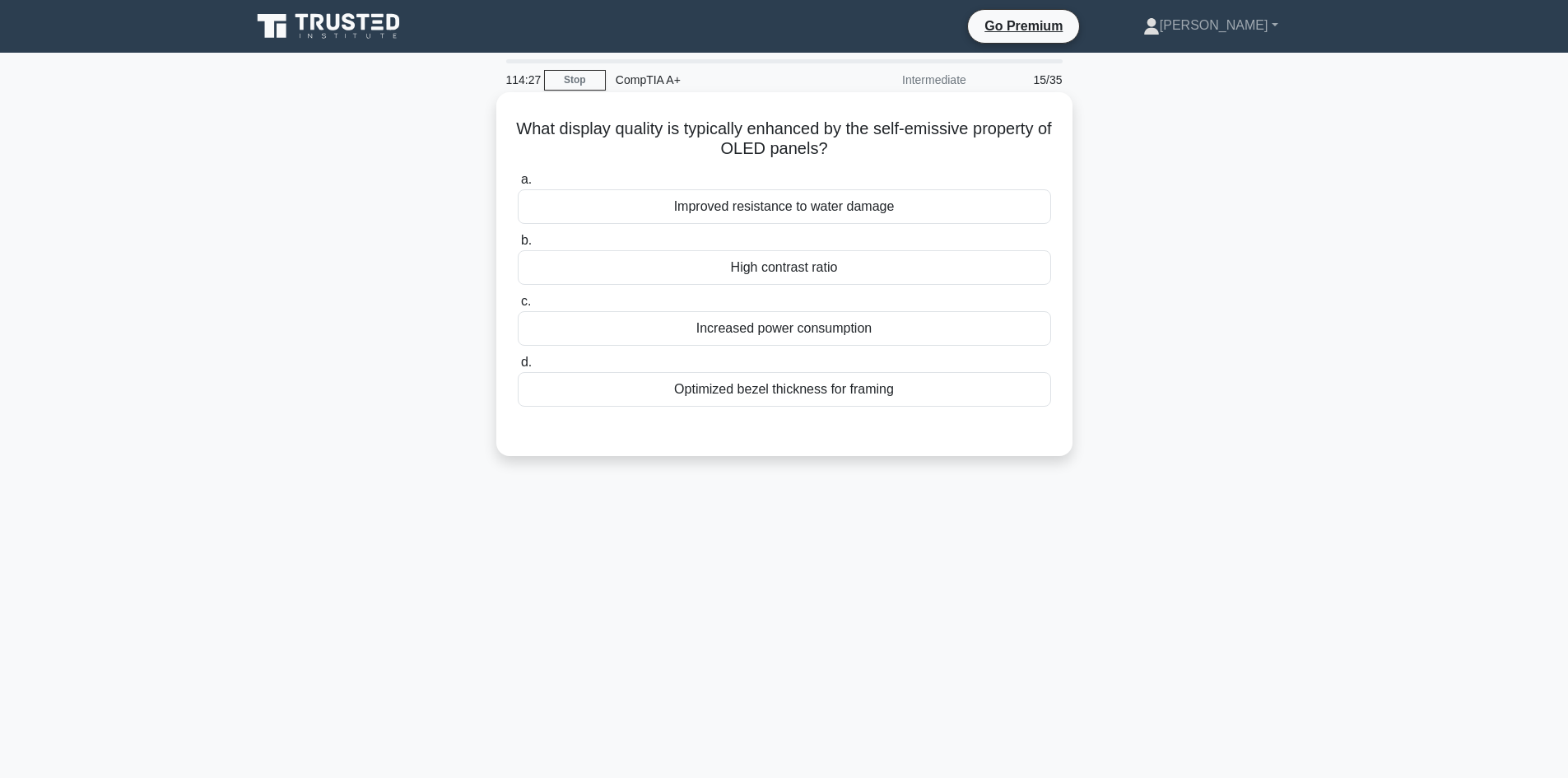
click at [785, 319] on div "Increased power consumption" at bounding box center [784, 328] width 533 height 35
click at [517, 307] on input "c. Increased power consumption" at bounding box center [517, 302] width 0 height 11
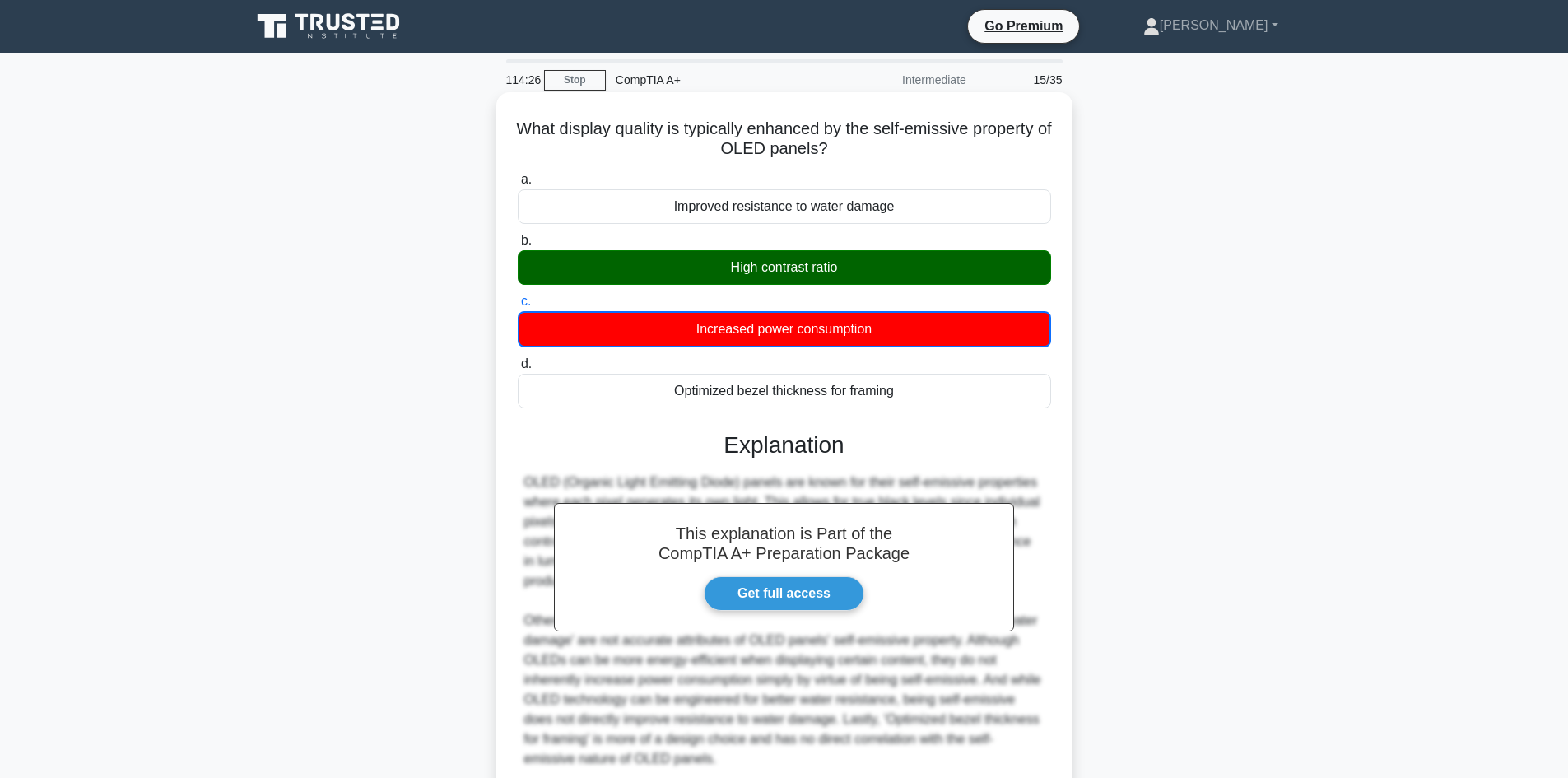
scroll to position [141, 0]
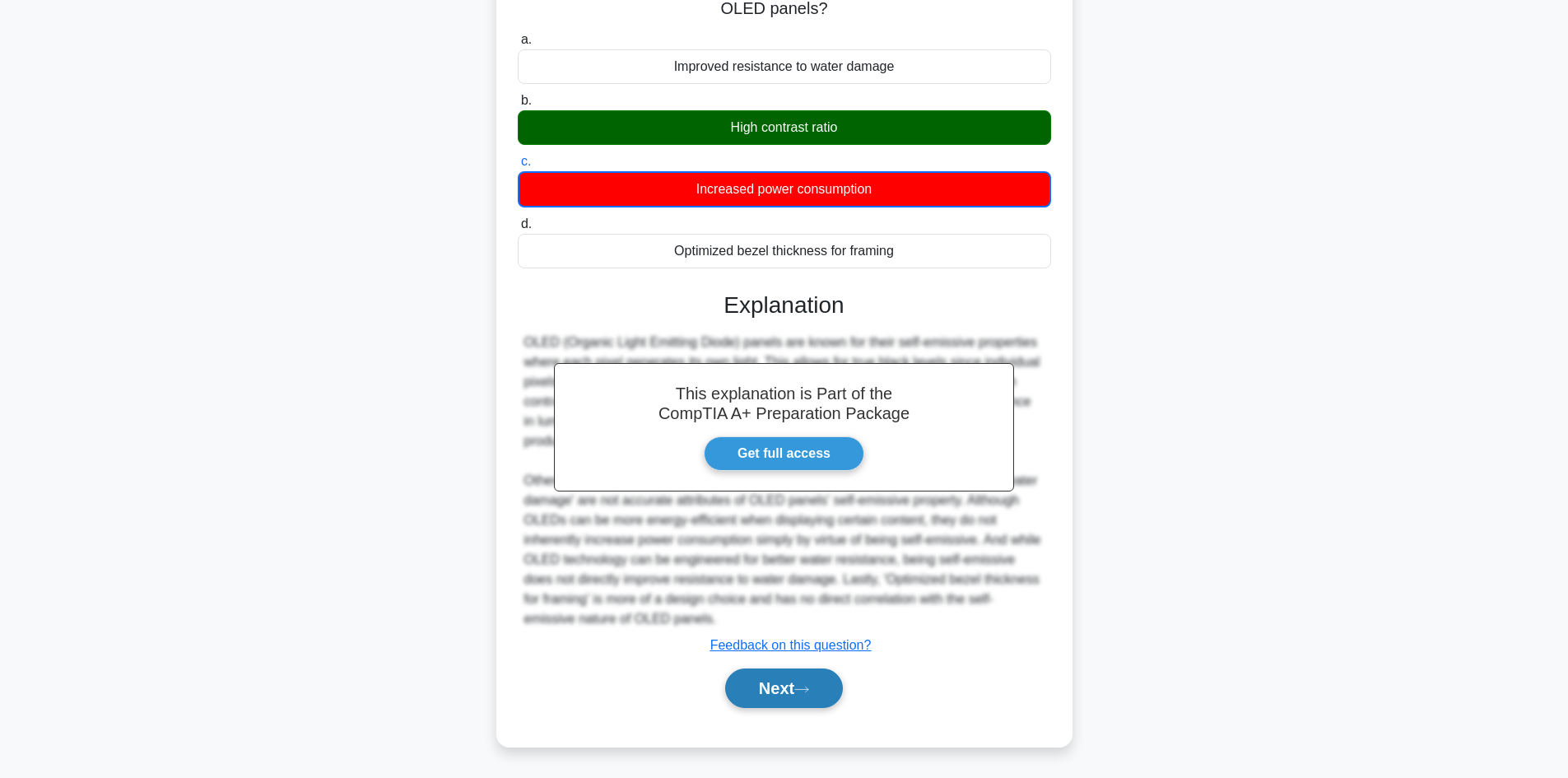
click at [792, 687] on button "Next" at bounding box center [784, 688] width 118 height 39
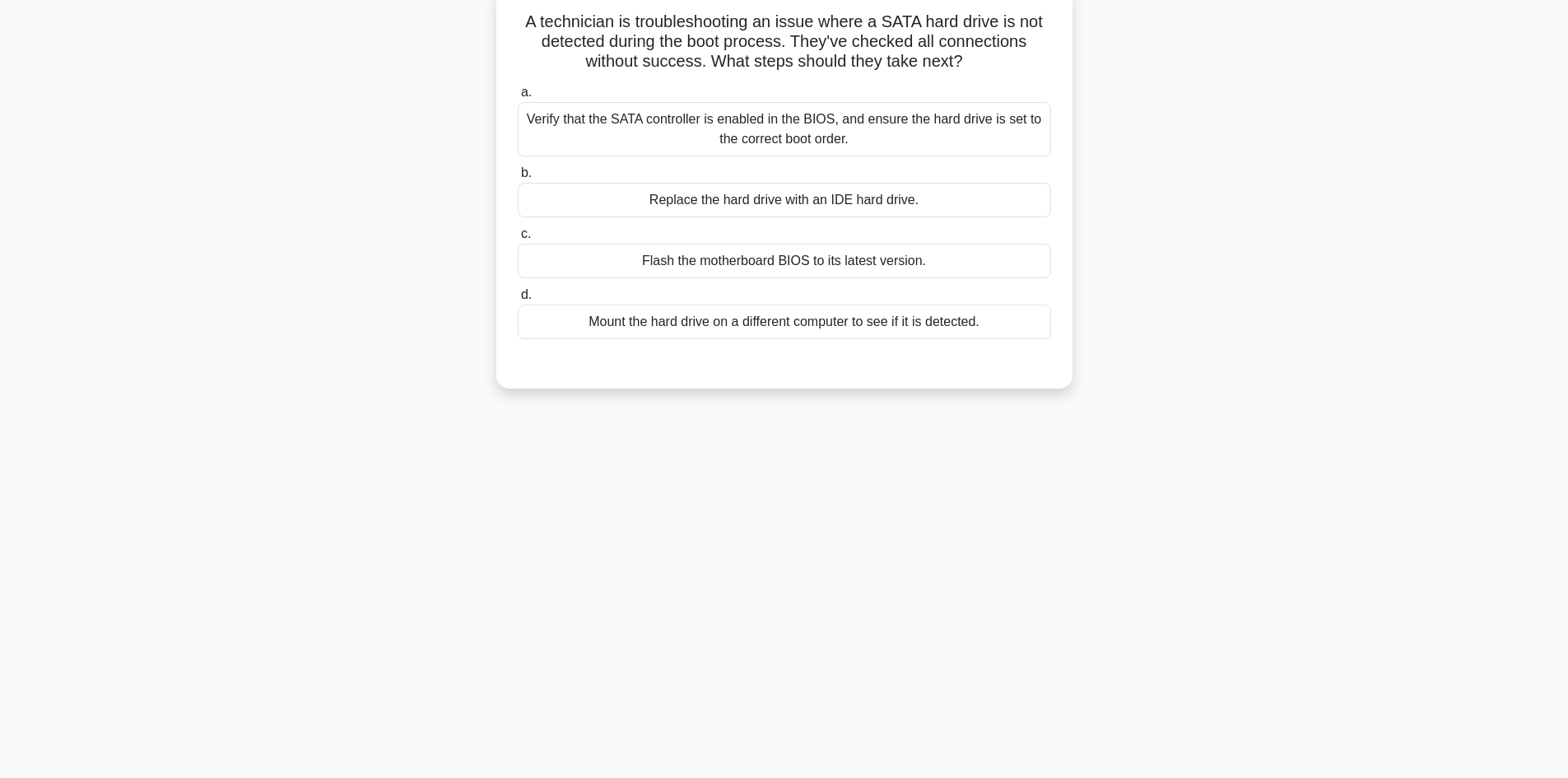
scroll to position [0, 0]
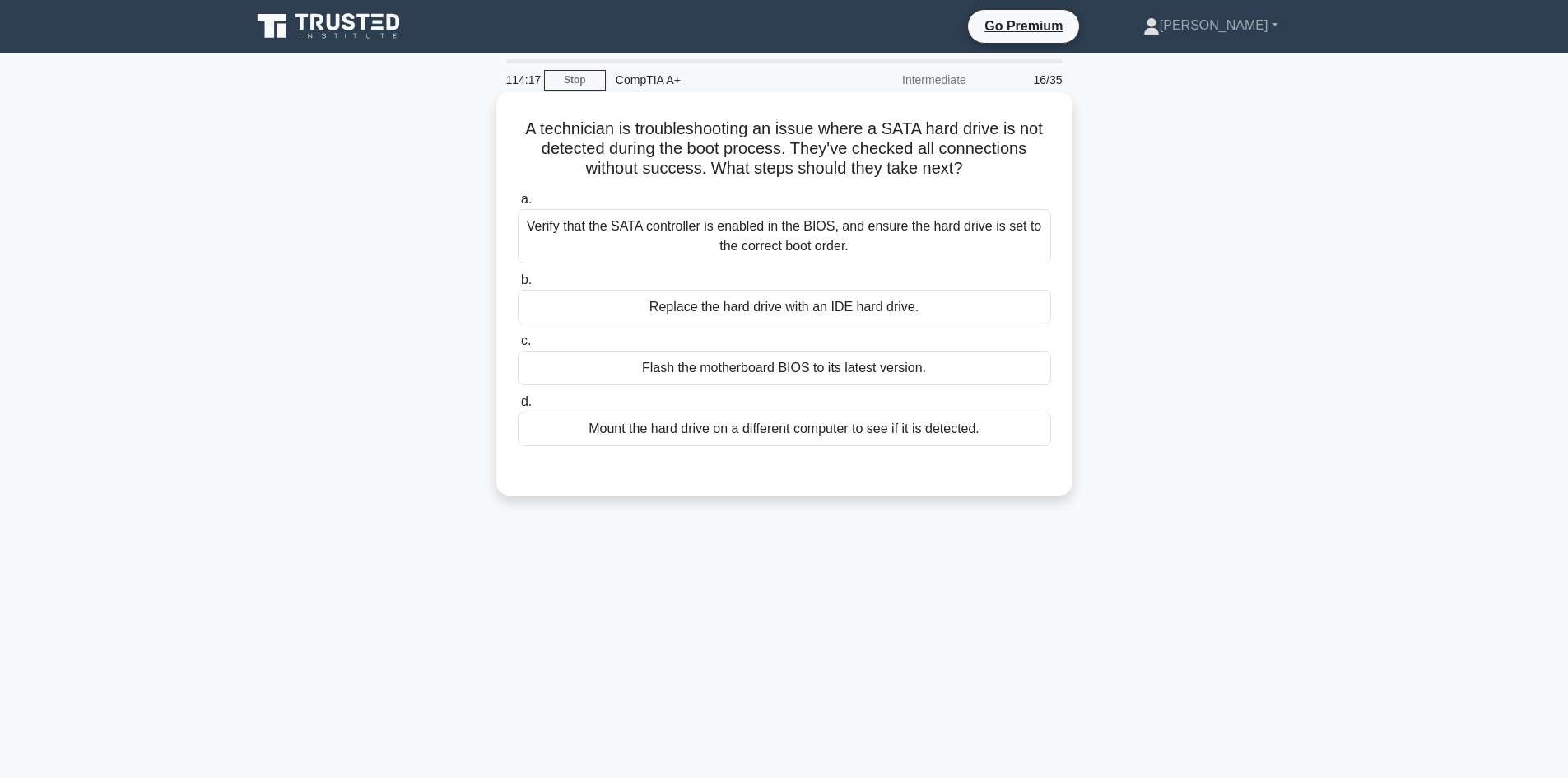
click at [763, 242] on div "Verify that the SATA controller is enabled in the BIOS, and ensure the hard dri…" at bounding box center [784, 236] width 533 height 54
click at [517, 205] on input "a. Verify that the SATA controller is enabled in the BIOS, and ensure the hard …" at bounding box center [517, 200] width 0 height 11
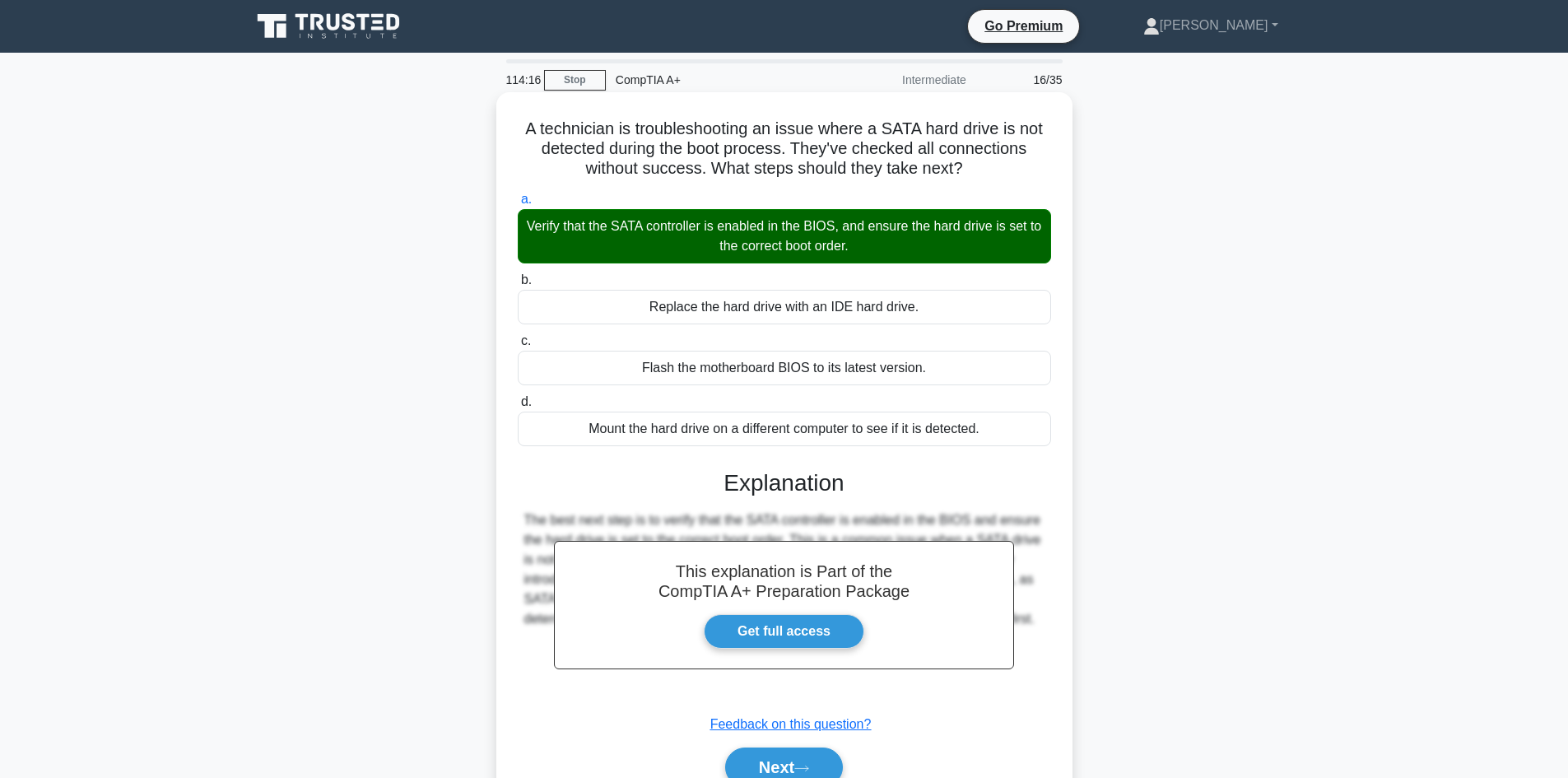
scroll to position [112, 0]
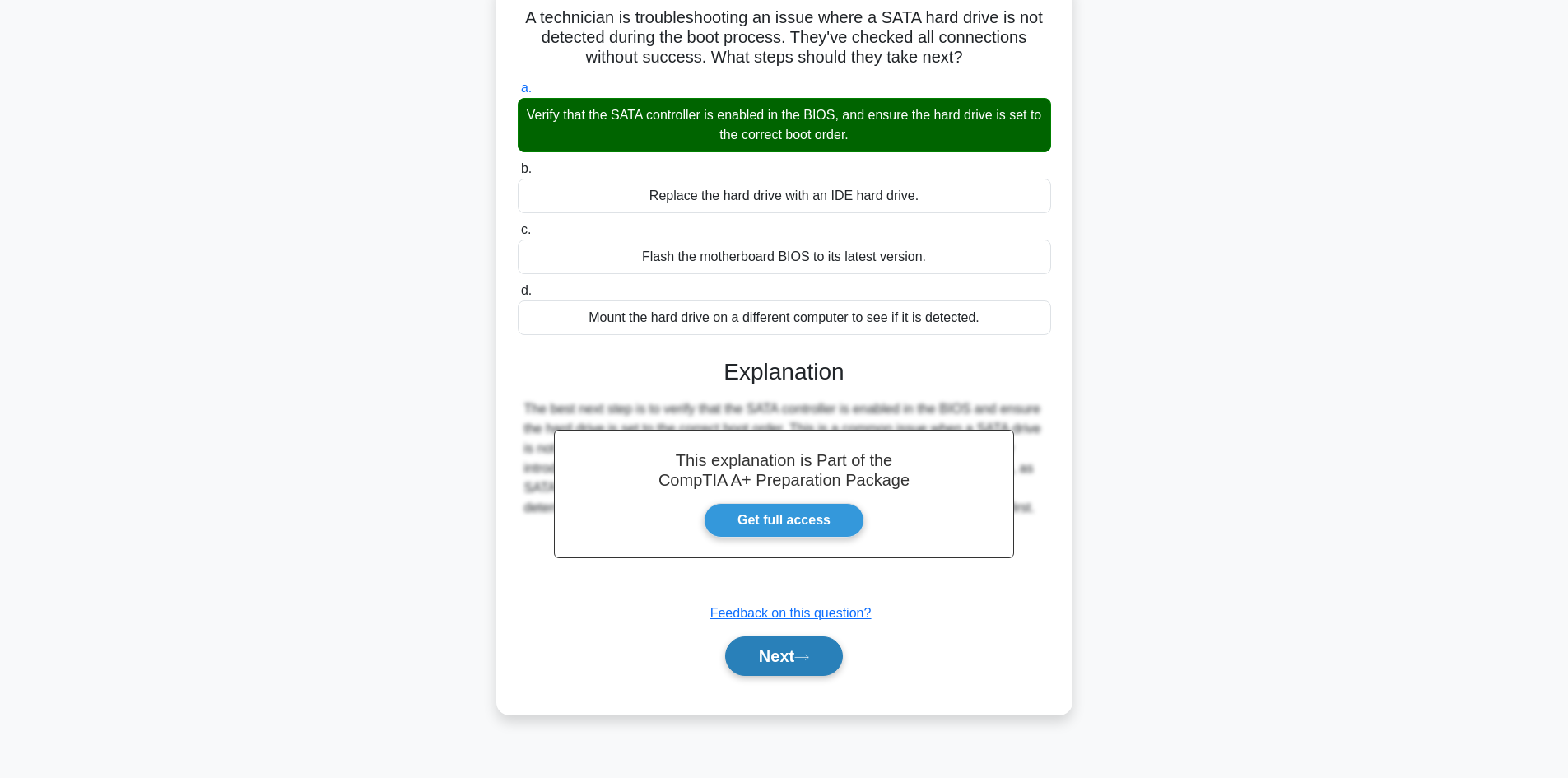
click at [761, 647] on button "Next" at bounding box center [784, 656] width 118 height 39
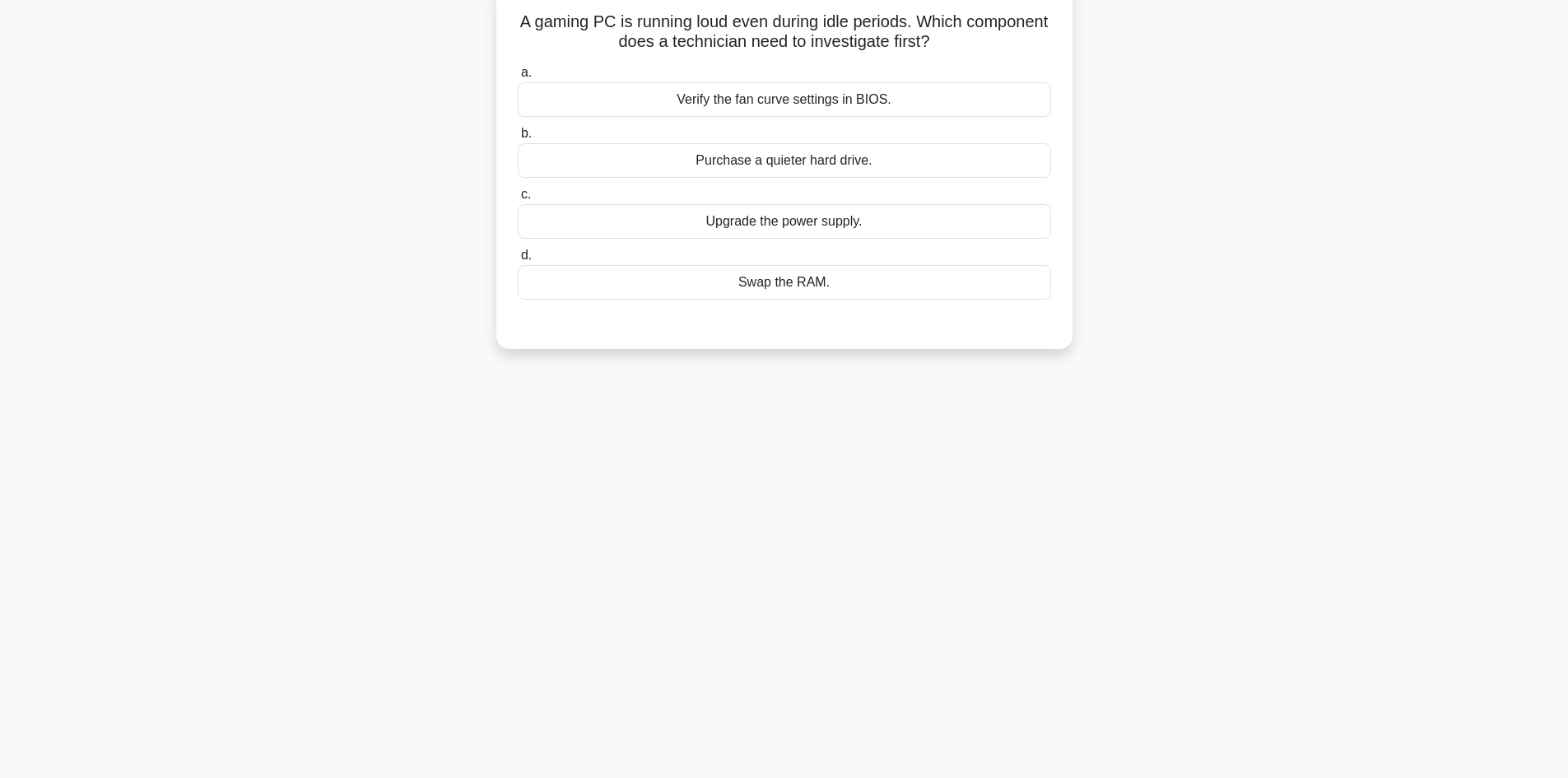
scroll to position [0, 0]
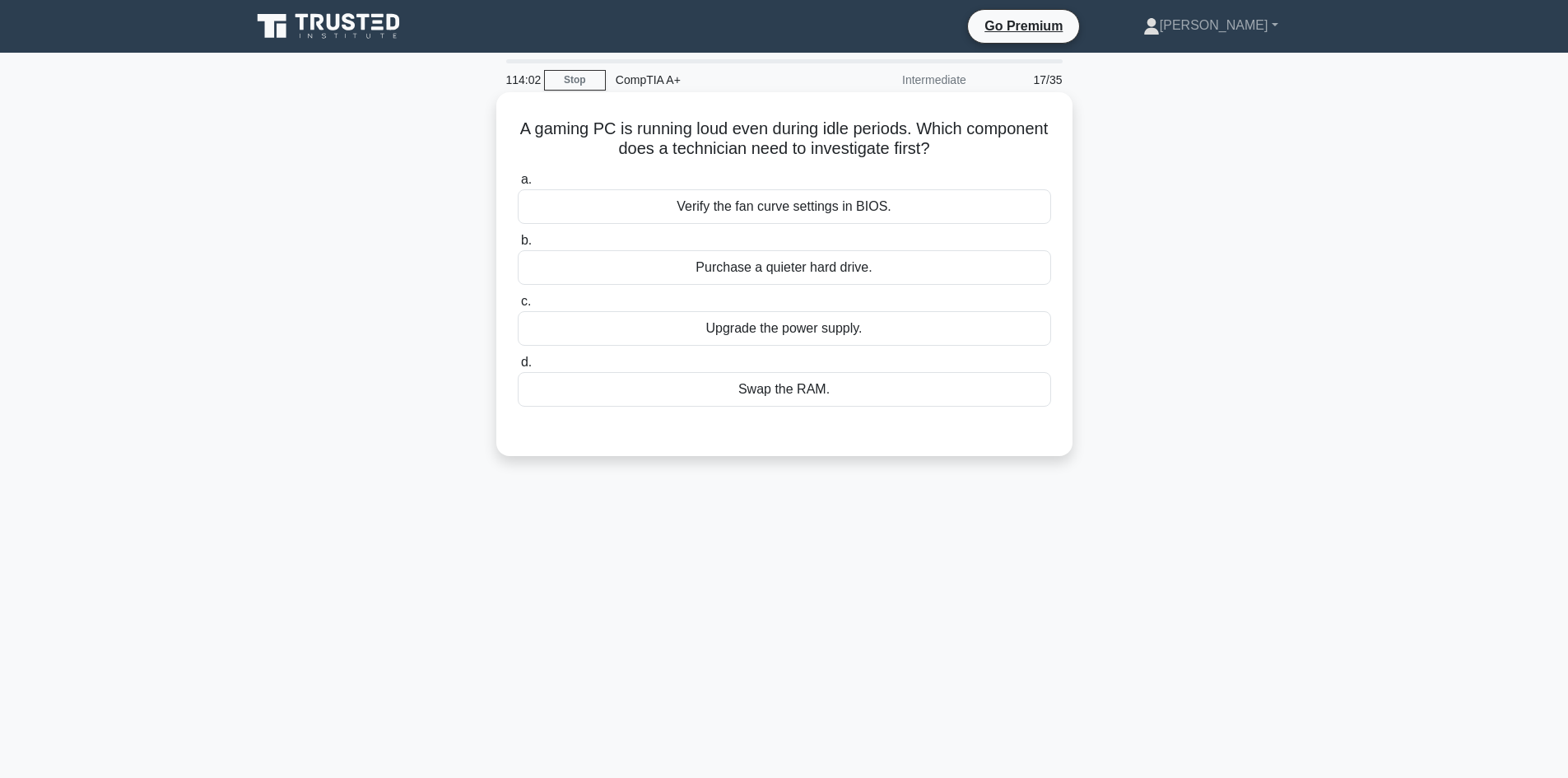
click at [878, 263] on div "Purchase a quieter hard drive." at bounding box center [784, 267] width 533 height 35
click at [517, 246] on input "b. Purchase a quieter hard drive." at bounding box center [517, 241] width 0 height 11
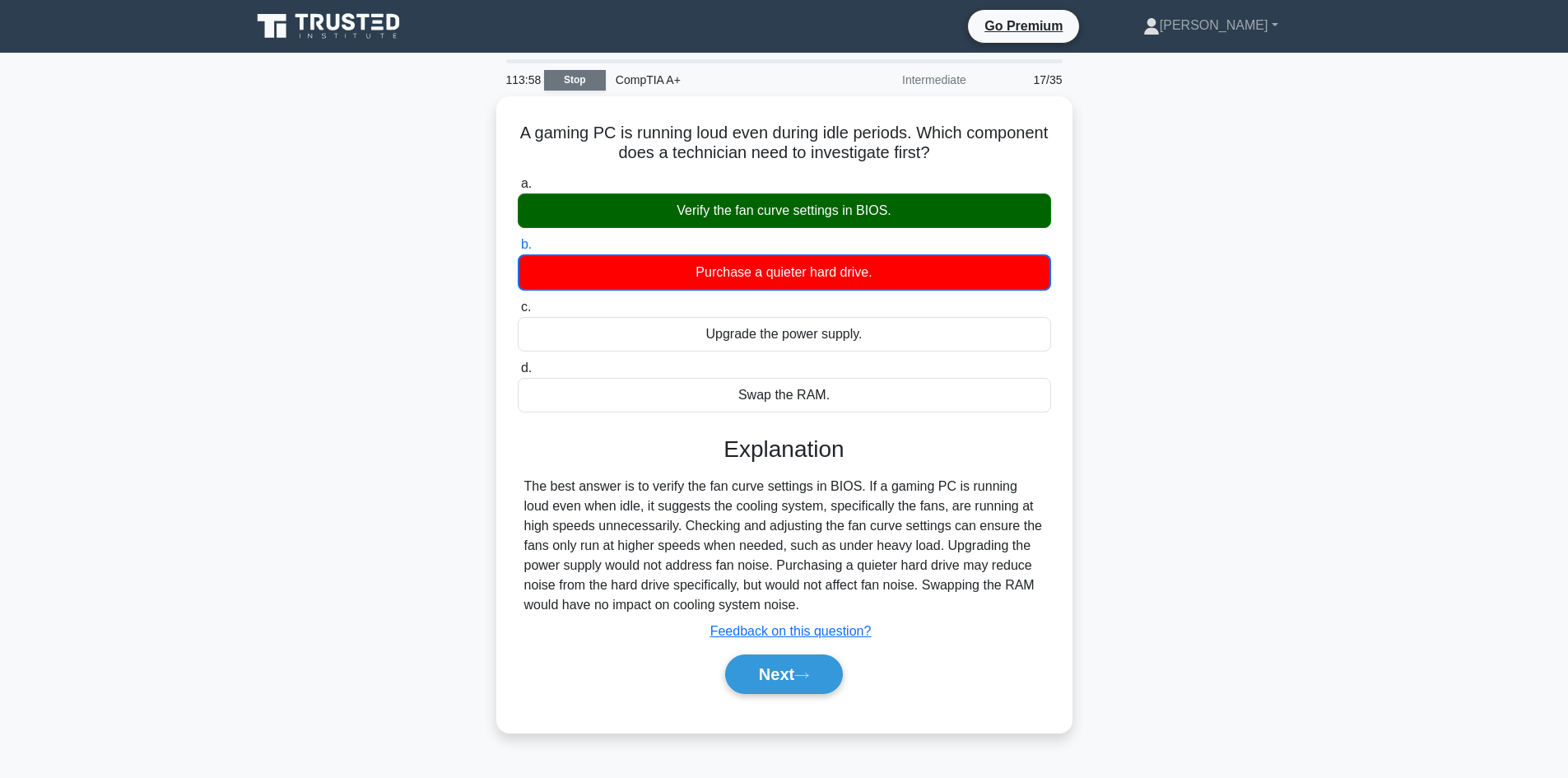
click at [559, 75] on link "Stop" at bounding box center [574, 79] width 62 height 21
